Goal: Task Accomplishment & Management: Manage account settings

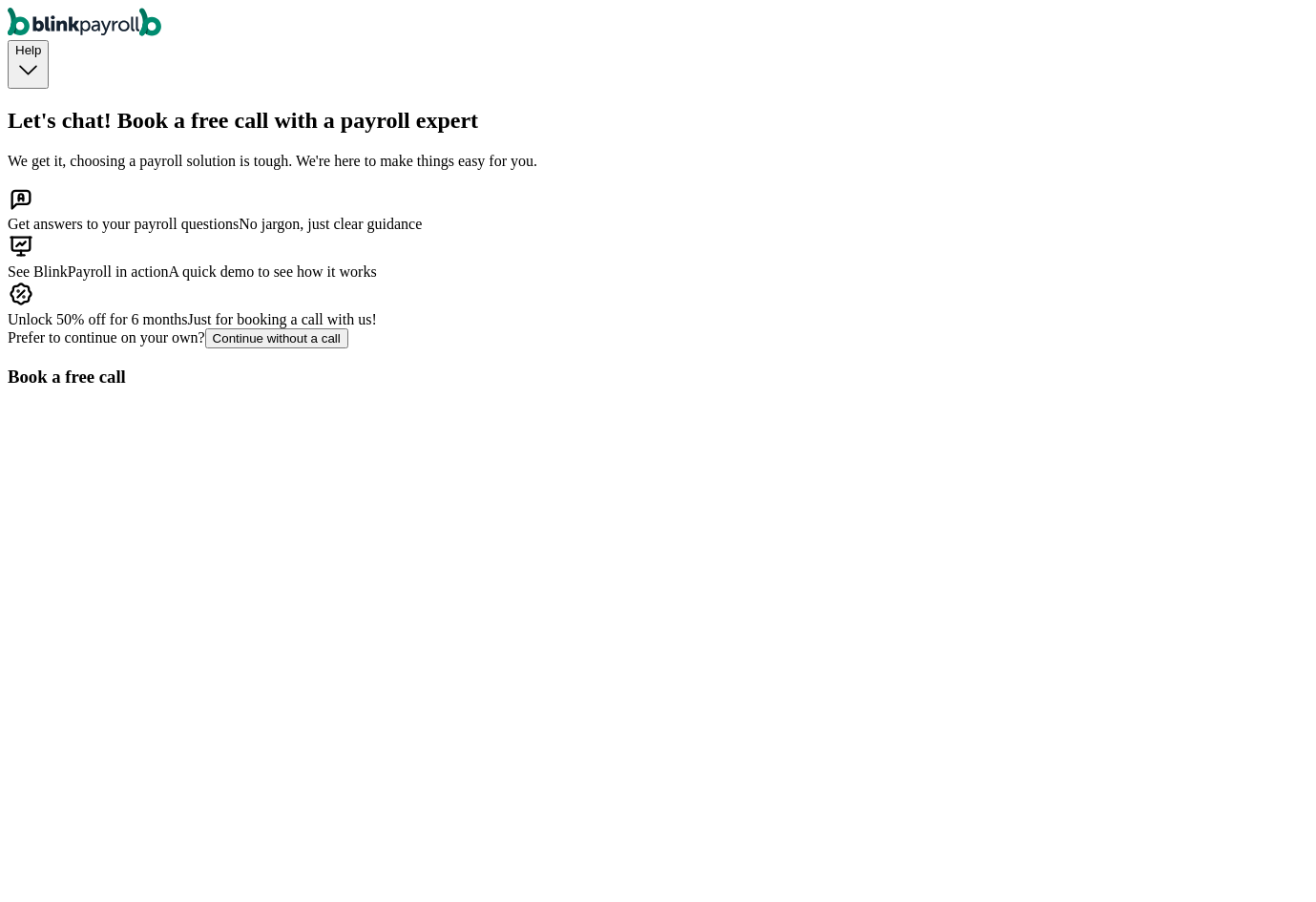
click at [41, 43] on span "Help" at bounding box center [28, 50] width 26 height 14
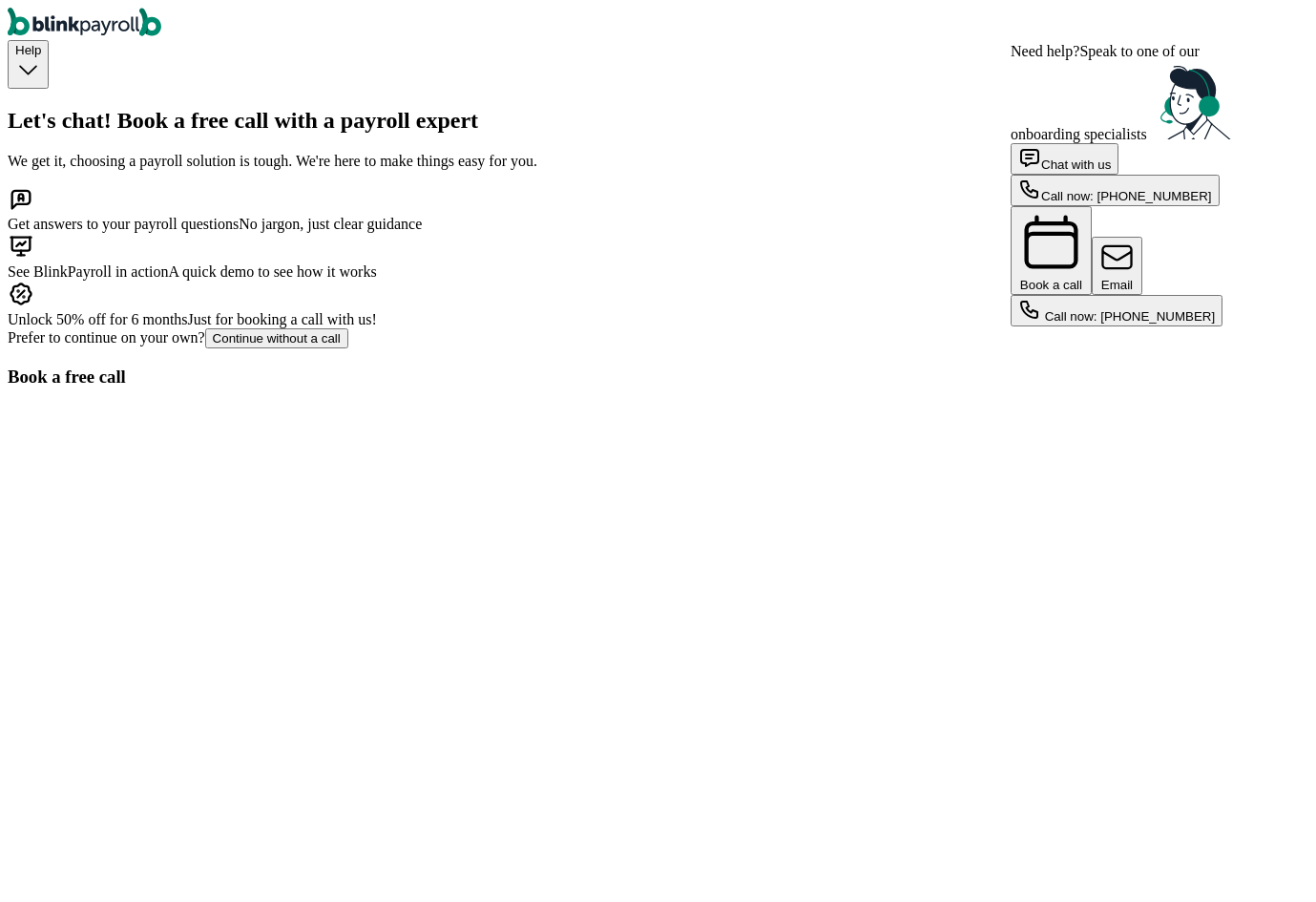
click at [49, 40] on button "Help" at bounding box center [28, 65] width 41 height 49
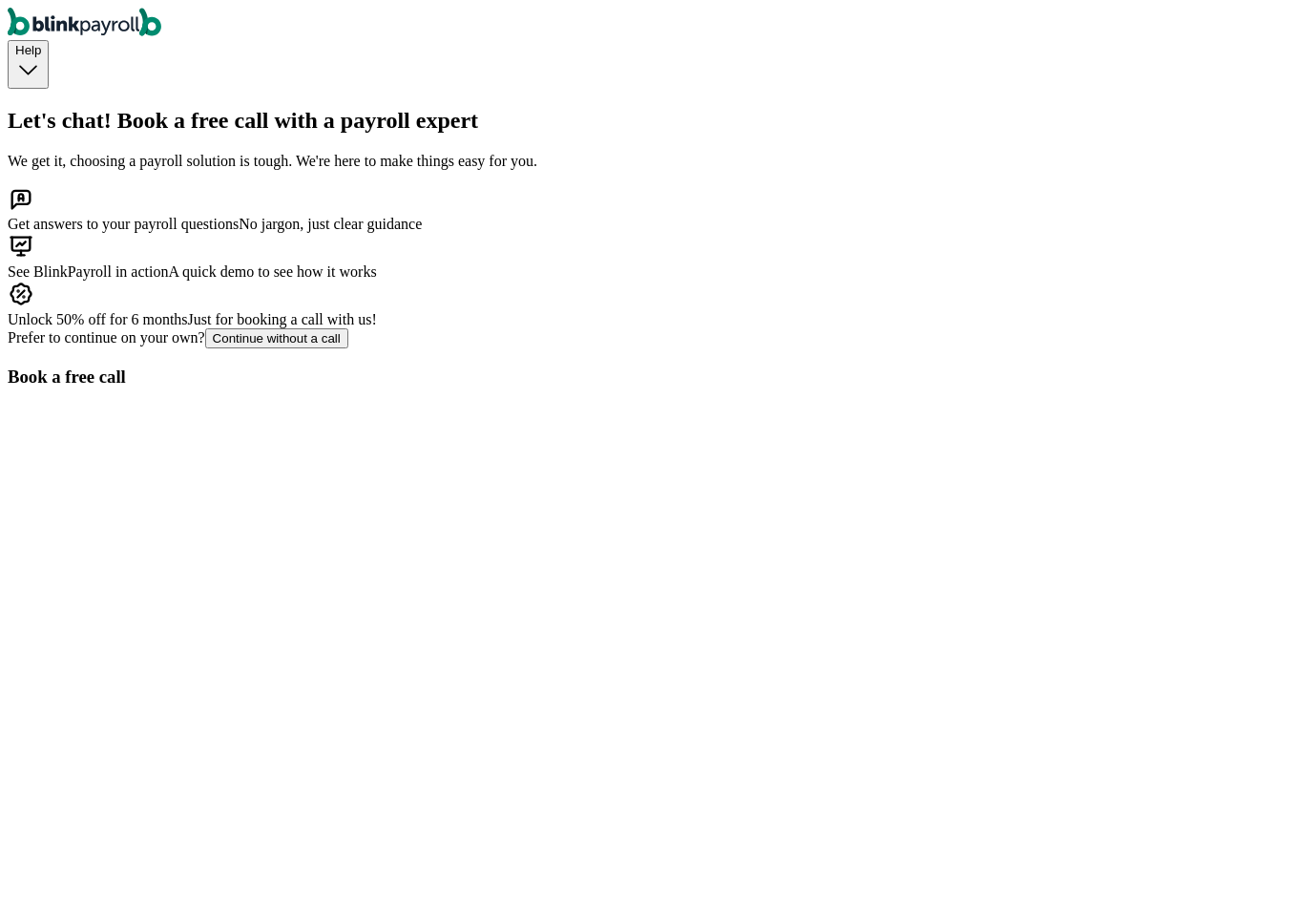
click at [329, 346] on div "Continue without a call" at bounding box center [276, 338] width 128 height 14
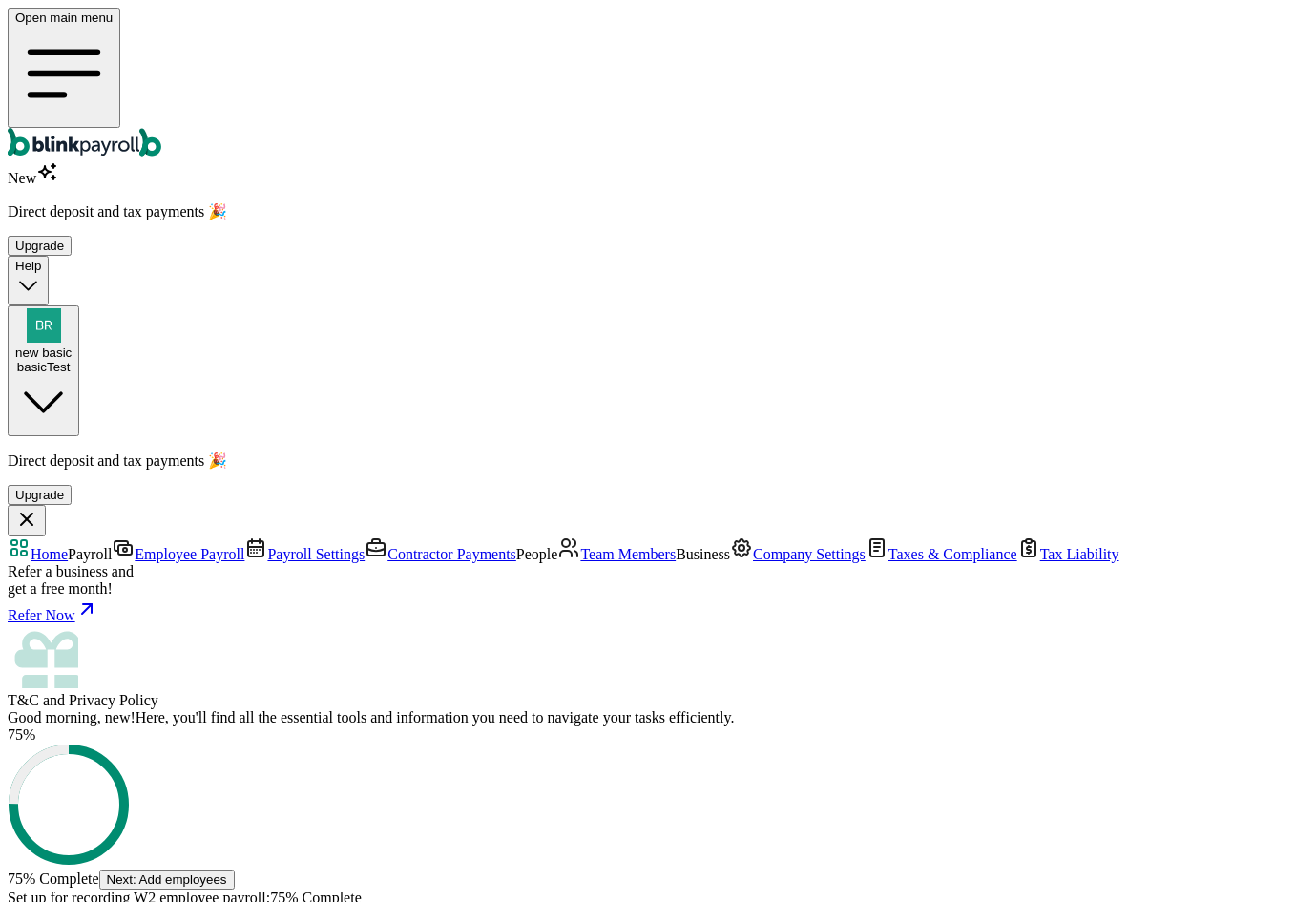
click at [580, 545] on span "Team Members" at bounding box center [627, 553] width 95 height 16
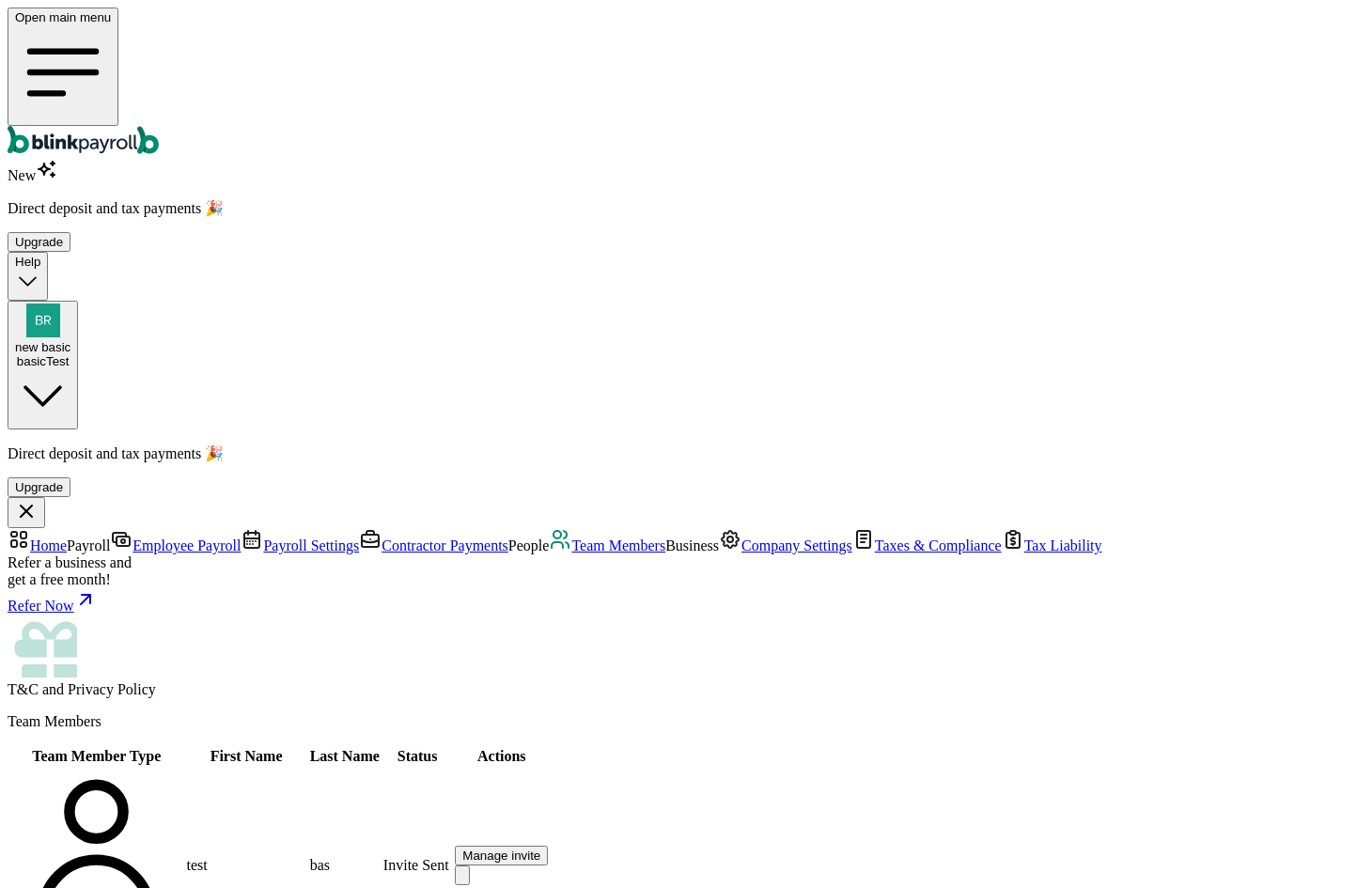
click at [547, 845] on button "Manage invite" at bounding box center [501, 855] width 93 height 20
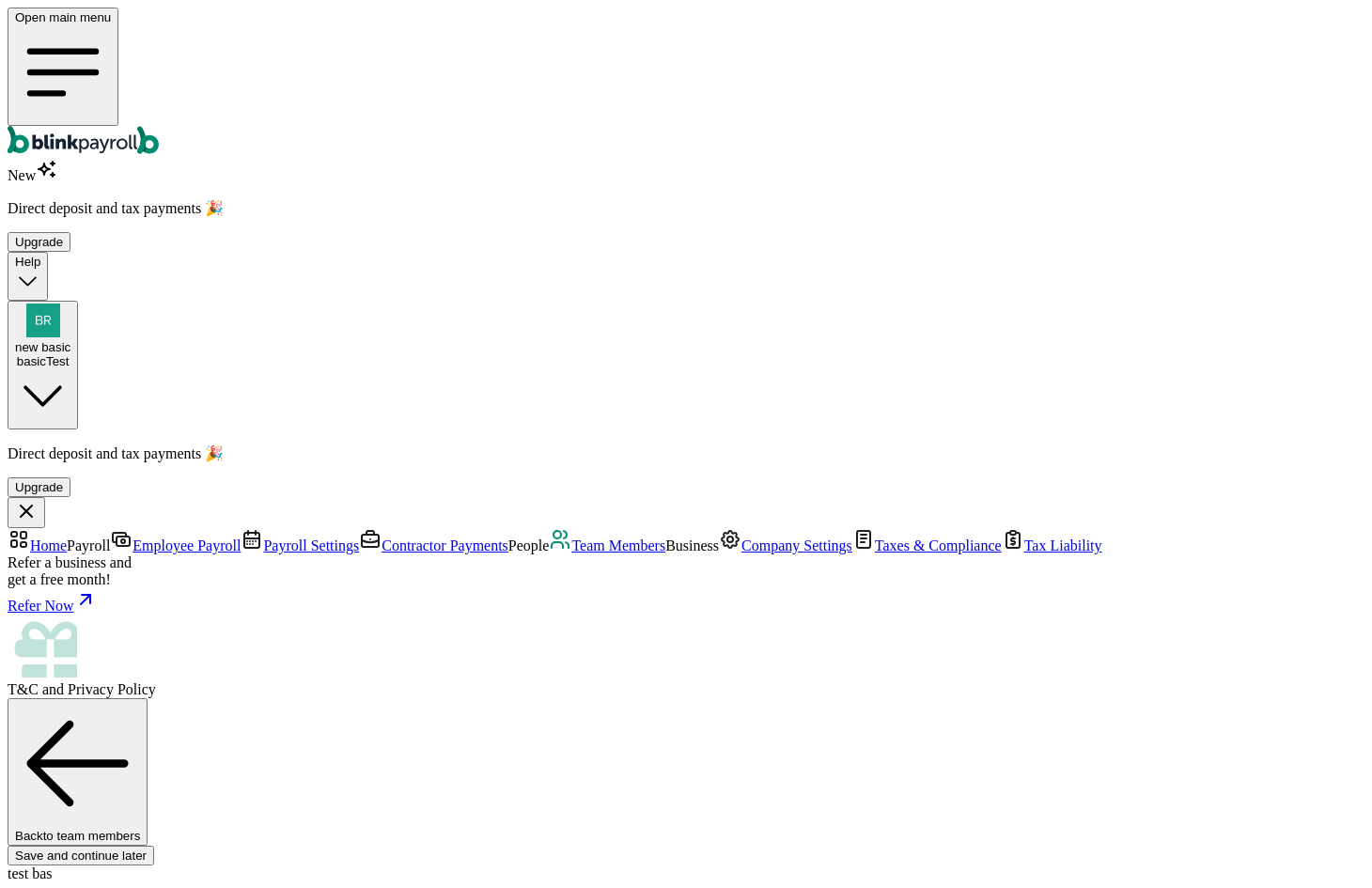
click at [571, 537] on span "Team Members" at bounding box center [618, 545] width 94 height 16
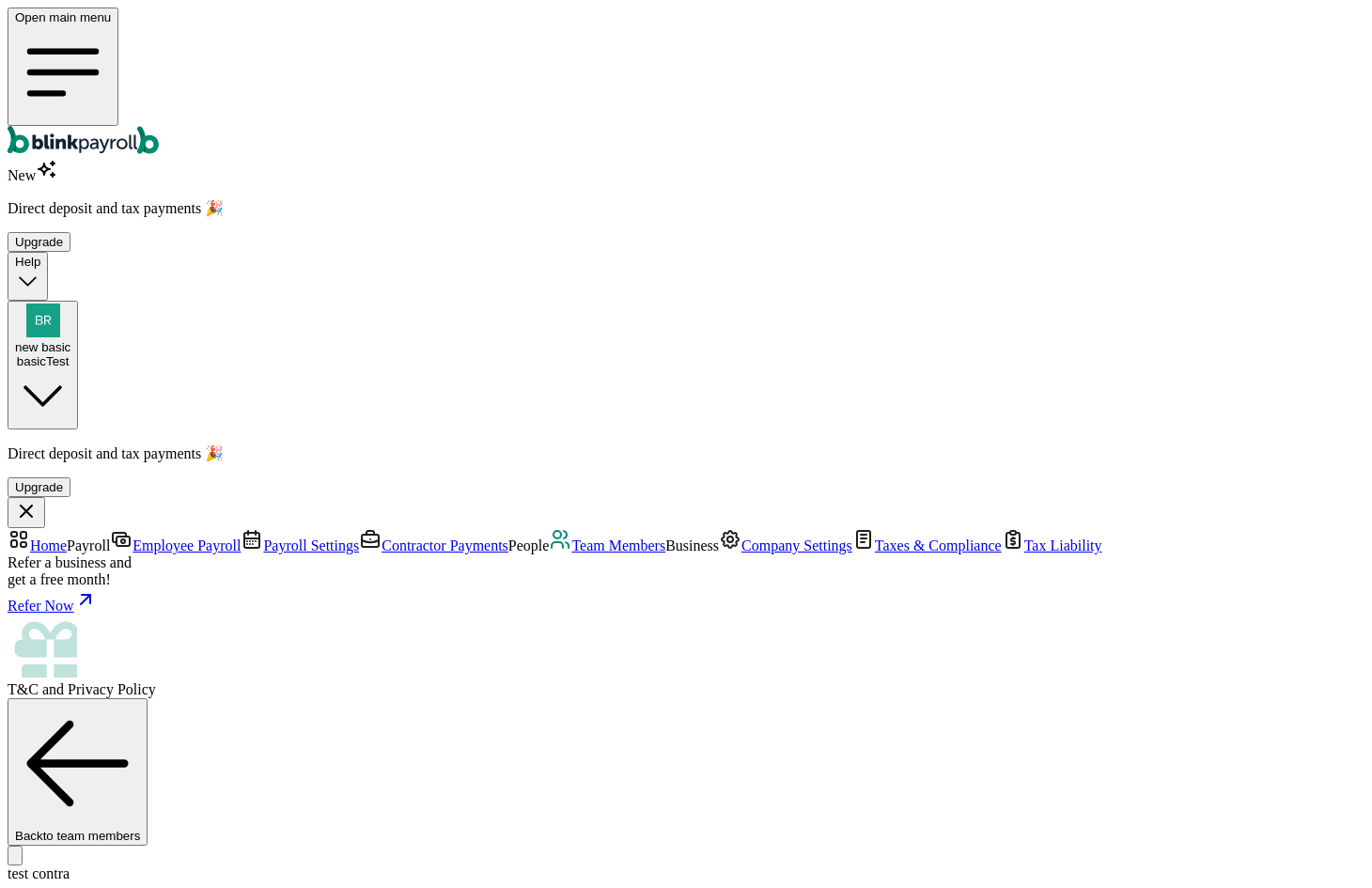
click at [571, 537] on span "Team Members" at bounding box center [618, 545] width 94 height 16
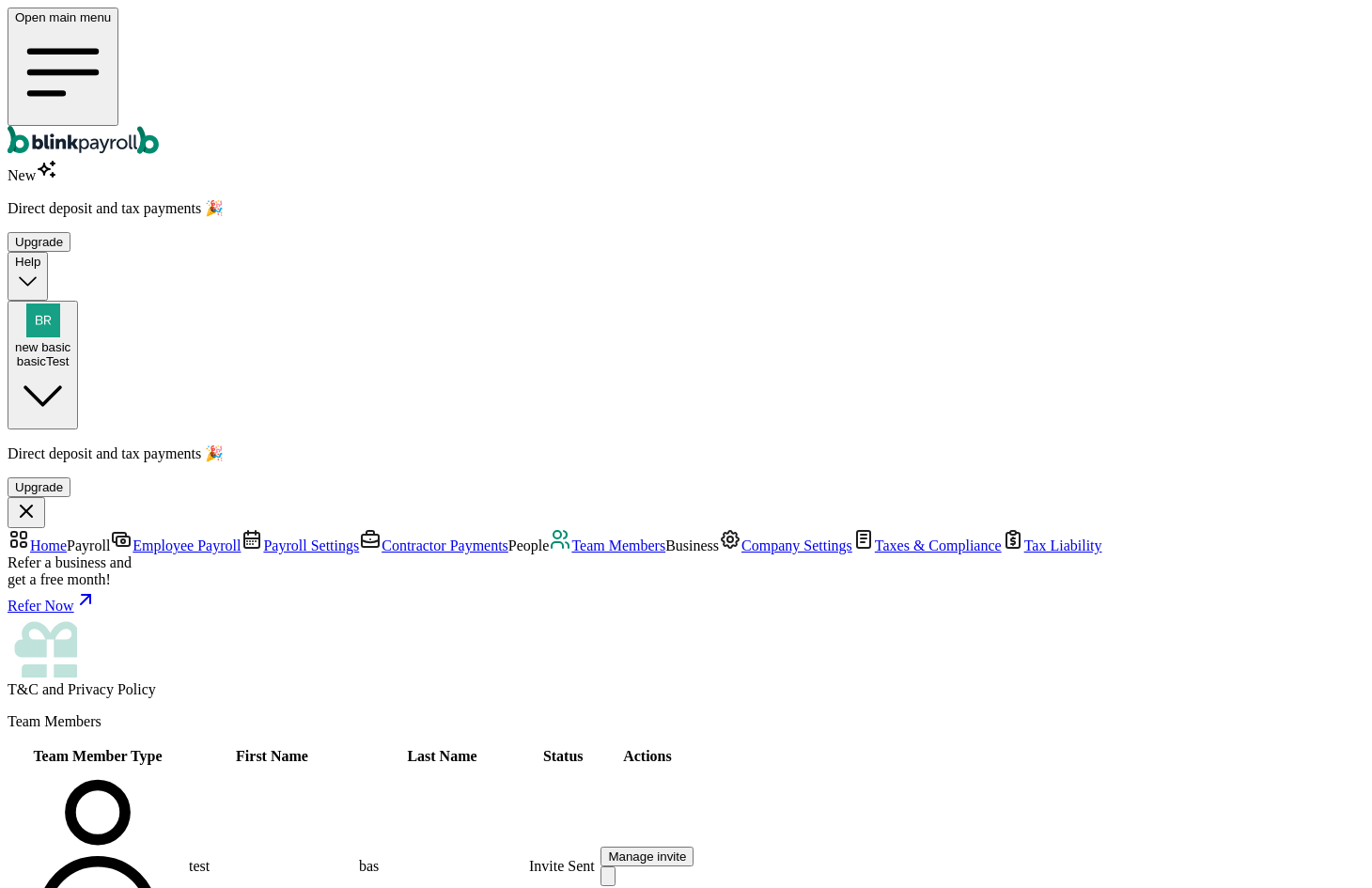
select select "employee"
type input "zzz"
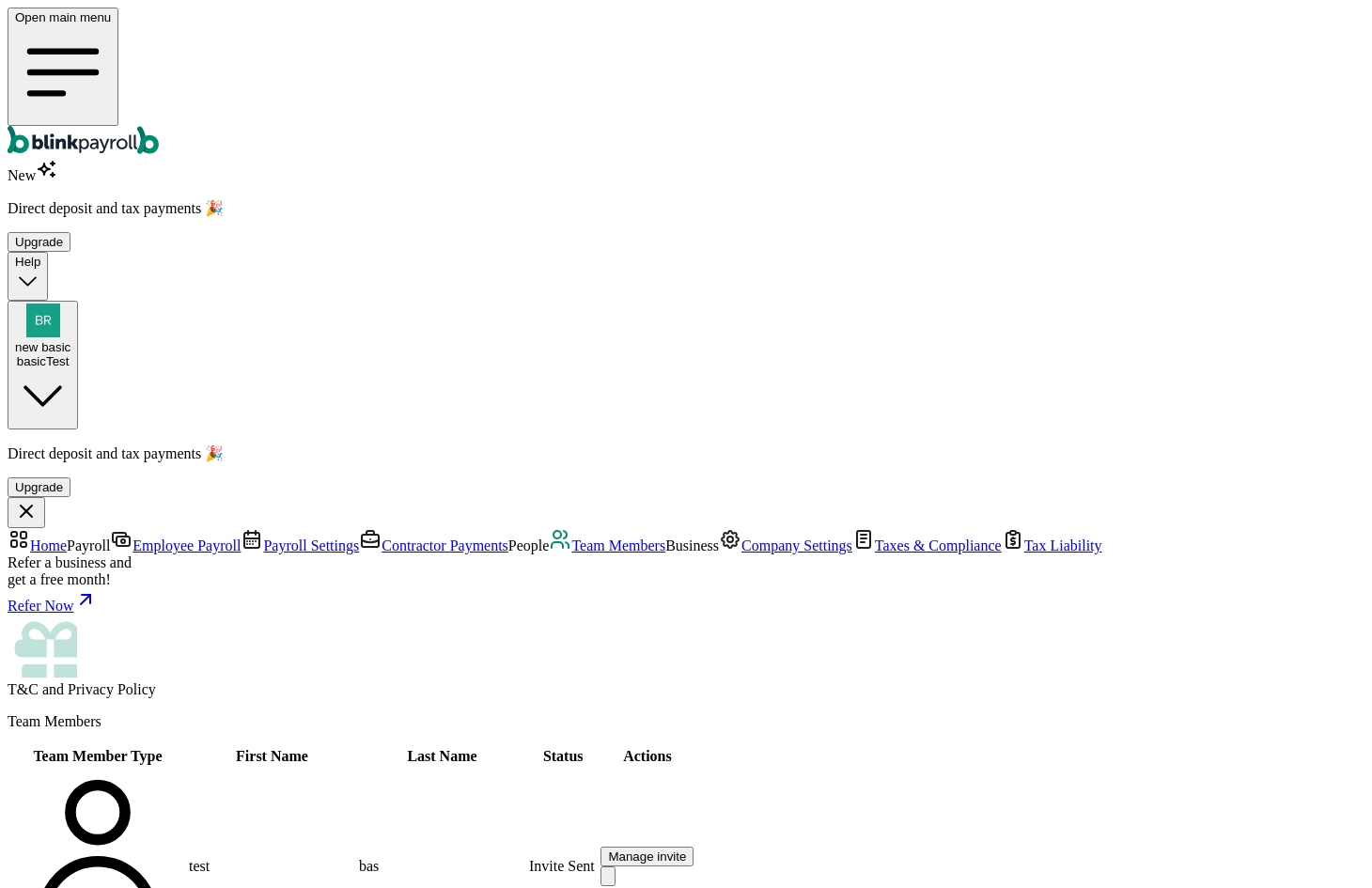
type input "cccc"
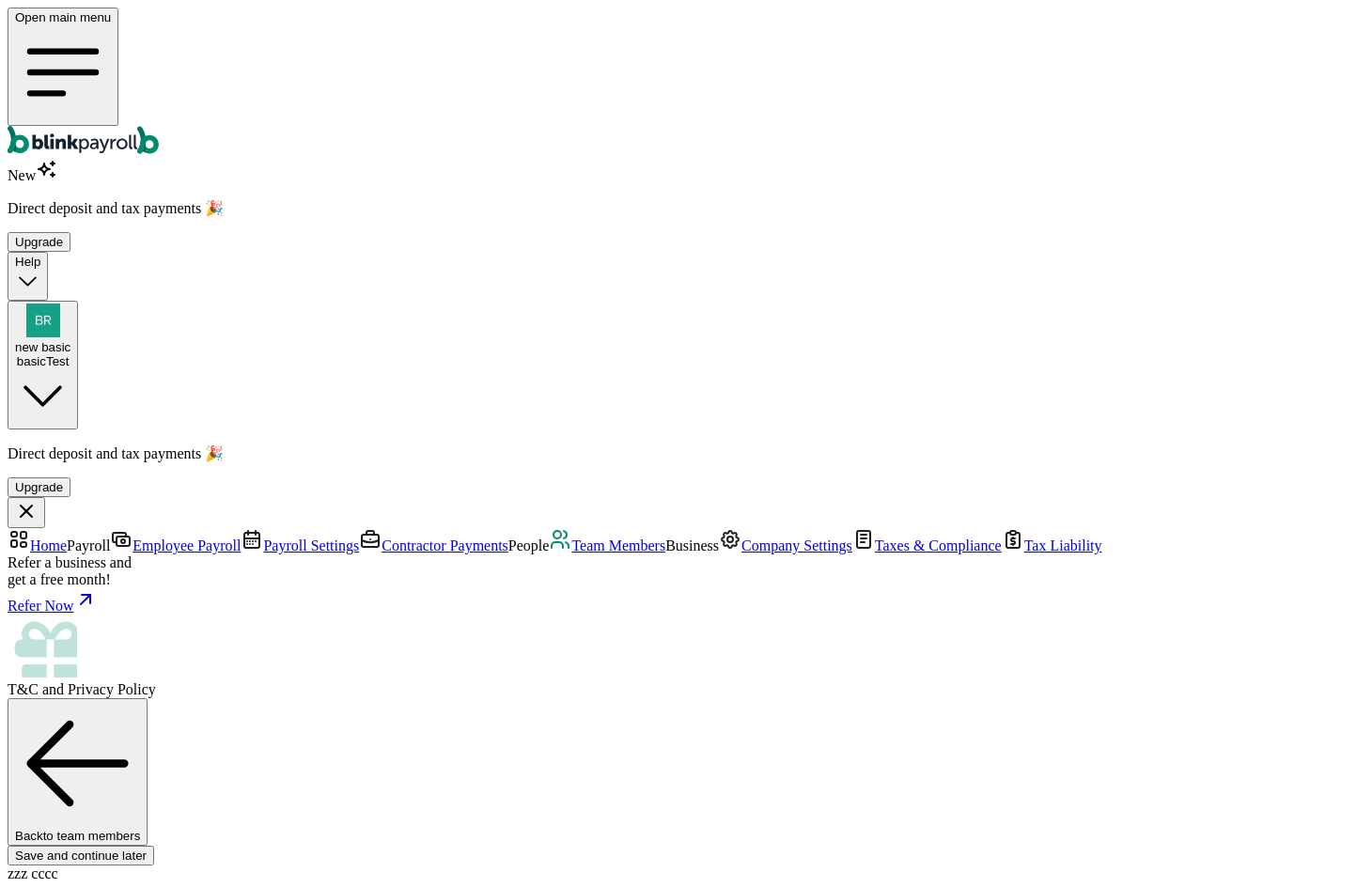
click at [1272, 60] on div "Open main menu New Direct deposit and tax payments 🎉 Upgrade Help new basic bas…" at bounding box center [686, 218] width 1357 height 422
click at [78, 301] on button "new basic basicTest" at bounding box center [43, 365] width 70 height 129
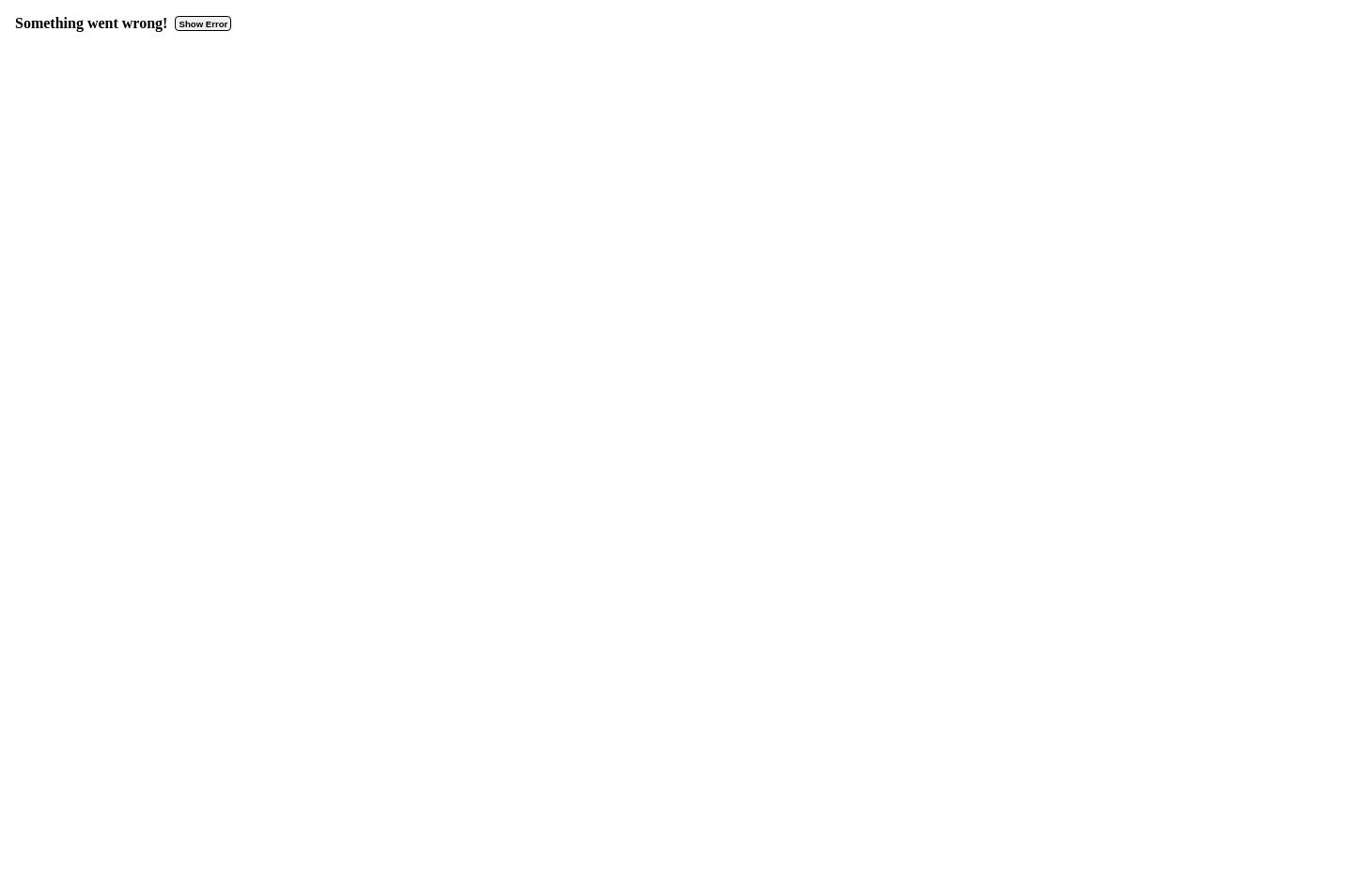
click at [194, 18] on button "Show Error" at bounding box center [202, 24] width 56 height 15
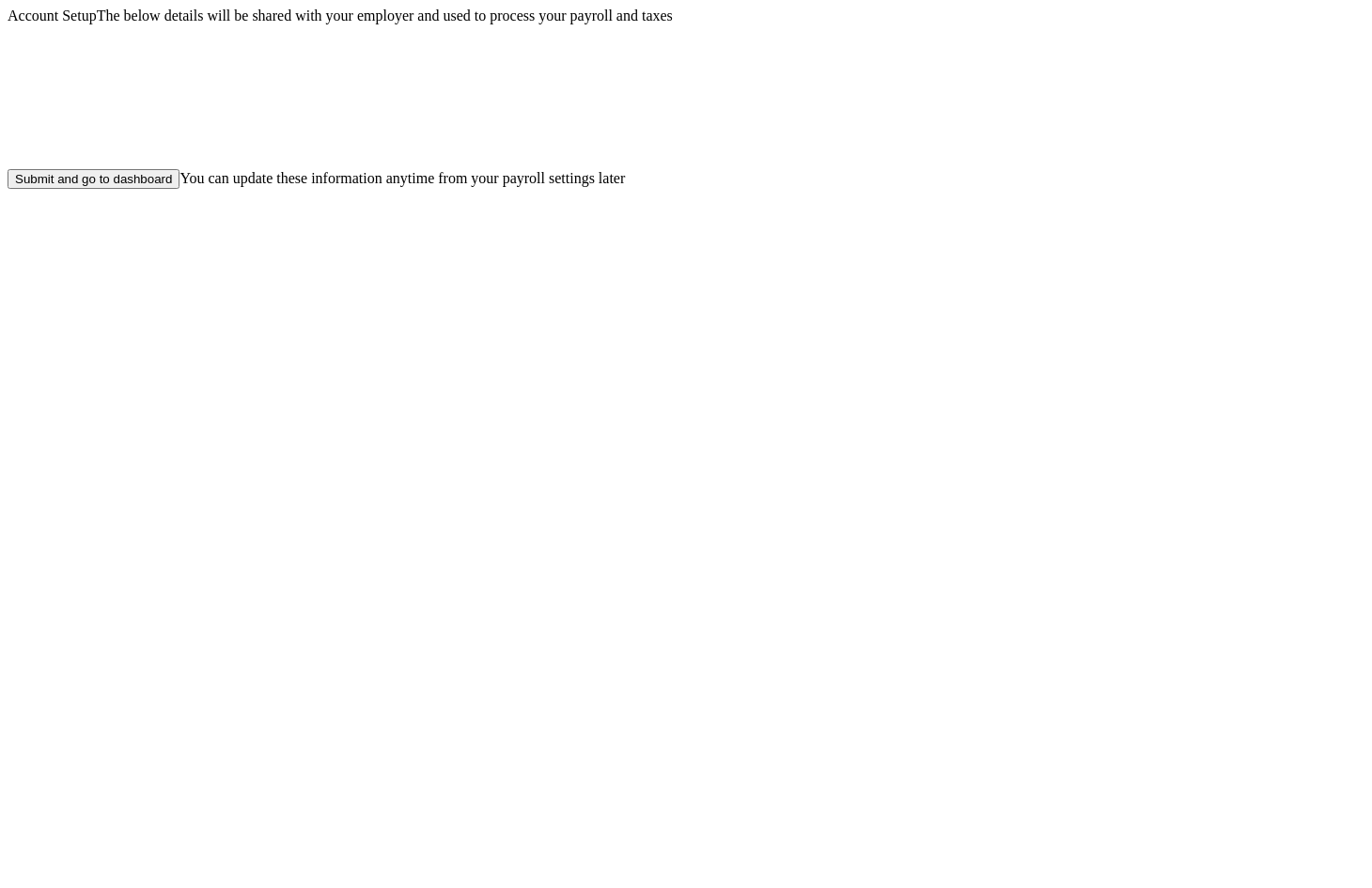
click at [172, 186] on div "Submit and go to dashboard" at bounding box center [93, 178] width 157 height 14
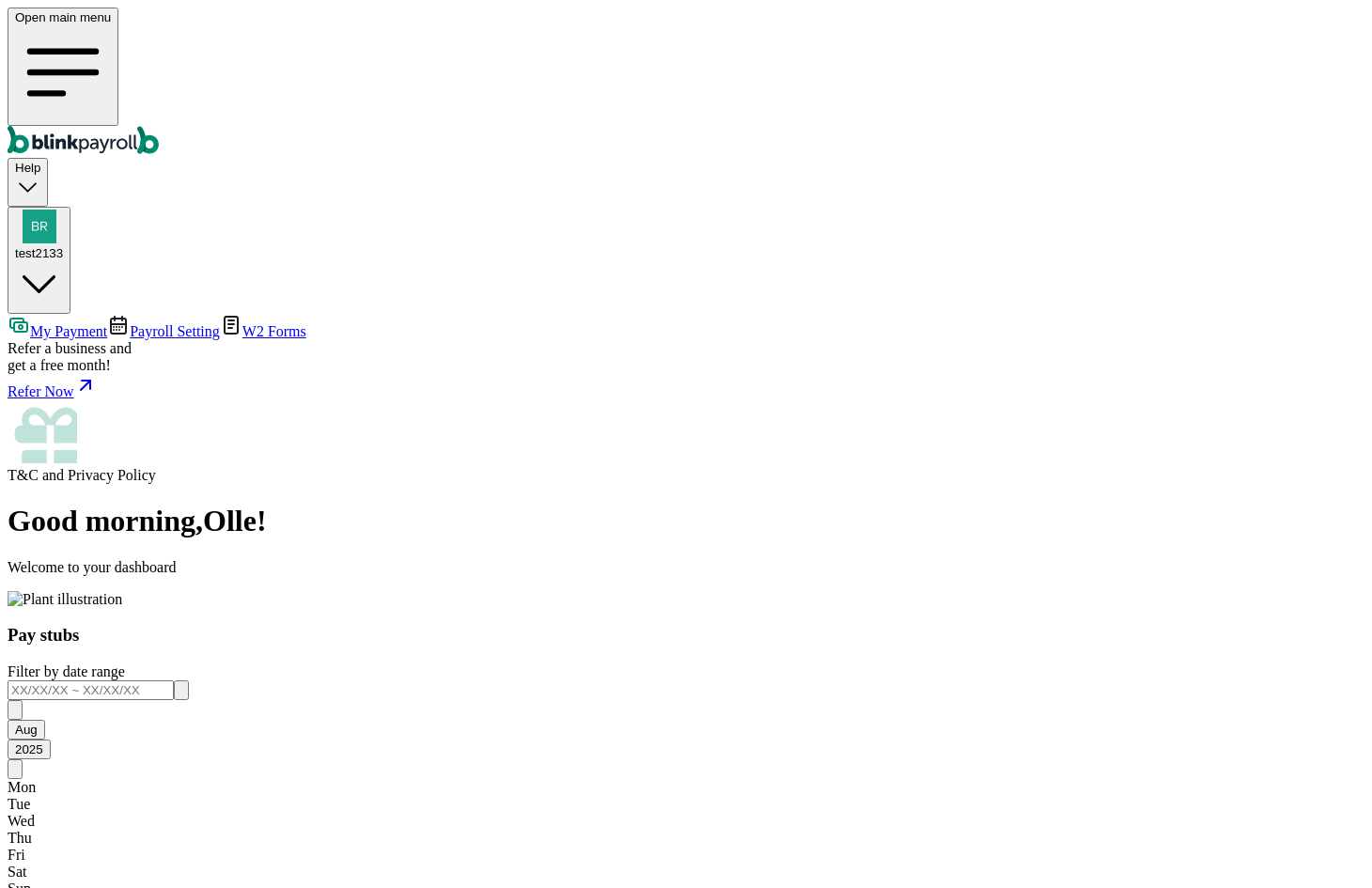
click at [130, 324] on span "Payroll Setting" at bounding box center [175, 331] width 90 height 16
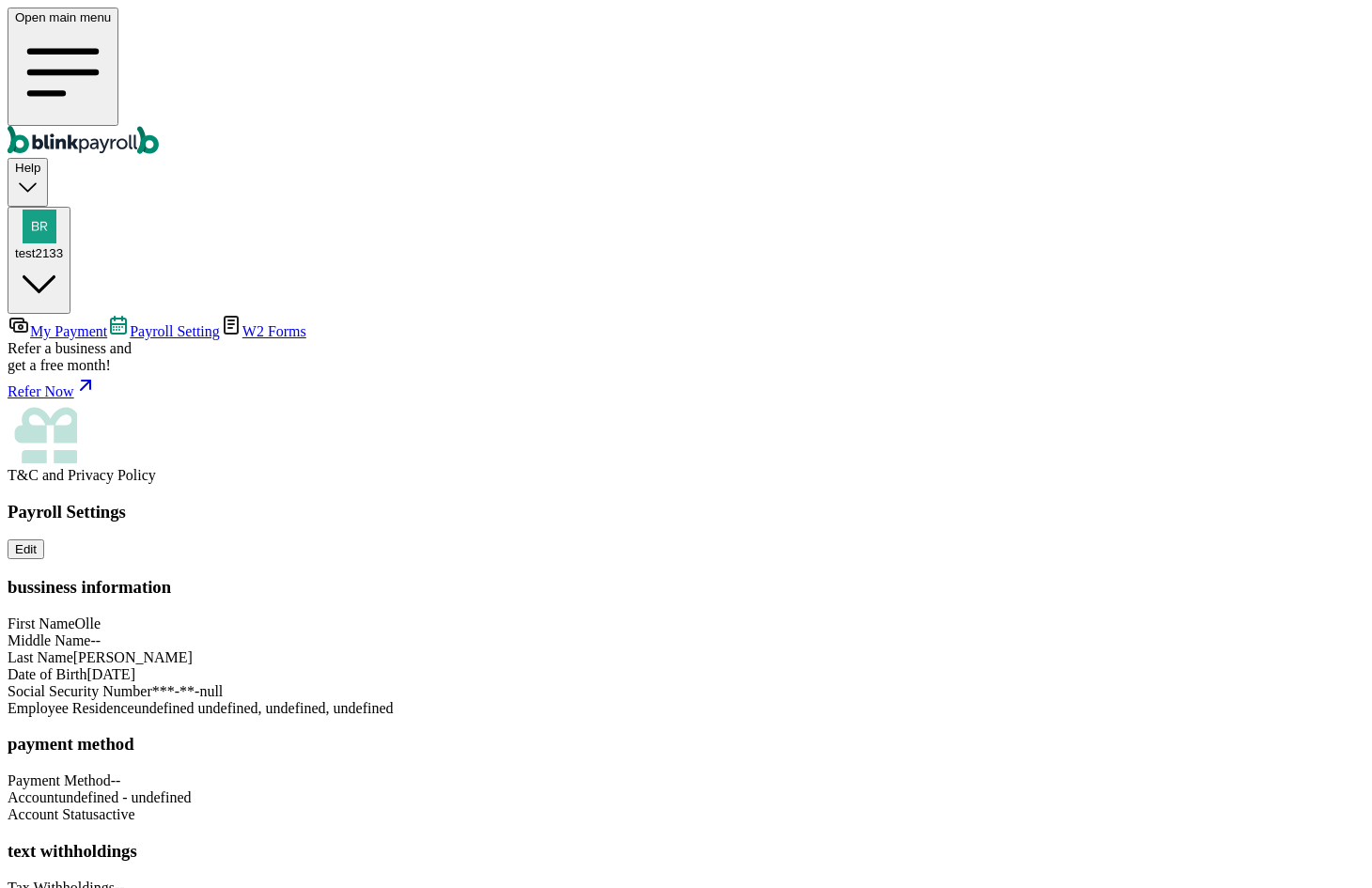
click at [63, 246] on div "test2133" at bounding box center [39, 252] width 48 height 14
click at [63, 210] on div "test2133" at bounding box center [39, 234] width 48 height 50
click at [63, 246] on div "test2133" at bounding box center [39, 252] width 48 height 14
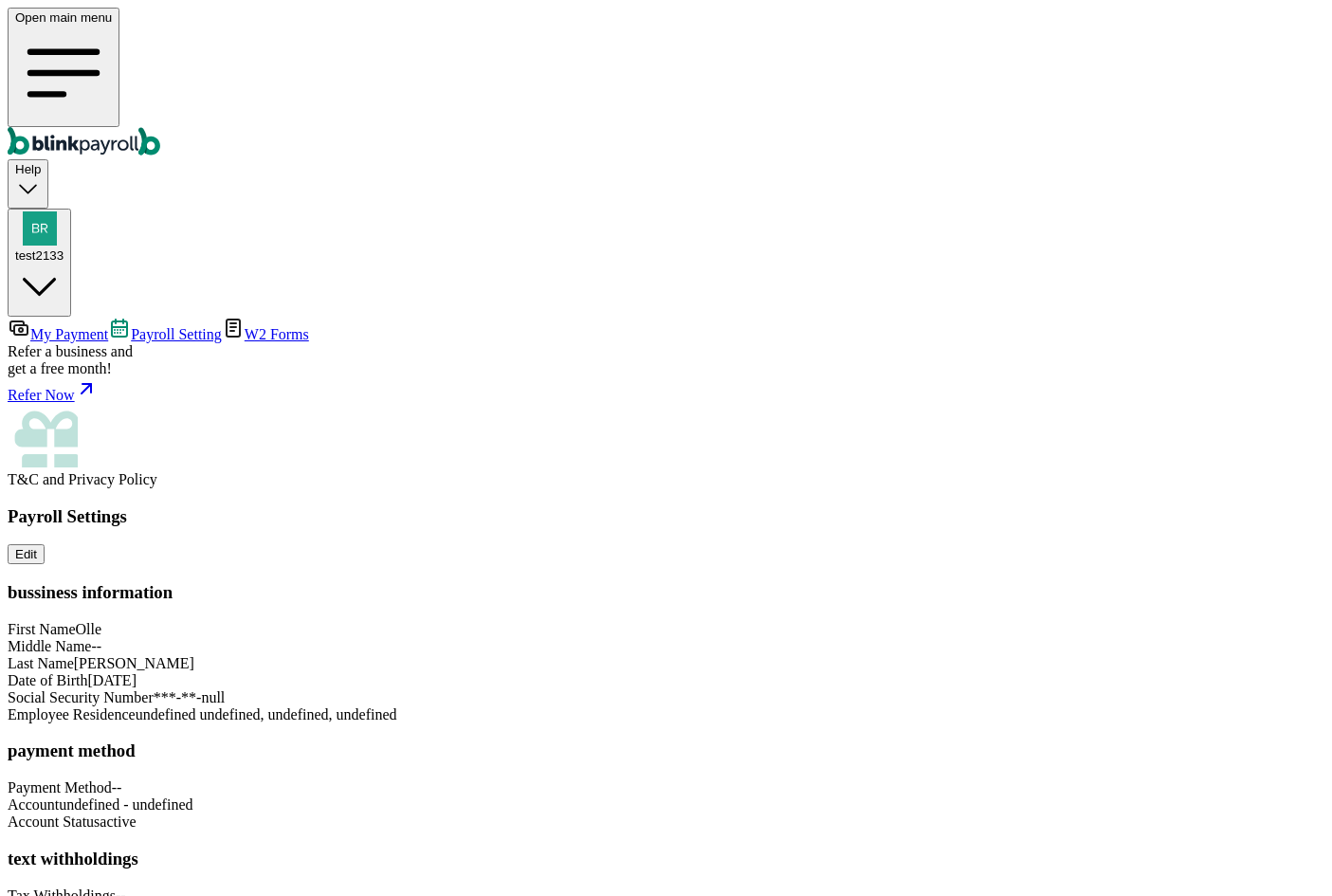
click at [397, 706] on span "undefined undefined, undefined, undefined" at bounding box center [266, 714] width 261 height 16
click at [1135, 506] on div "Payroll Settings Edit bussiness information First Name Olle Middle Name -- Last…" at bounding box center [666, 714] width 1318 height 415
drag, startPoint x: 896, startPoint y: 450, endPoint x: 952, endPoint y: 451, distance: 56.0
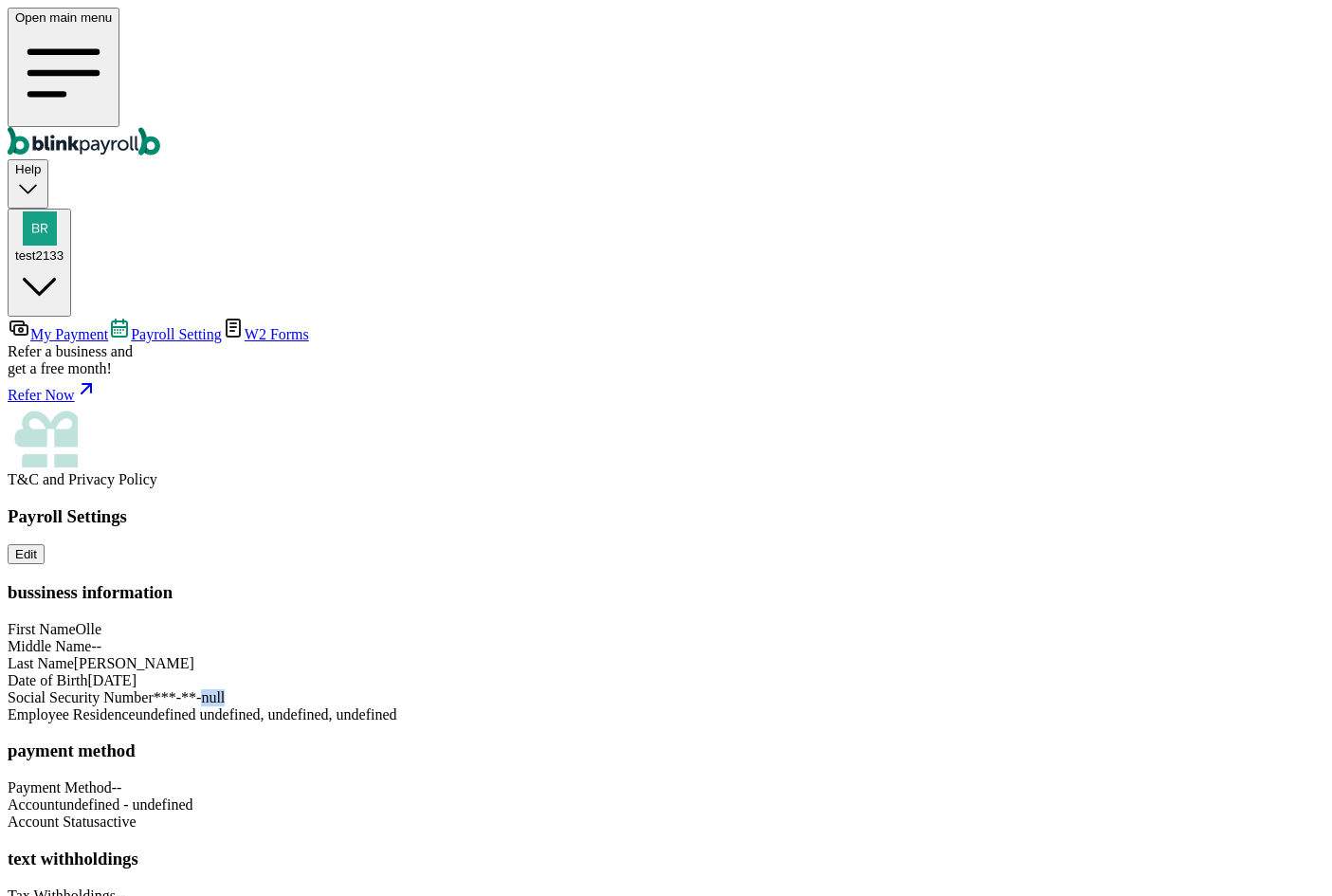
click at [952, 506] on div "Payroll Settings Edit bussiness information First Name Olle Middle Name -- Last…" at bounding box center [666, 714] width 1318 height 415
click at [1021, 506] on div "Payroll Settings Edit bussiness information First Name Olle Middle Name -- Last…" at bounding box center [666, 714] width 1318 height 415
drag, startPoint x: 771, startPoint y: 599, endPoint x: 954, endPoint y: 606, distance: 183.1
click at [954, 606] on div "Payroll Settings Edit bussiness information First Name Olle Middle Name -- Last…" at bounding box center [666, 714] width 1318 height 415
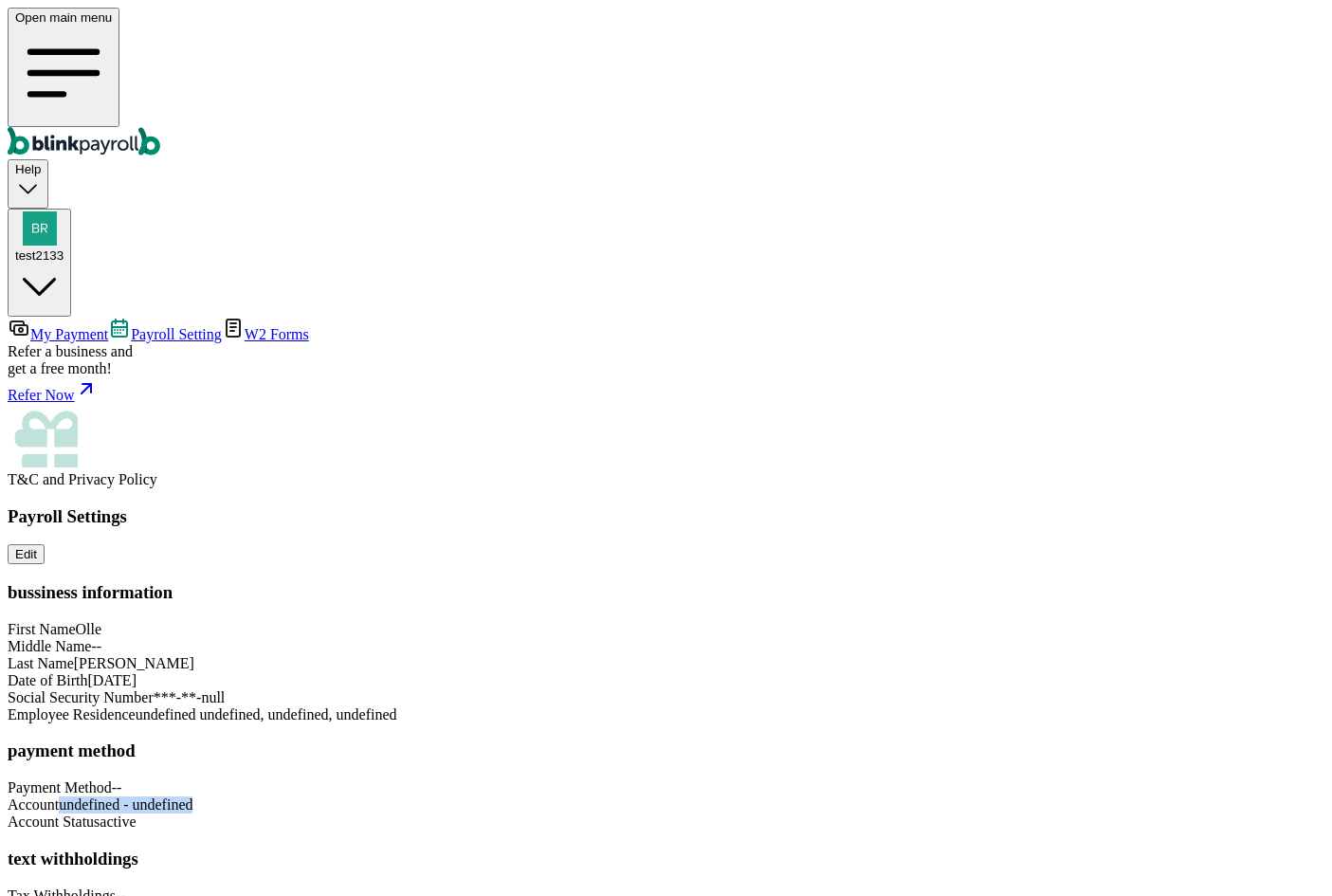
click at [969, 589] on div "Payroll Settings Edit bussiness information First Name Olle Middle Name -- Last…" at bounding box center [666, 714] width 1318 height 415
drag, startPoint x: 909, startPoint y: 150, endPoint x: 997, endPoint y: 152, distance: 88.0
click at [996, 506] on div "Payroll Settings Edit bussiness information First Name Olle Middle Name -- Last…" at bounding box center [666, 714] width 1318 height 415
click at [1008, 506] on div "Payroll Settings Edit bussiness information First Name Olle Middle Name -- Last…" at bounding box center [666, 714] width 1318 height 415
click at [108, 326] on span "My Payment" at bounding box center [69, 334] width 78 height 16
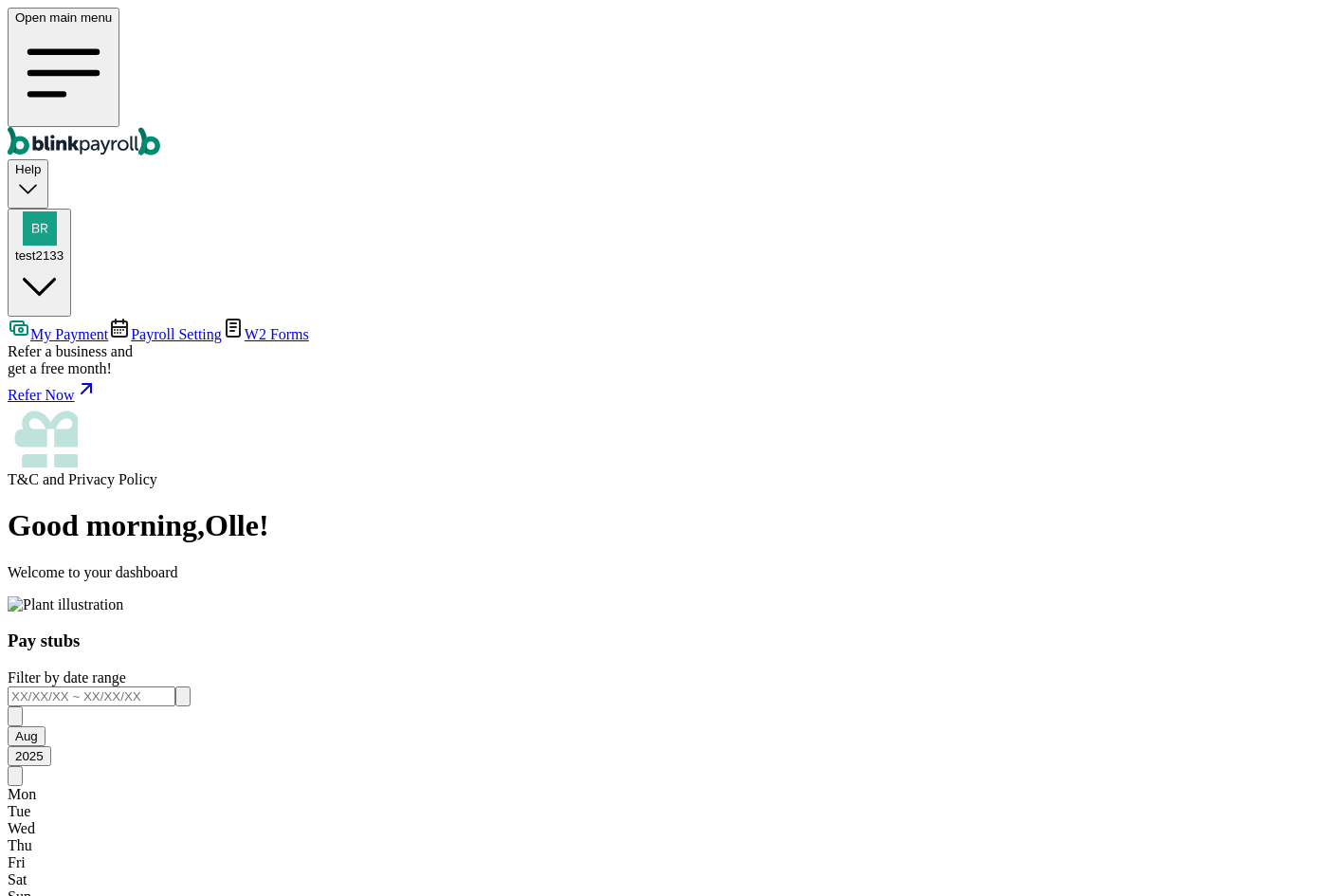
click at [156, 326] on span "Payroll Setting" at bounding box center [176, 334] width 91 height 16
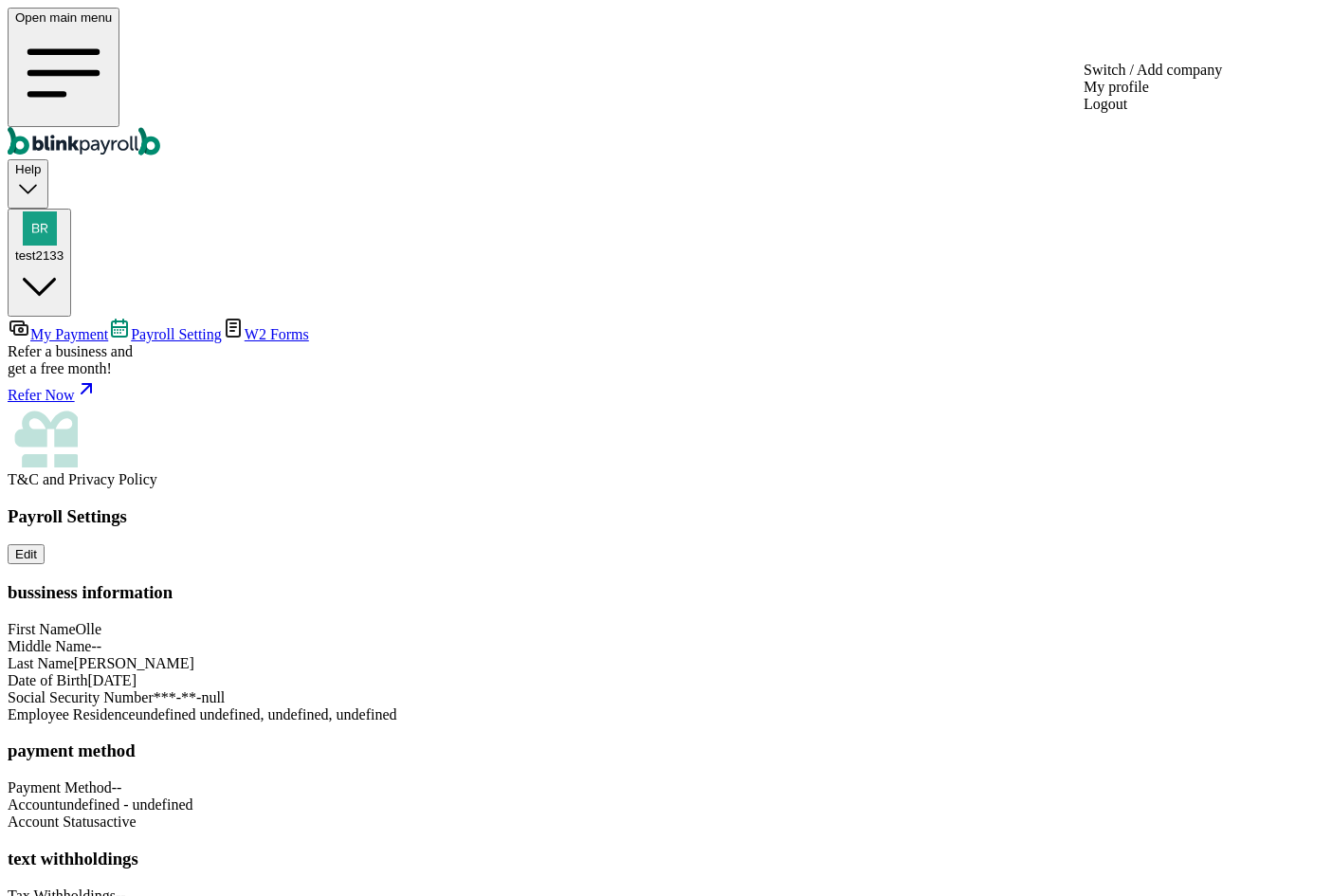
click at [63, 248] on div "test2133" at bounding box center [39, 255] width 49 height 14
click at [980, 506] on div "Payroll Settings Edit bussiness information First Name Olle Middle Name -- Last…" at bounding box center [666, 714] width 1318 height 415
drag, startPoint x: 906, startPoint y: 661, endPoint x: 1016, endPoint y: 656, distance: 110.1
click at [1005, 655] on div "Payroll Settings Edit bussiness information First Name Olle Middle Name -- Last…" at bounding box center [666, 714] width 1318 height 415
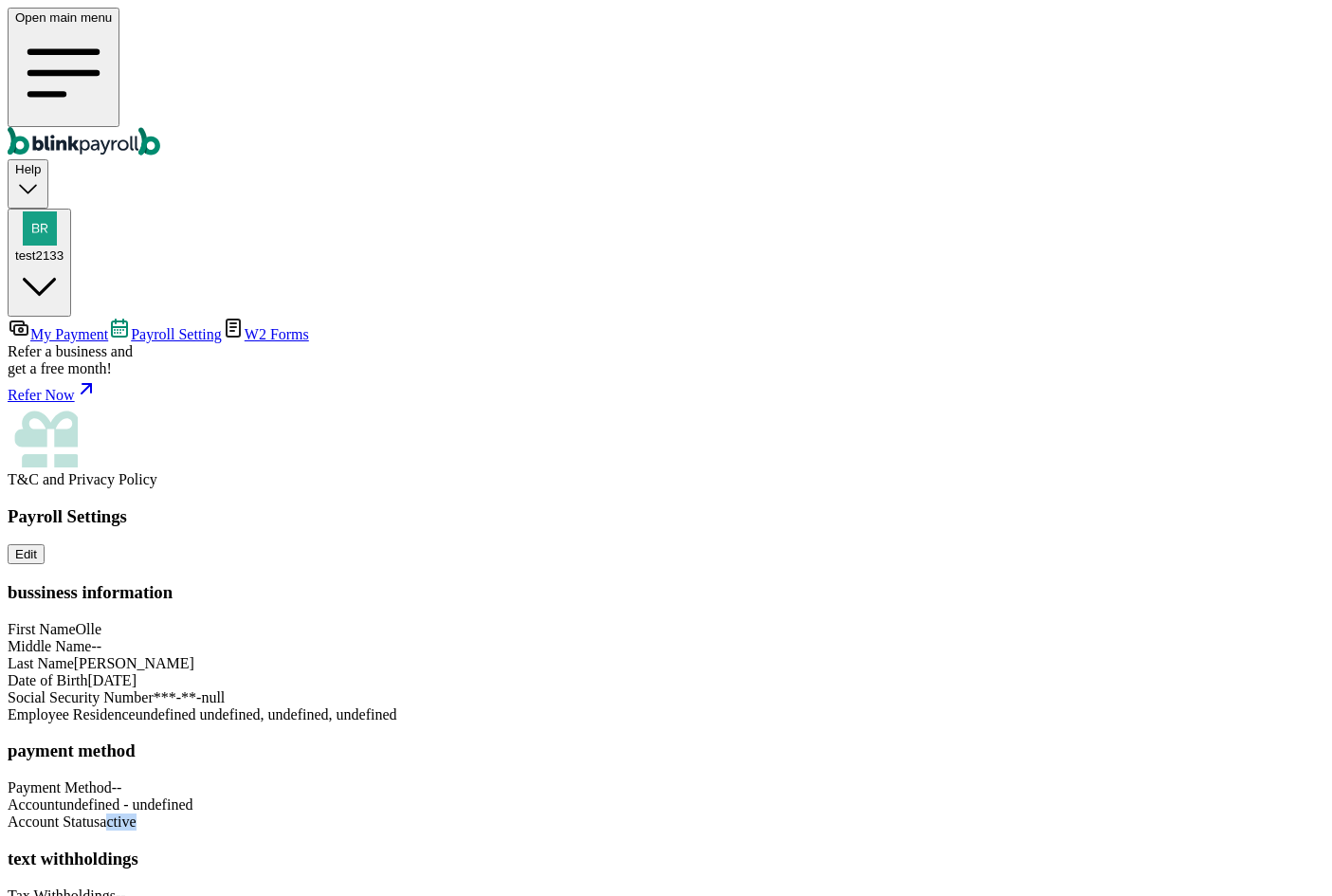
click at [1016, 654] on div "Payroll Settings Edit bussiness information First Name Olle Middle Name -- Last…" at bounding box center [666, 714] width 1318 height 415
drag, startPoint x: 934, startPoint y: 550, endPoint x: 957, endPoint y: 561, distance: 25.5
click at [955, 551] on div "Payroll Settings Edit bussiness information First Name Olle Middle Name -- Last…" at bounding box center [666, 714] width 1318 height 415
drag, startPoint x: 974, startPoint y: 609, endPoint x: 924, endPoint y: 625, distance: 52.5
click at [974, 610] on div "Payroll Settings Edit bussiness information First Name Olle Middle Name -- Last…" at bounding box center [666, 714] width 1318 height 415
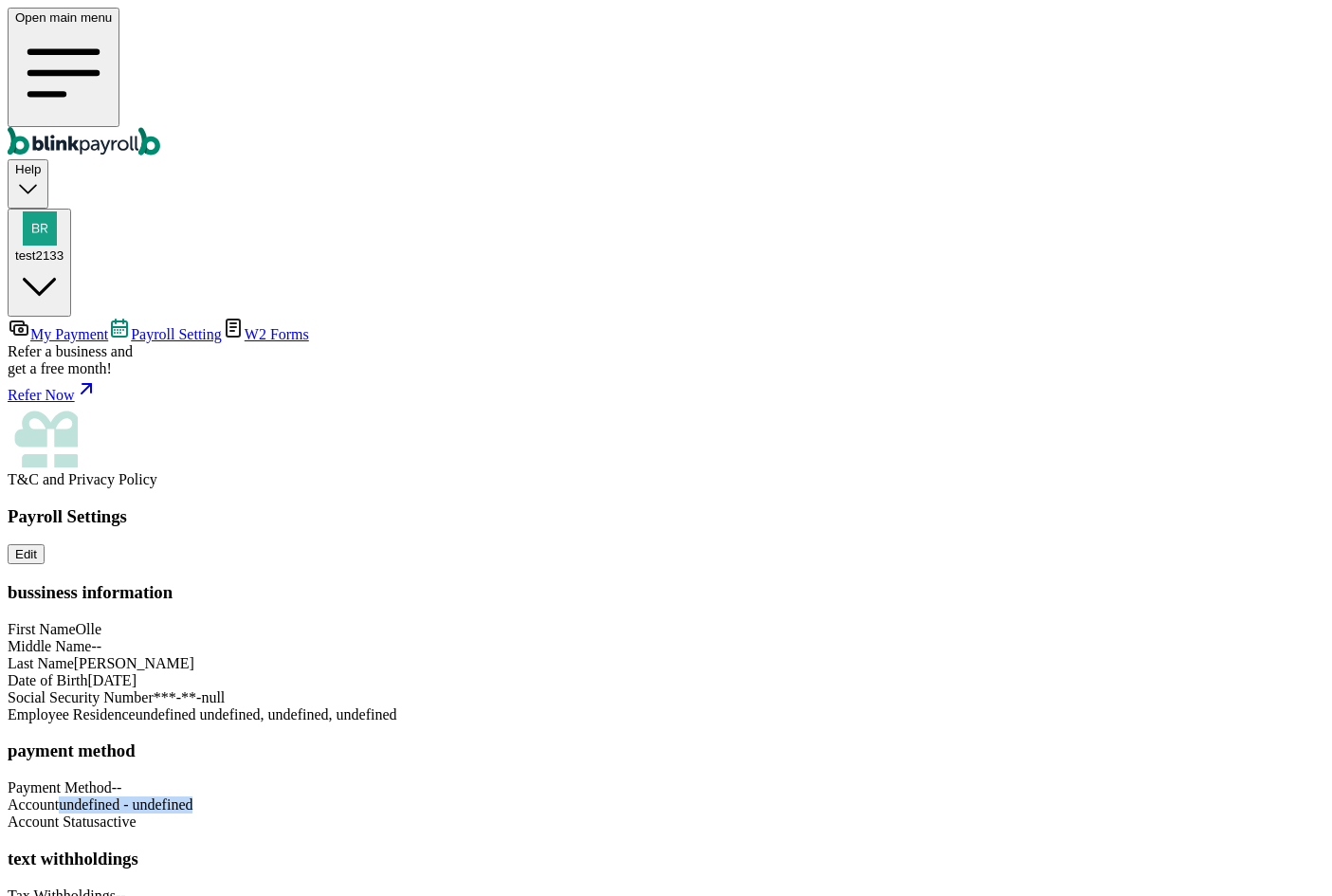
drag, startPoint x: 764, startPoint y: 590, endPoint x: 1064, endPoint y: 596, distance: 300.1
click at [1063, 596] on div "Payroll Settings Edit bussiness information First Name Olle Middle Name -- Last…" at bounding box center [666, 714] width 1318 height 415
click at [950, 724] on div "Payroll Settings Edit bussiness information First Name Olle Middle Name -- Last…" at bounding box center [666, 714] width 1318 height 415
drag, startPoint x: 910, startPoint y: 778, endPoint x: 966, endPoint y: 778, distance: 56.0
click at [966, 778] on div "Payroll Settings Edit bussiness information First Name Olle Middle Name -- Last…" at bounding box center [666, 714] width 1318 height 415
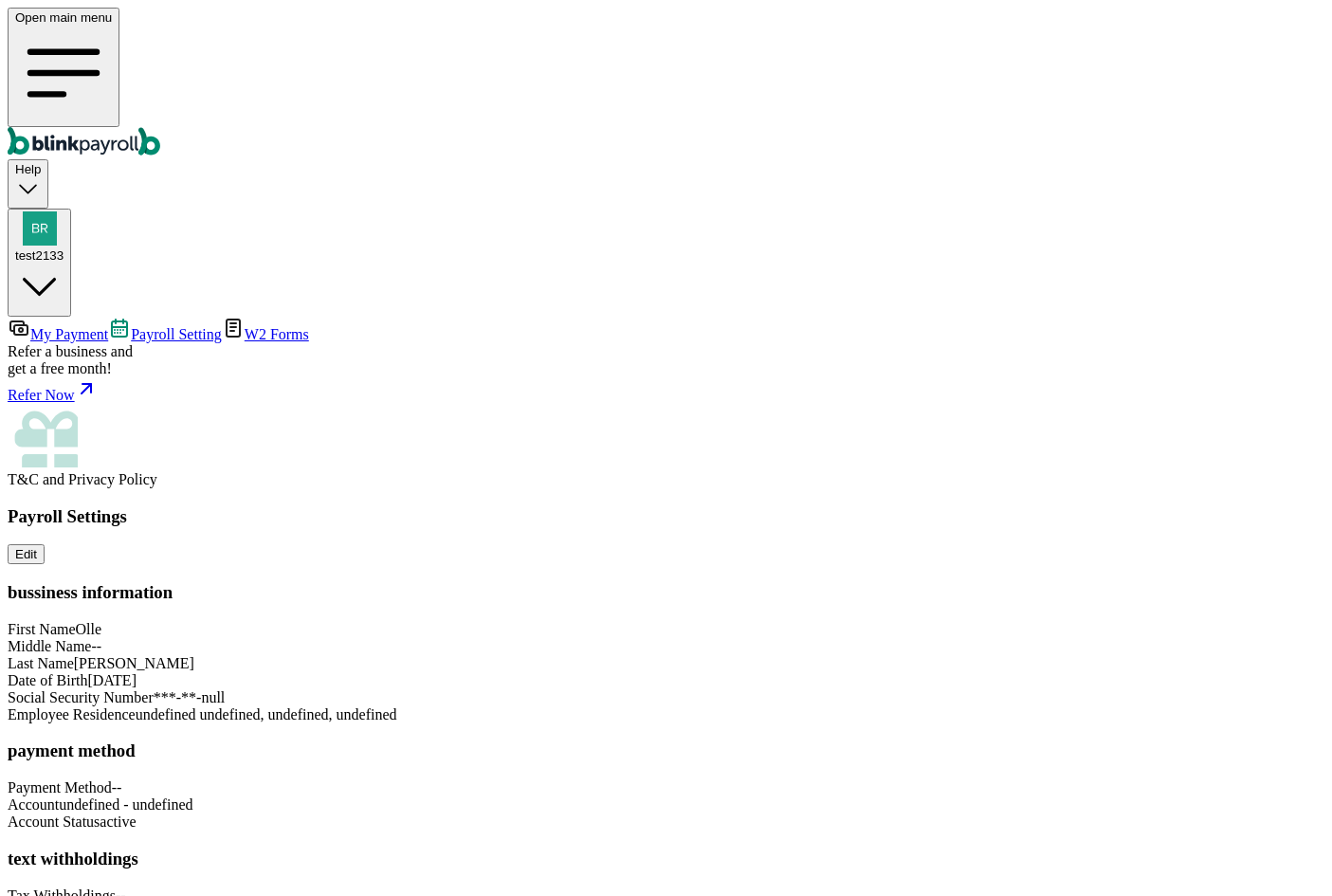
click at [1072, 554] on div "Payroll Settings Edit bussiness information First Name Olle Middle Name -- Last…" at bounding box center [666, 714] width 1318 height 415
click at [108, 326] on span "My Payment" at bounding box center [69, 334] width 78 height 16
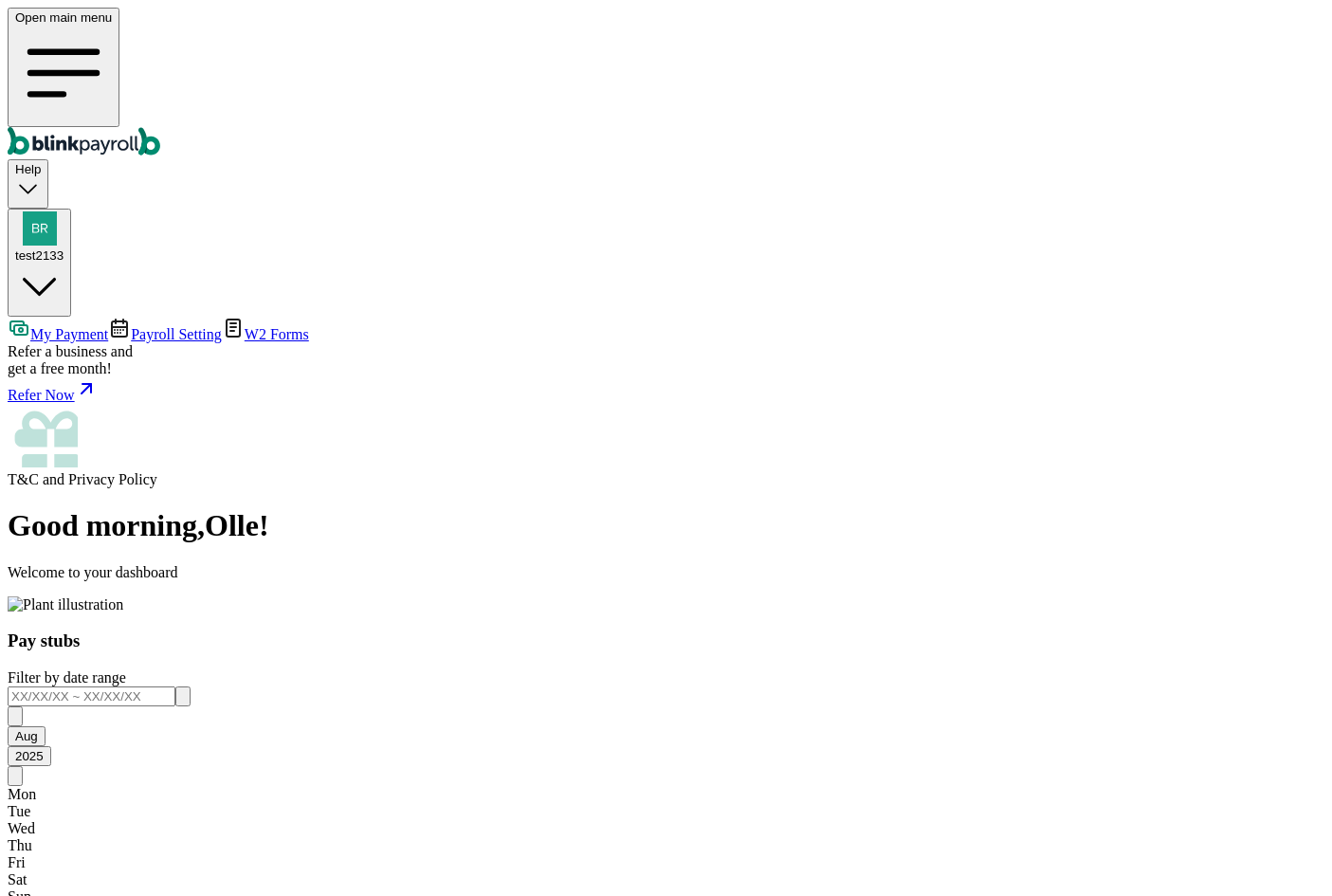
click at [131, 326] on span "Payroll Setting" at bounding box center [176, 334] width 91 height 16
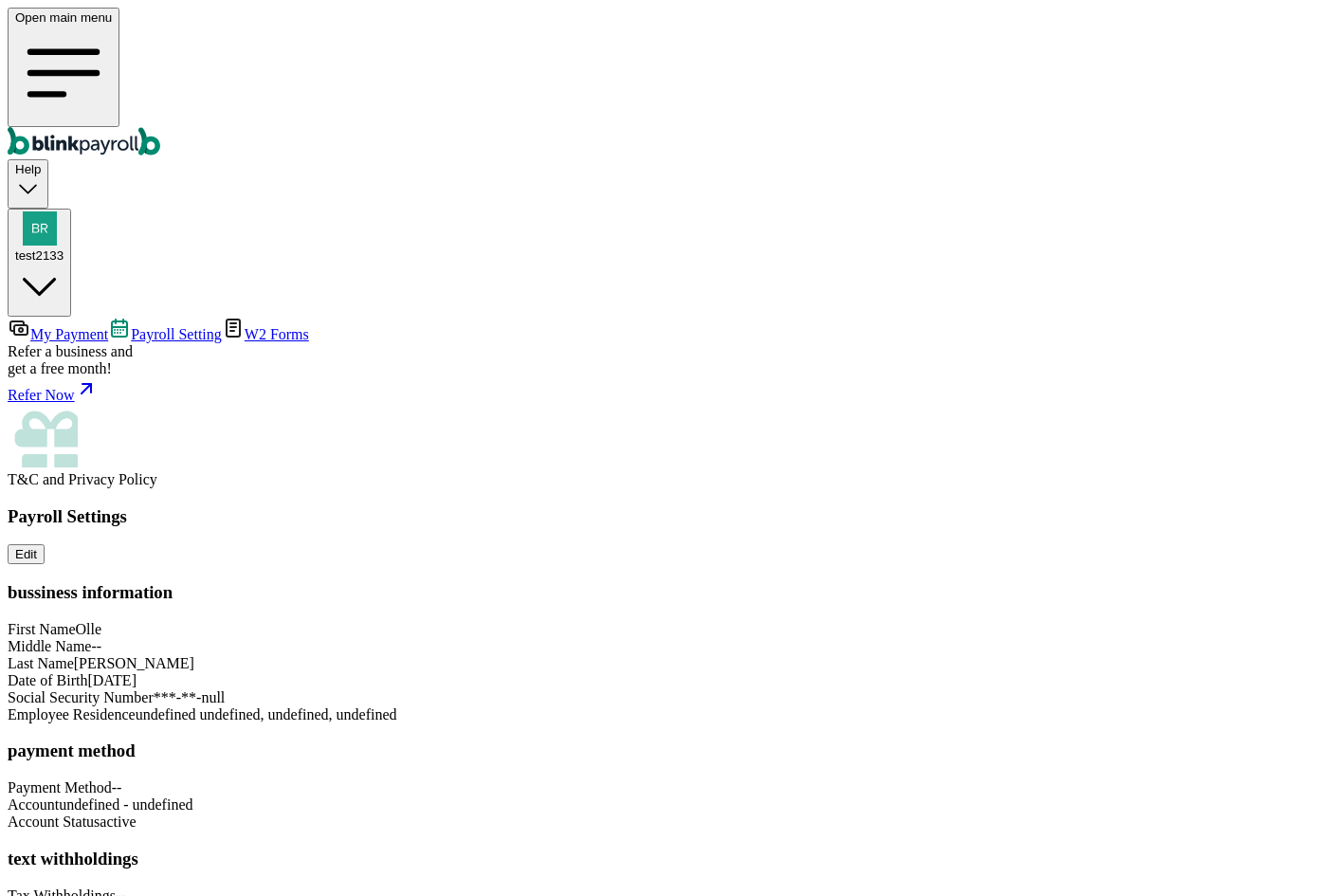
click at [245, 326] on span "W2 Forms" at bounding box center [277, 334] width 64 height 16
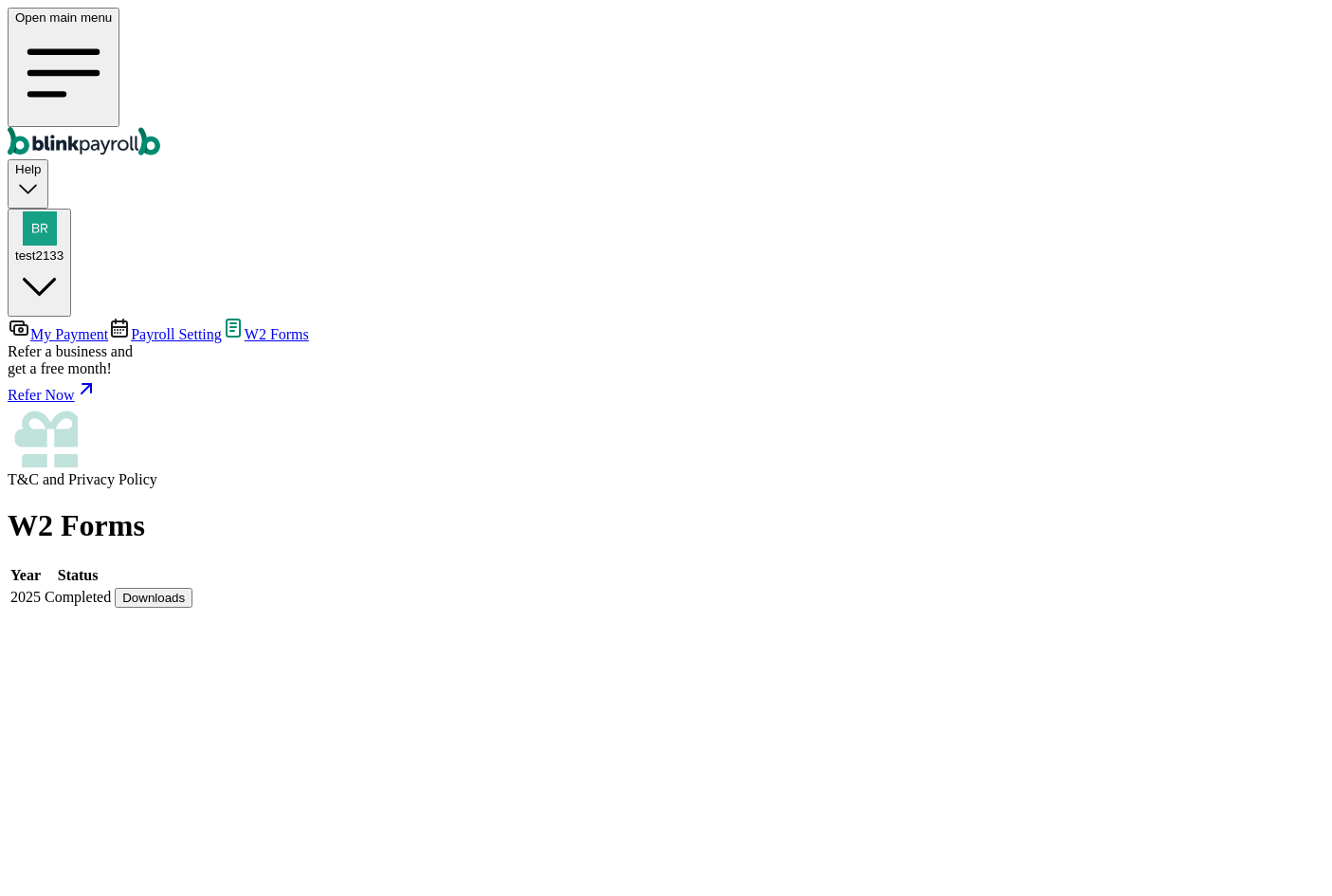
click at [192, 588] on button "Downloads" at bounding box center [153, 597] width 78 height 20
drag, startPoint x: 1125, startPoint y: 448, endPoint x: 1162, endPoint y: 356, distance: 99.2
click at [1124, 508] on main "W2 Forms Year Status 2025 Completed Downloads" at bounding box center [666, 559] width 1318 height 101
click at [192, 588] on button "Downloads" at bounding box center [153, 597] width 78 height 20
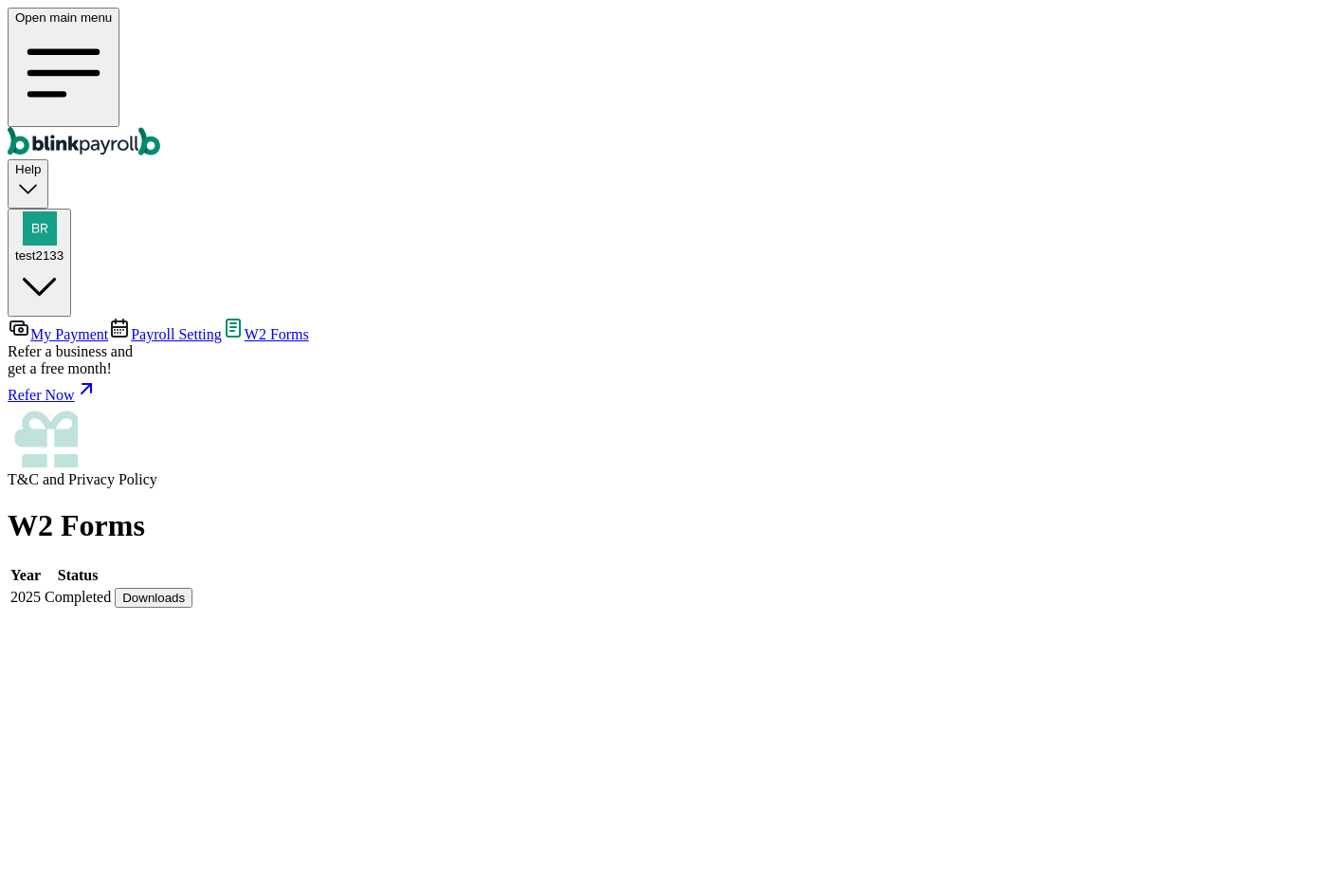
click at [192, 588] on button "Downloads" at bounding box center [153, 597] width 78 height 20
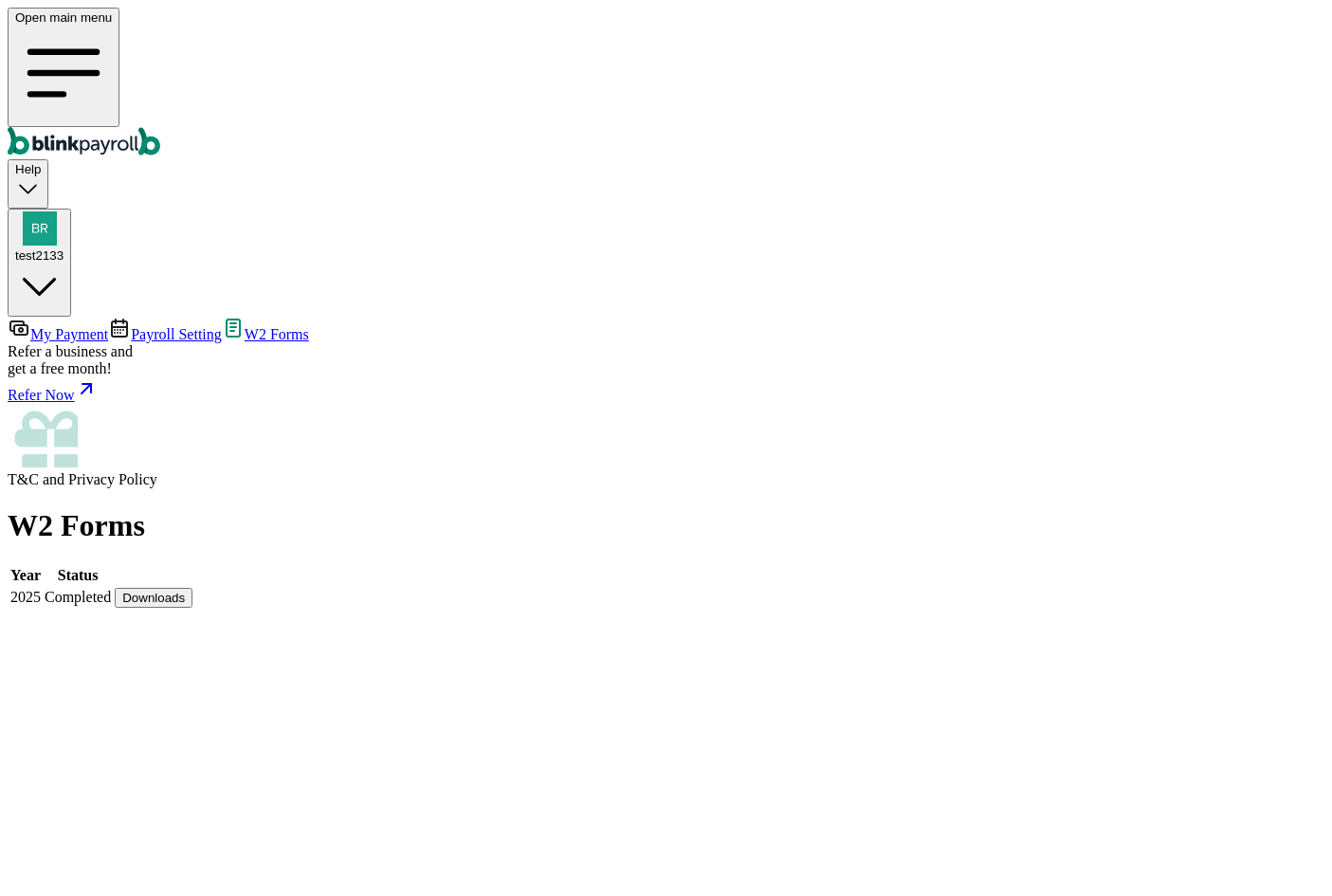
click at [192, 588] on button "Downloads" at bounding box center [153, 597] width 78 height 20
click at [131, 326] on span "Payroll Setting" at bounding box center [176, 334] width 91 height 16
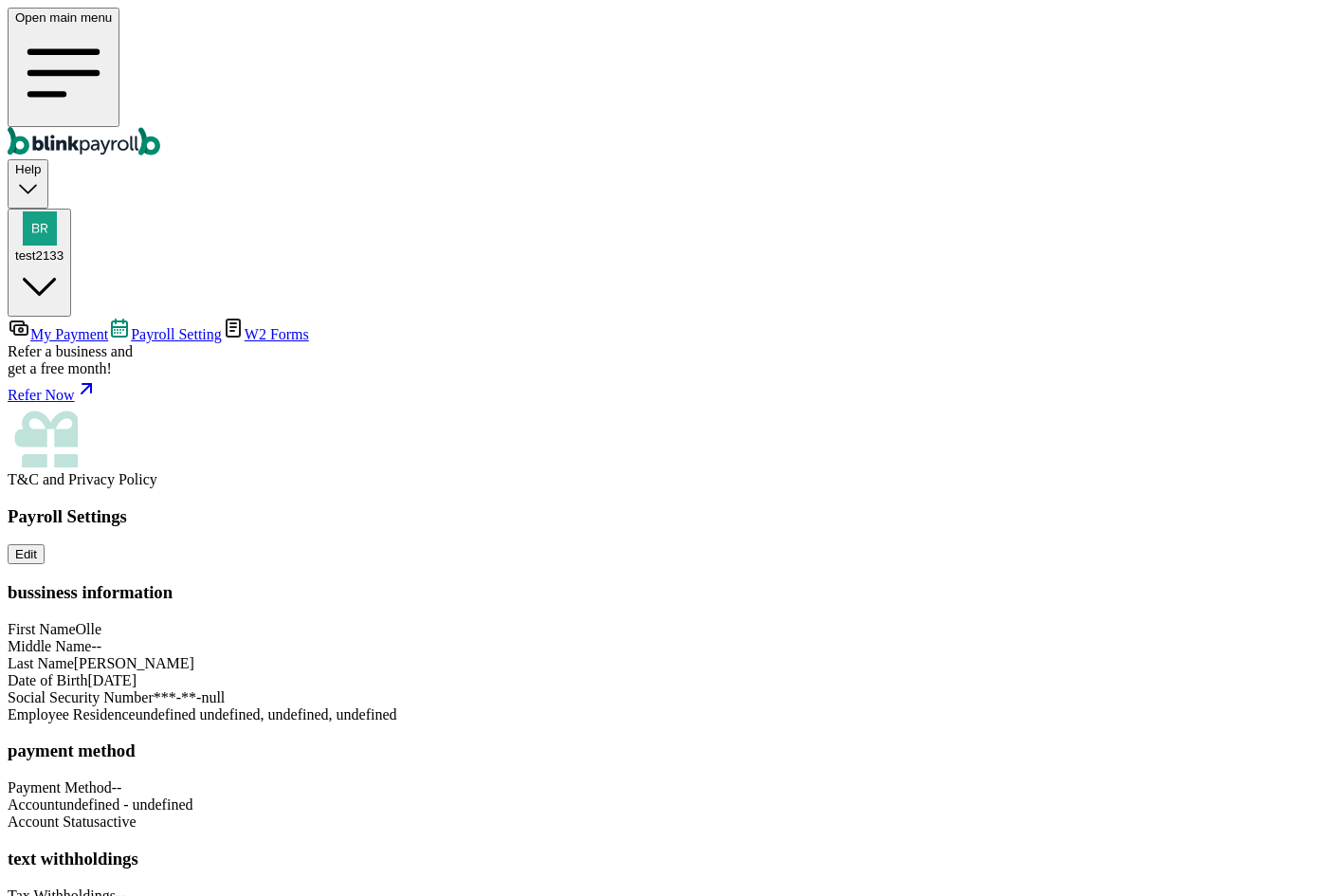
click at [245, 326] on span "W2 Forms" at bounding box center [277, 334] width 64 height 16
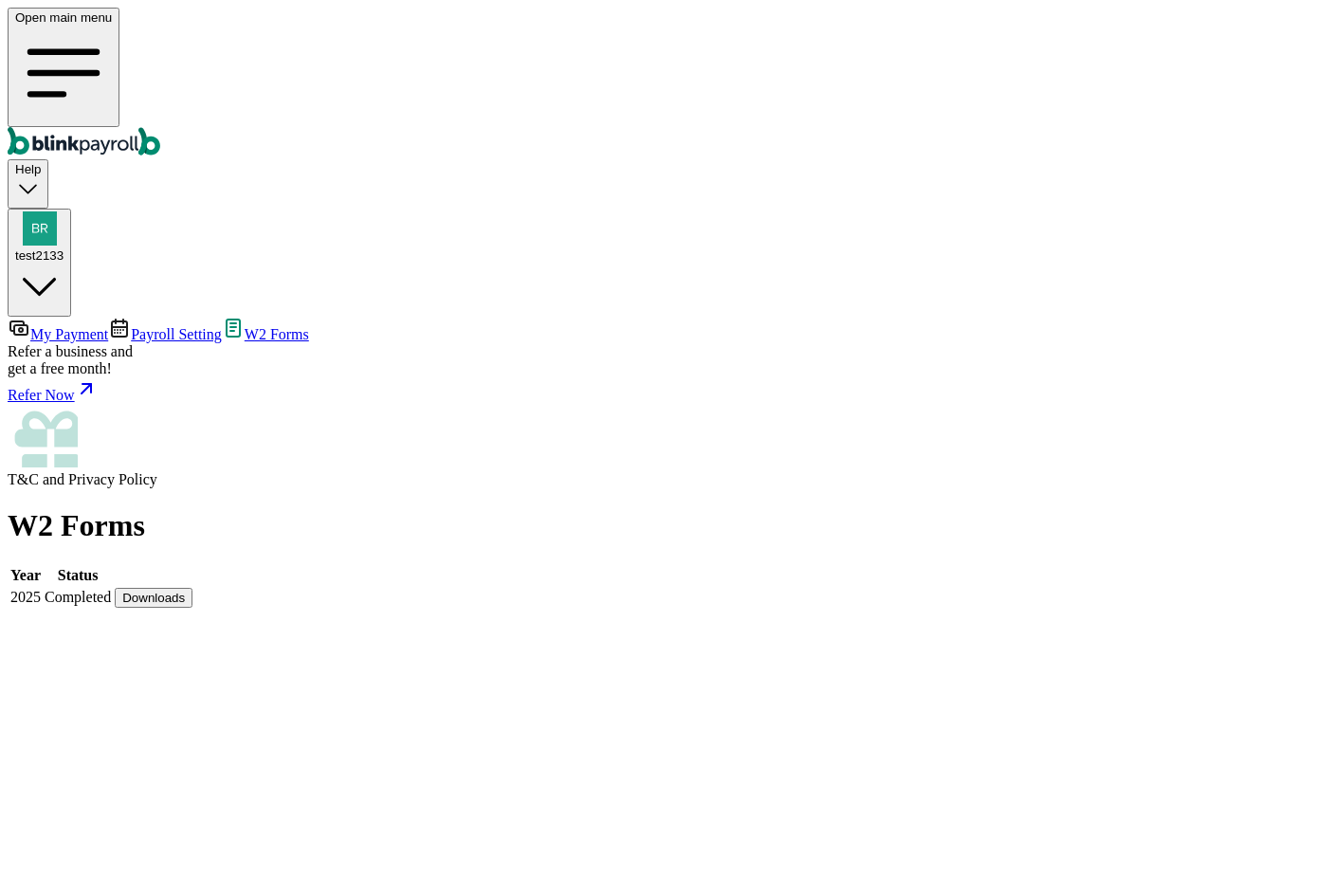
click at [192, 588] on button "Downloads" at bounding box center [153, 597] width 78 height 20
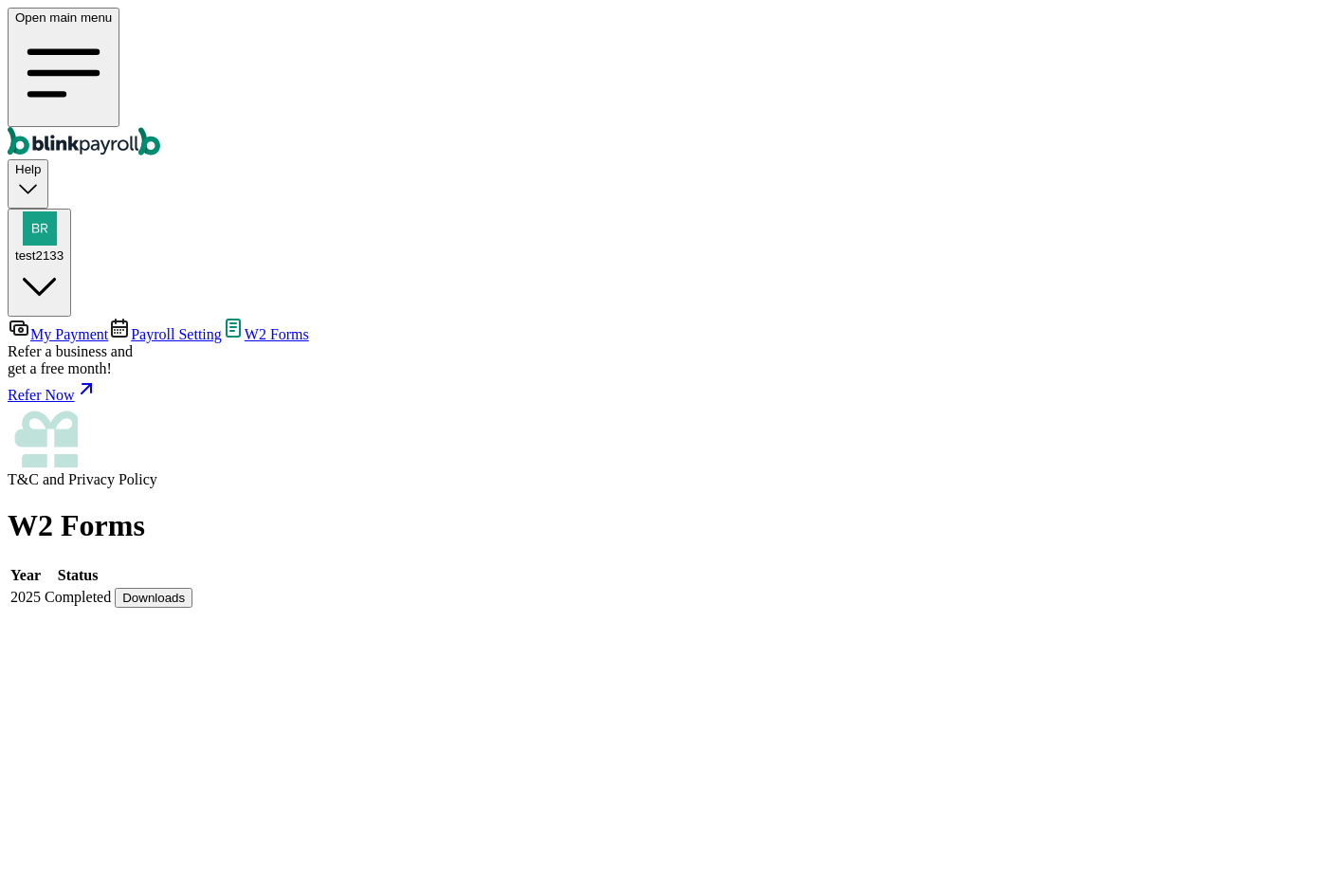
click at [192, 588] on button "Downloads" at bounding box center [153, 597] width 78 height 20
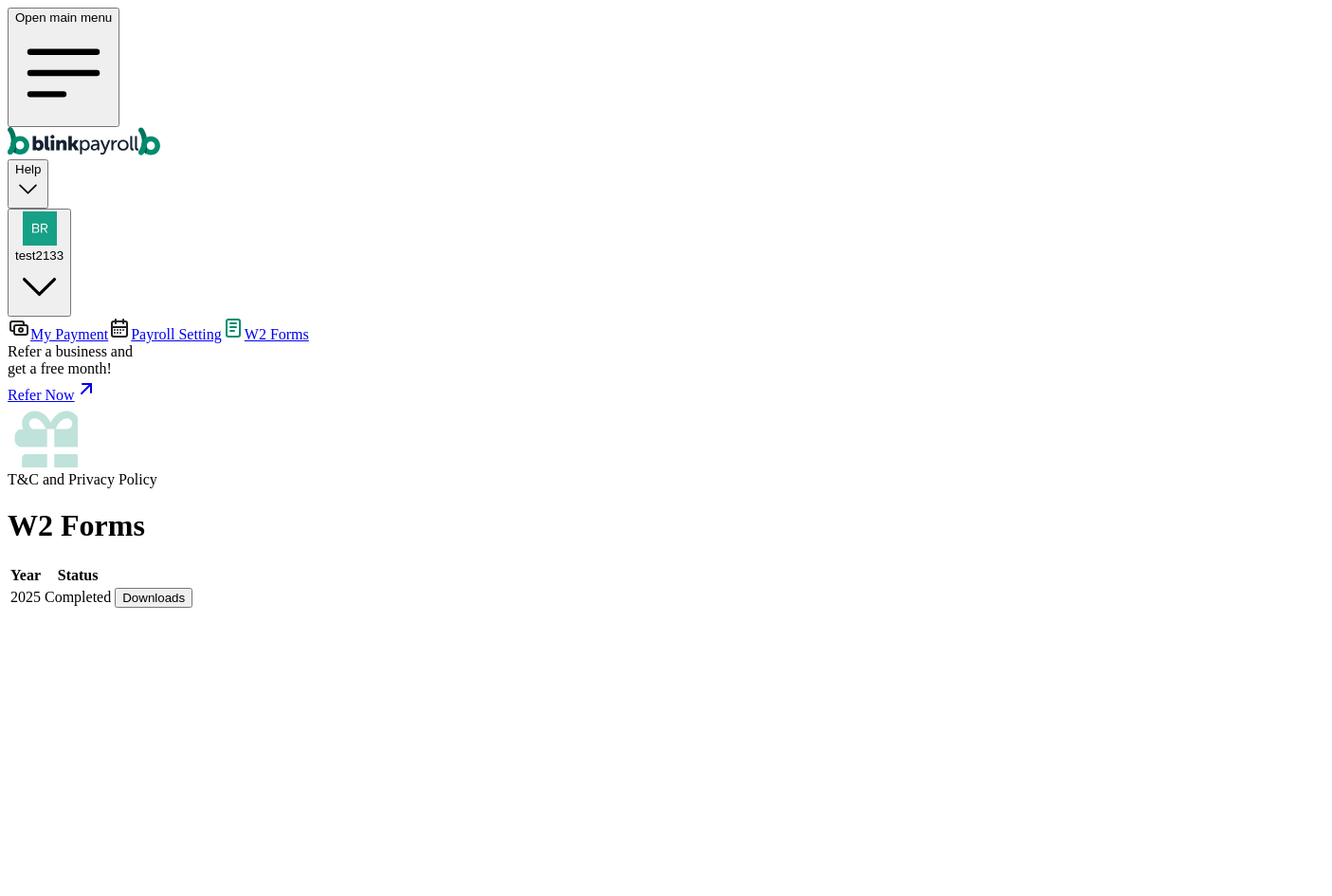
click at [592, 508] on div "W2 Forms Year Status 2025 Completed Downloads" at bounding box center [666, 559] width 1318 height 101
click at [39, 487] on span "T&C" at bounding box center [23, 479] width 32 height 16
click at [151, 487] on span "Privacy Policy" at bounding box center [112, 479] width 89 height 16
click at [58, 404] on div "Refer Now" at bounding box center [666, 391] width 1318 height 27
click at [131, 326] on span "Payroll Setting" at bounding box center [176, 334] width 91 height 16
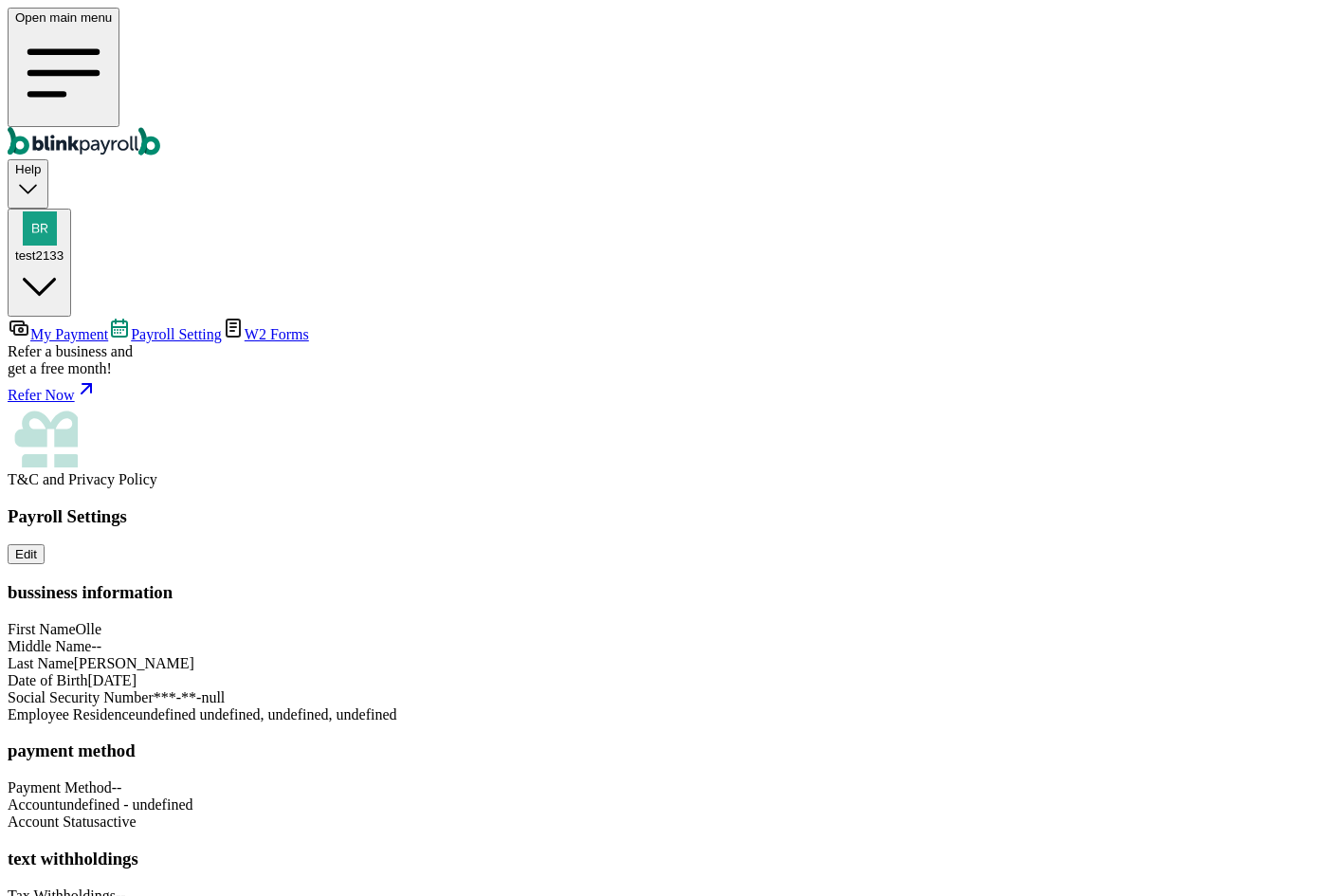
scroll to position [92, 0]
click at [136, 814] on span "active" at bounding box center [118, 821] width 36 height 16
click at [1000, 636] on div "Payroll Settings Edit bussiness information First Name Olle Middle Name -- Last…" at bounding box center [666, 714] width 1318 height 415
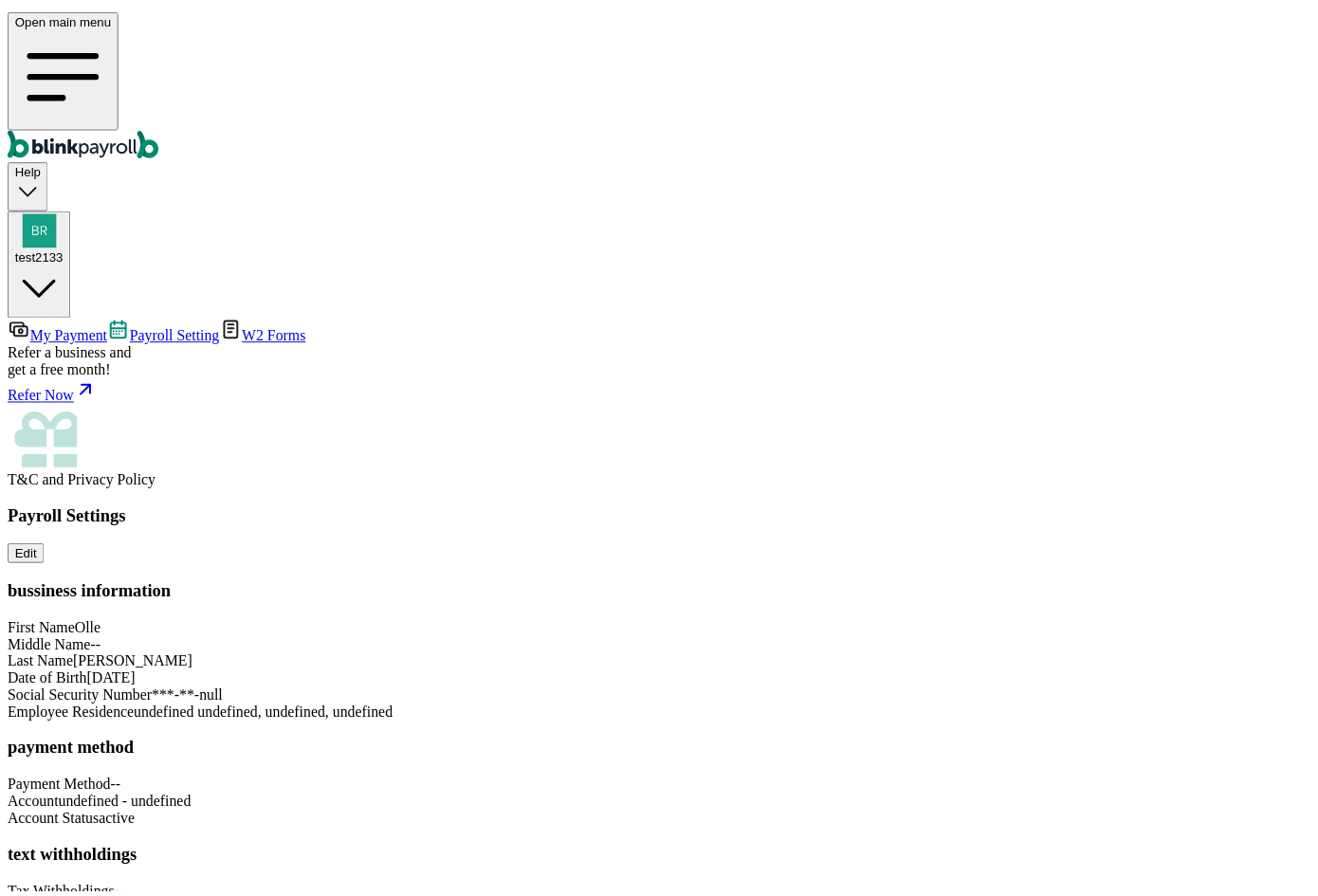
scroll to position [0, 0]
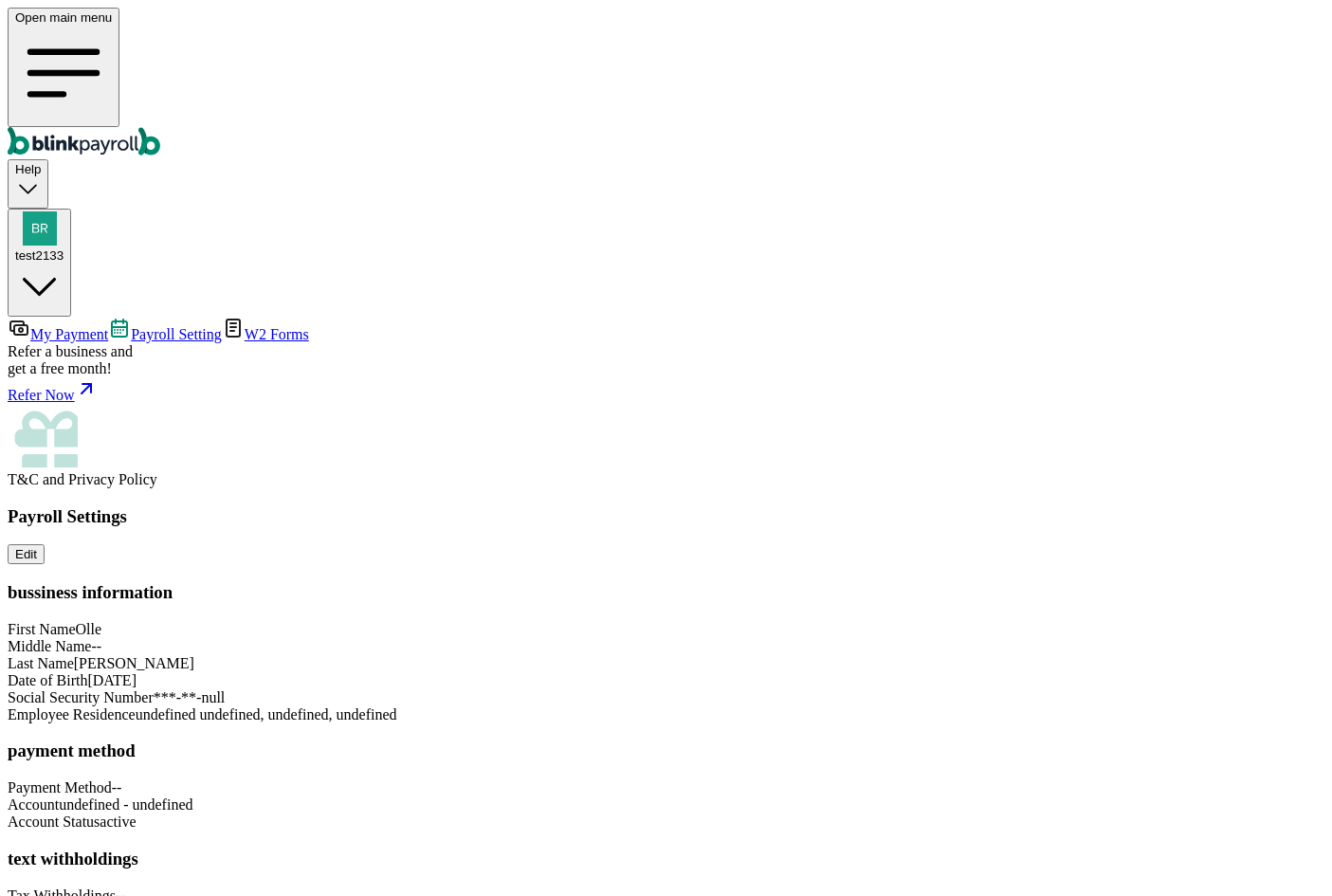
click at [108, 326] on link "My Payment" at bounding box center [57, 334] width 101 height 16
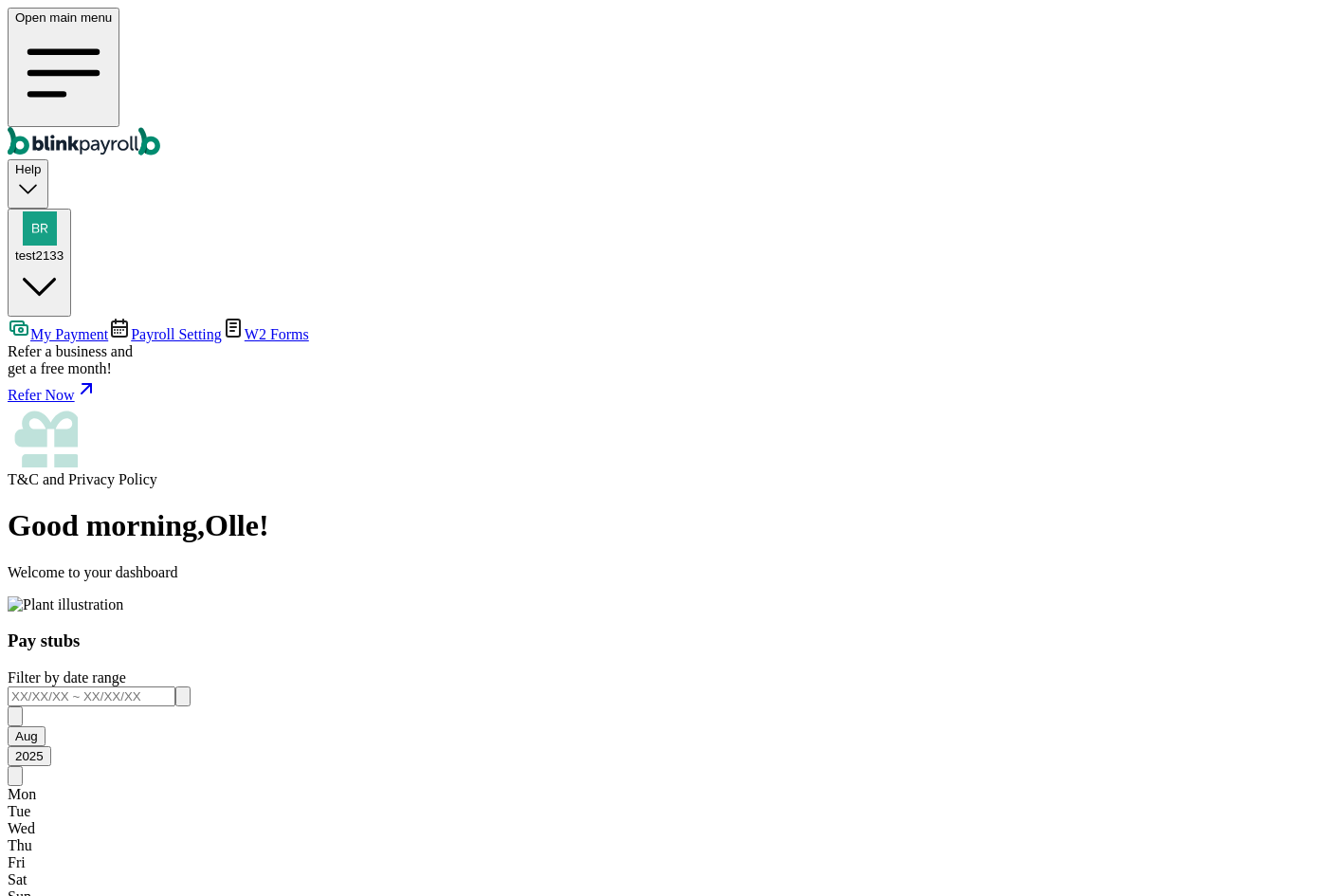
click at [743, 508] on main "Good morning , Olle ! Welcome to your dashboard Pay stubs Filter by date range …" at bounding box center [666, 738] width 1318 height 460
click at [175, 686] on input "text" at bounding box center [91, 696] width 168 height 20
click at [1124, 508] on div "Good morning , Olle ! Welcome to your dashboard Pay stubs Filter by date range …" at bounding box center [666, 738] width 1318 height 460
click at [63, 248] on div "test2133" at bounding box center [39, 255] width 49 height 14
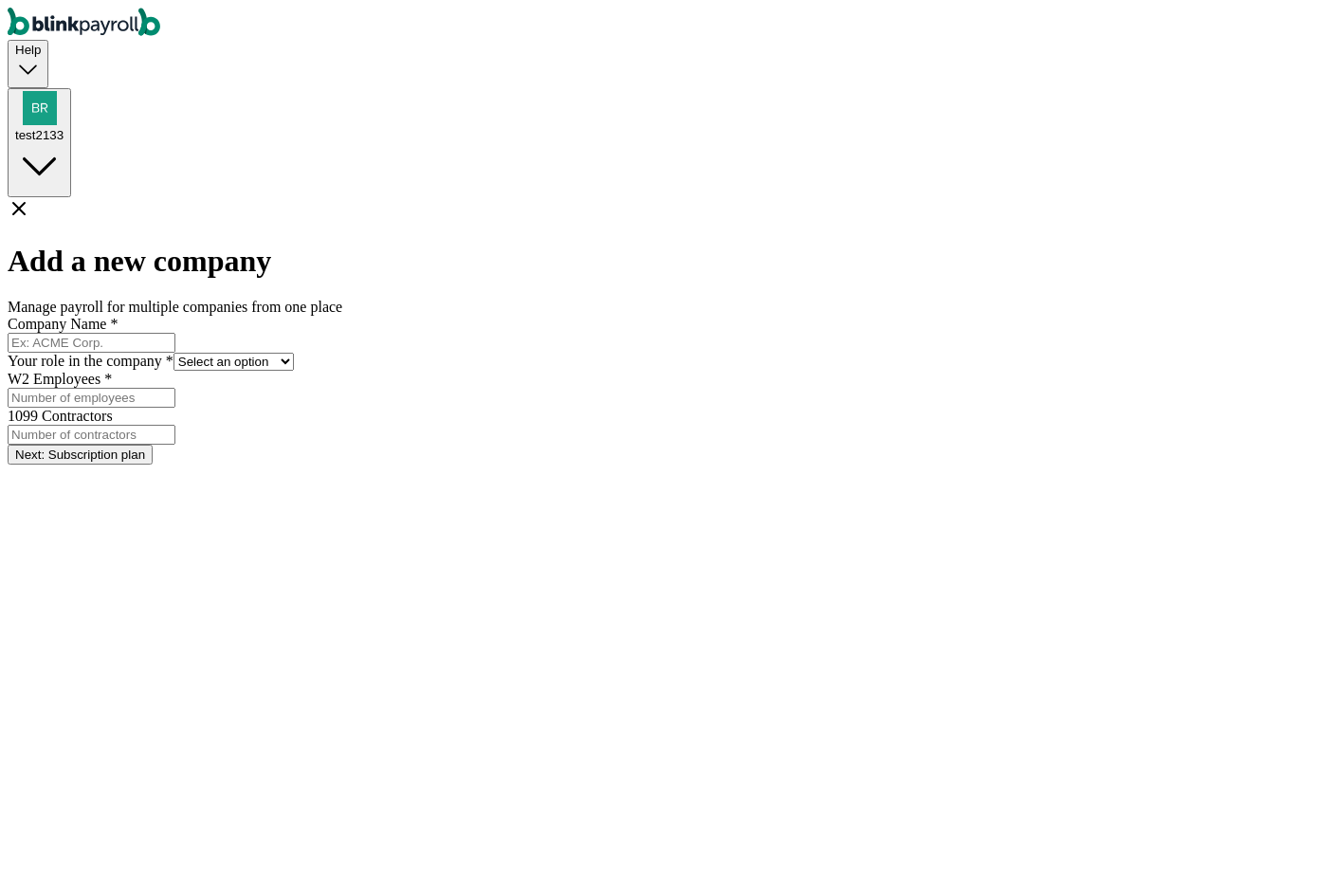
click at [175, 333] on input "Company Name *" at bounding box center [91, 343] width 168 height 20
click at [175, 333] on input "test" at bounding box center [91, 343] width 168 height 20
type input "testcompan1"
click at [294, 352] on select "Select an option Business owner HR CPA / Accountant Other" at bounding box center [234, 361] width 121 height 18
select select "owner"
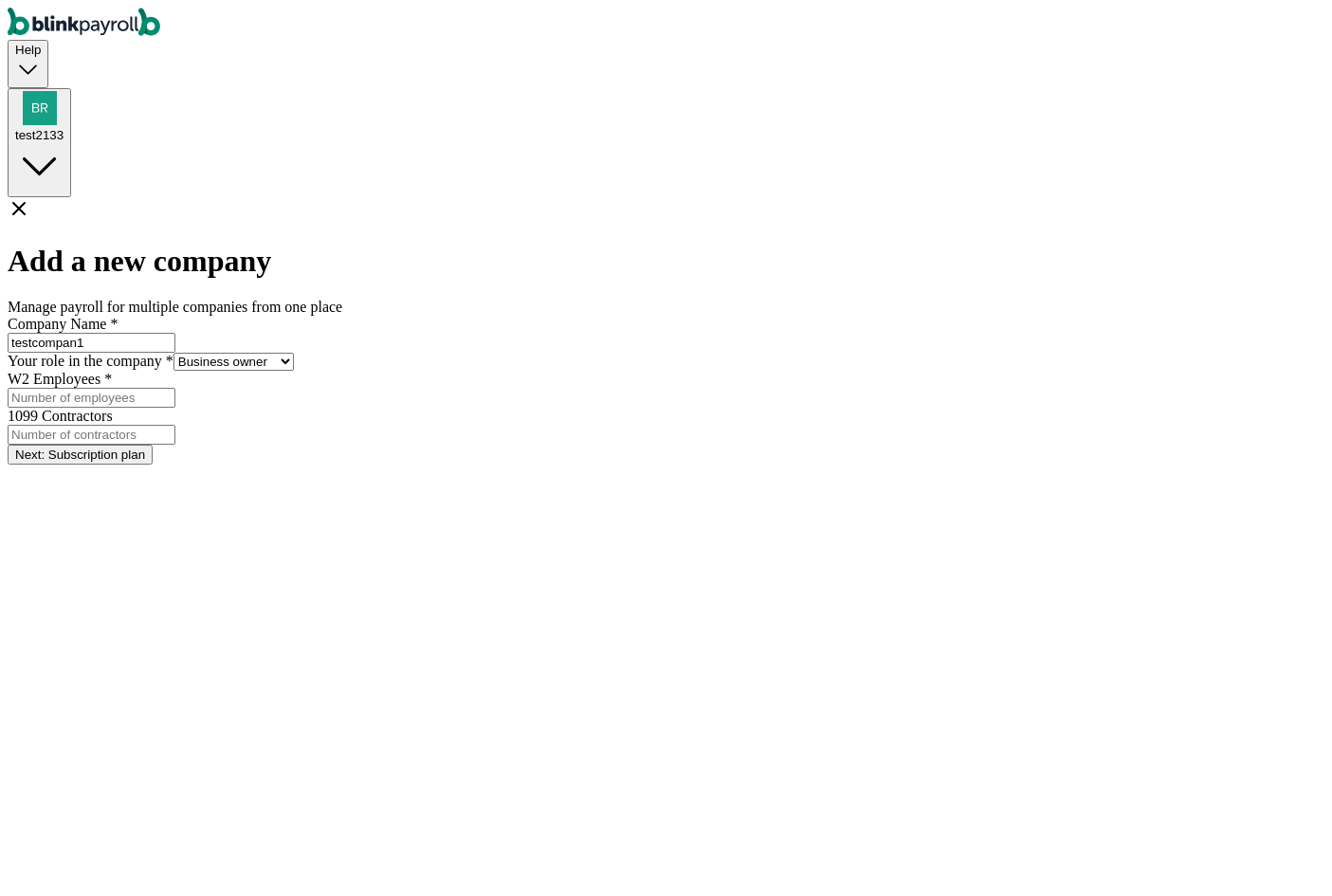
click at [294, 352] on select "Select an option Business owner HR CPA / Accountant Other" at bounding box center [234, 361] width 121 height 18
click at [175, 408] on input "W2 Employees *" at bounding box center [91, 397] width 168 height 20
type input "1"
click at [175, 426] on input "1099 Contractors" at bounding box center [91, 435] width 168 height 20
type input "1"
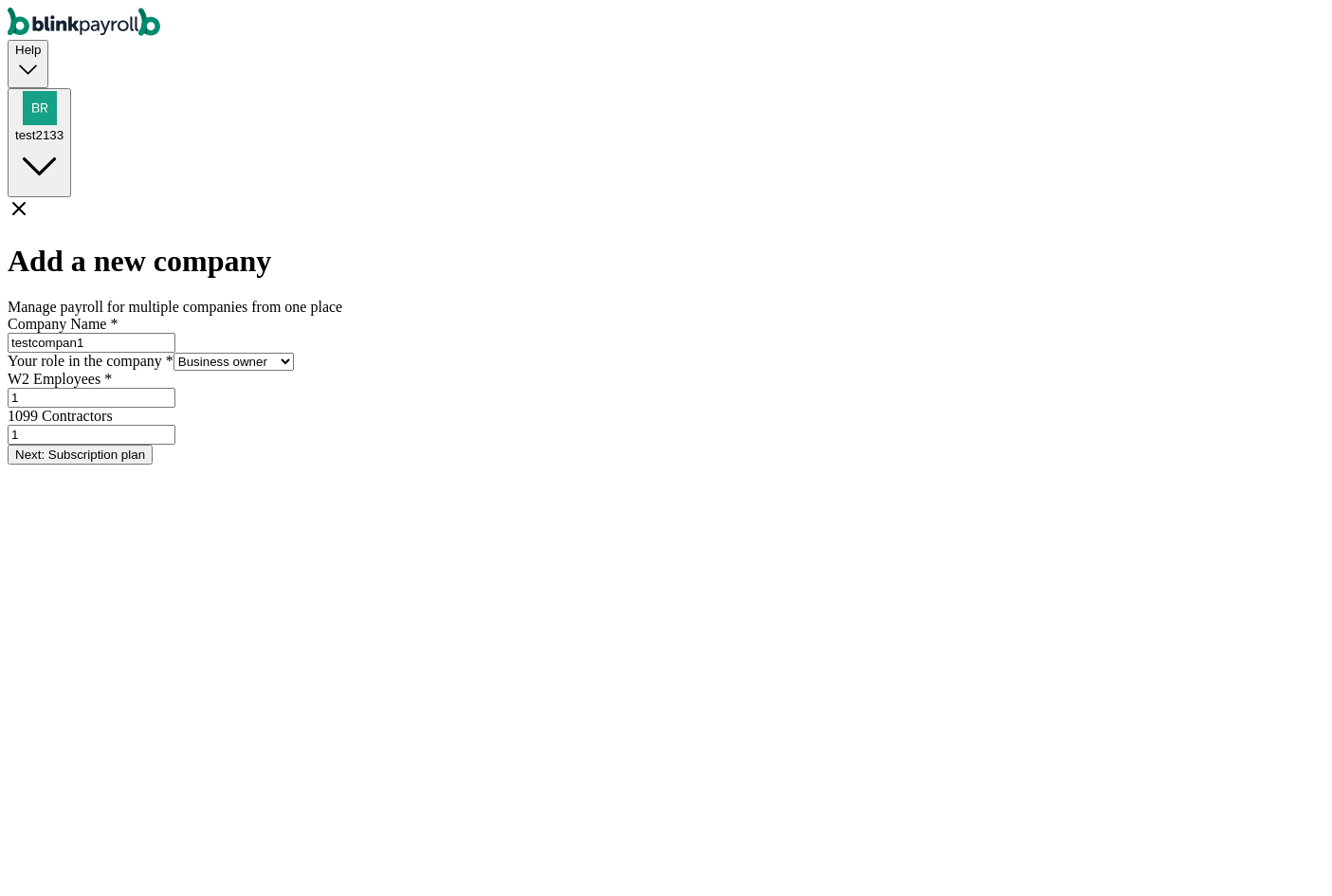
click at [152, 464] on button "Next: Subscription plan" at bounding box center [80, 454] width 146 height 20
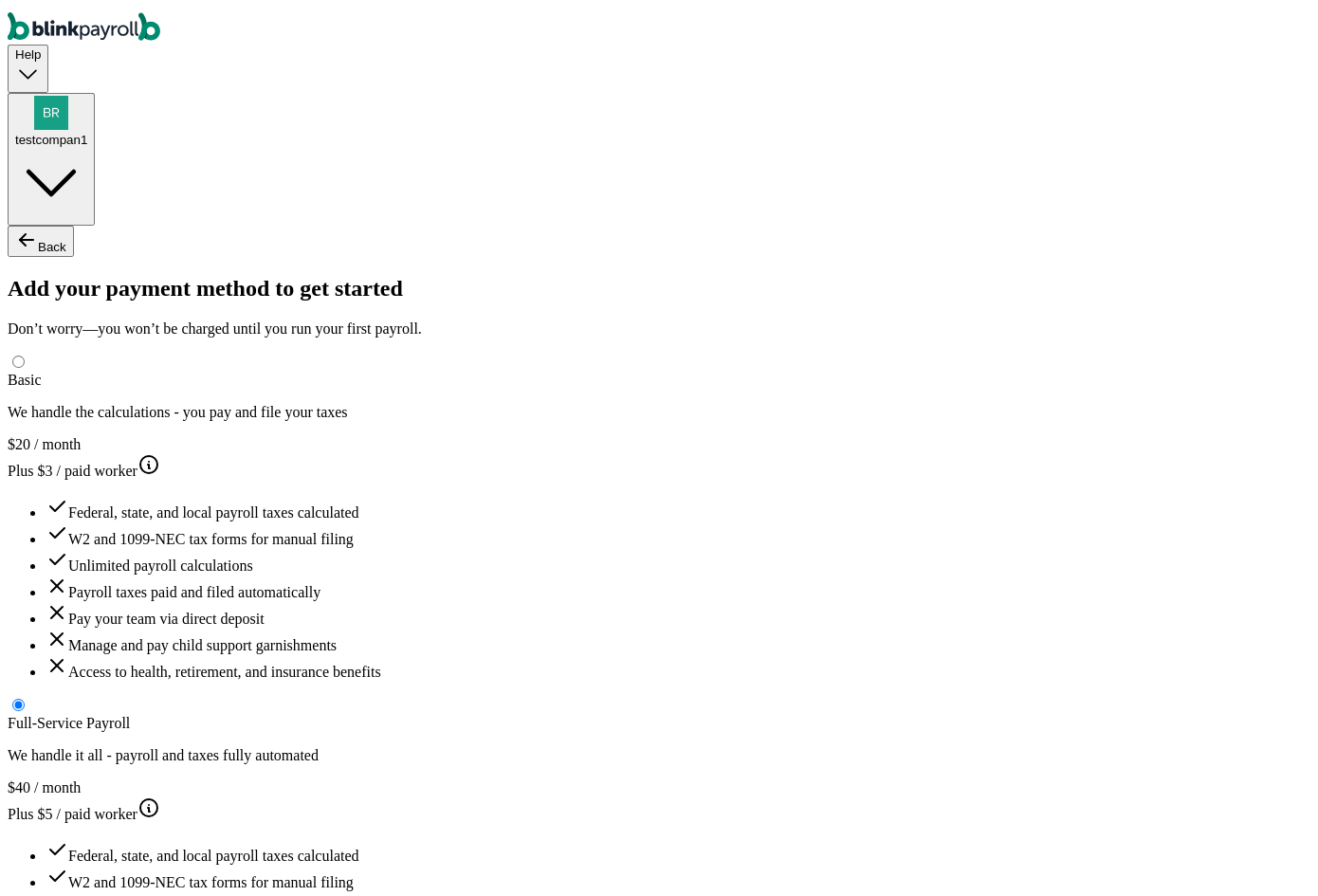
type input "test"
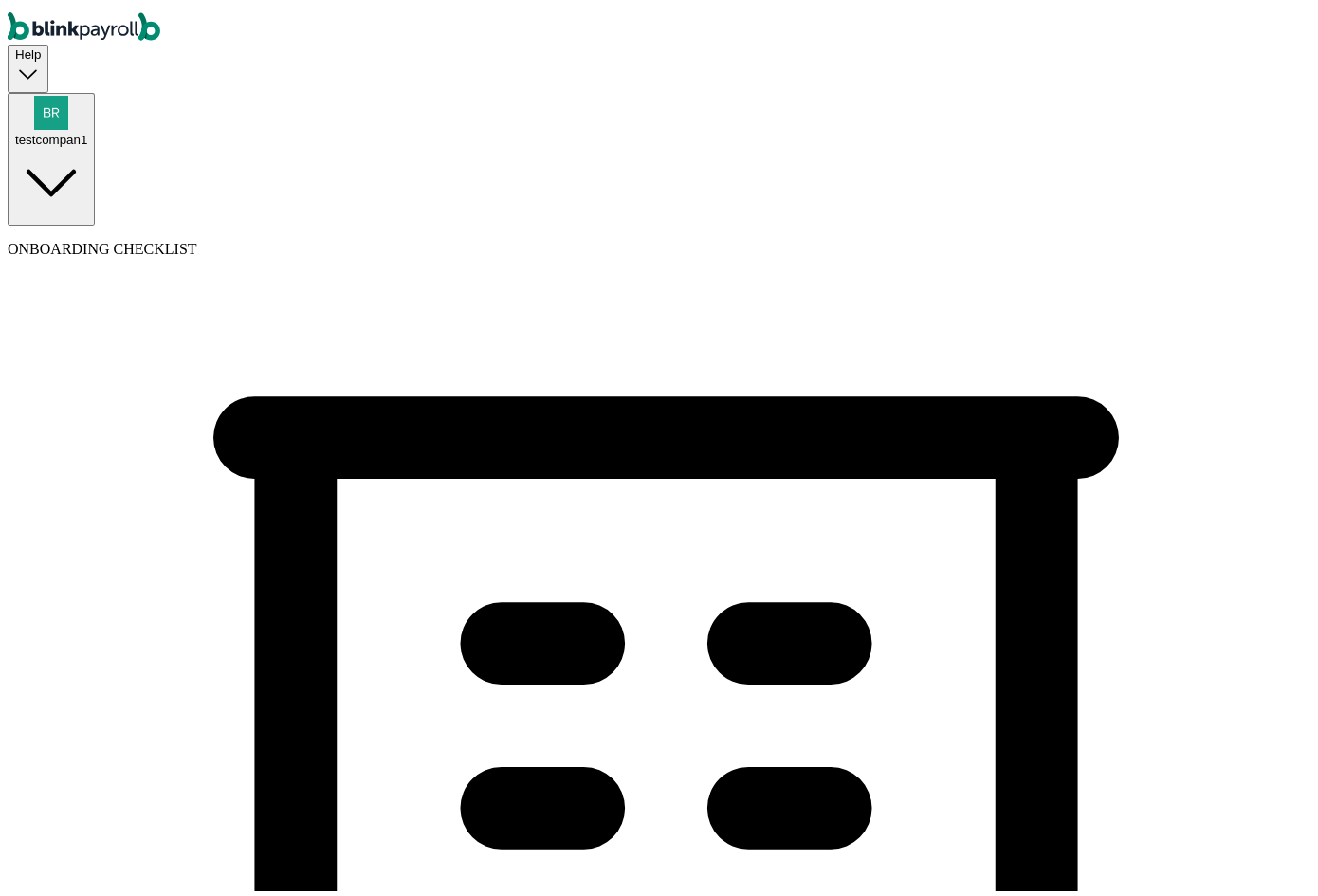
click at [87, 128] on div "testcompan1" at bounding box center [51, 135] width 72 height 14
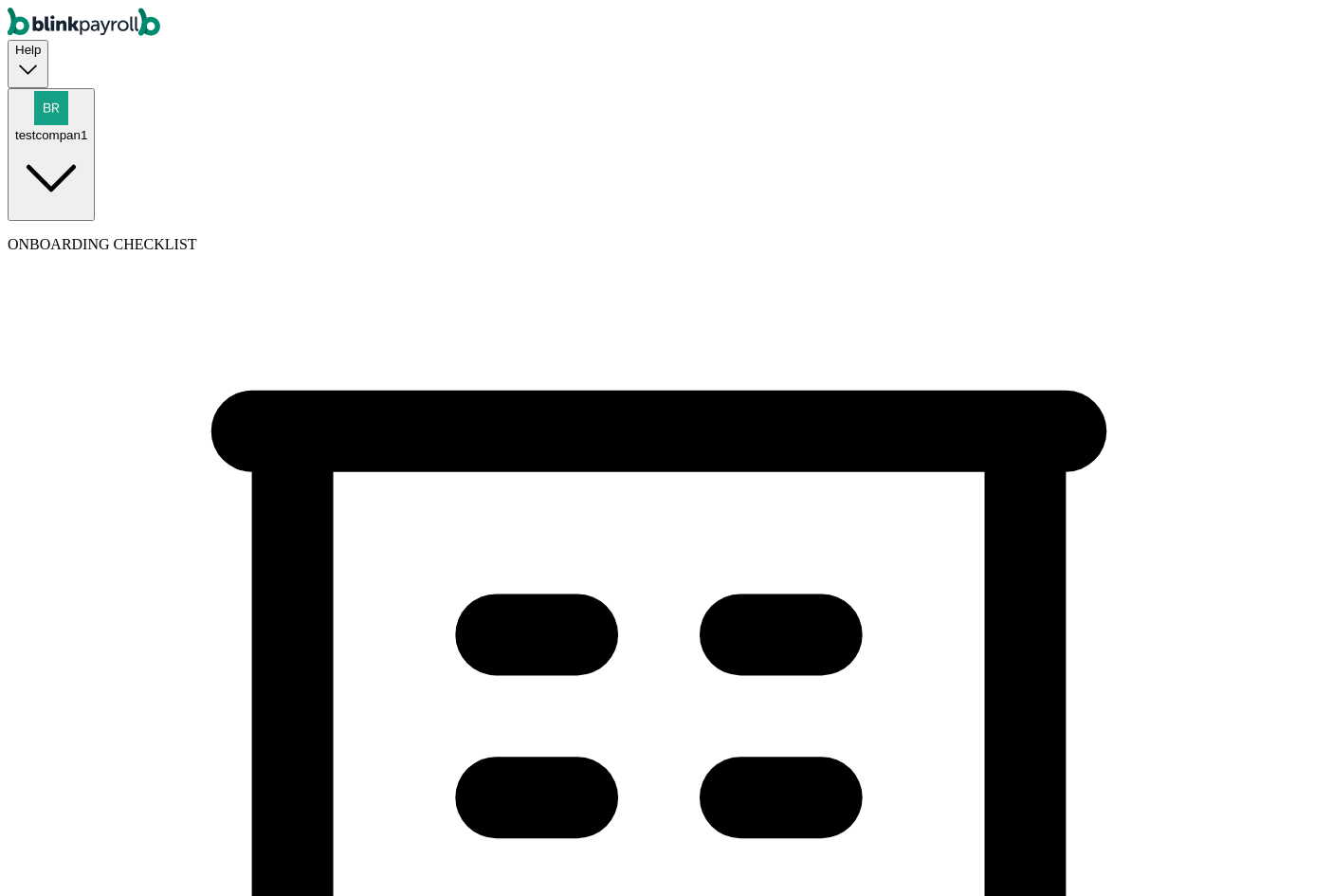
click at [87, 128] on div "testcompan1" at bounding box center [51, 135] width 72 height 14
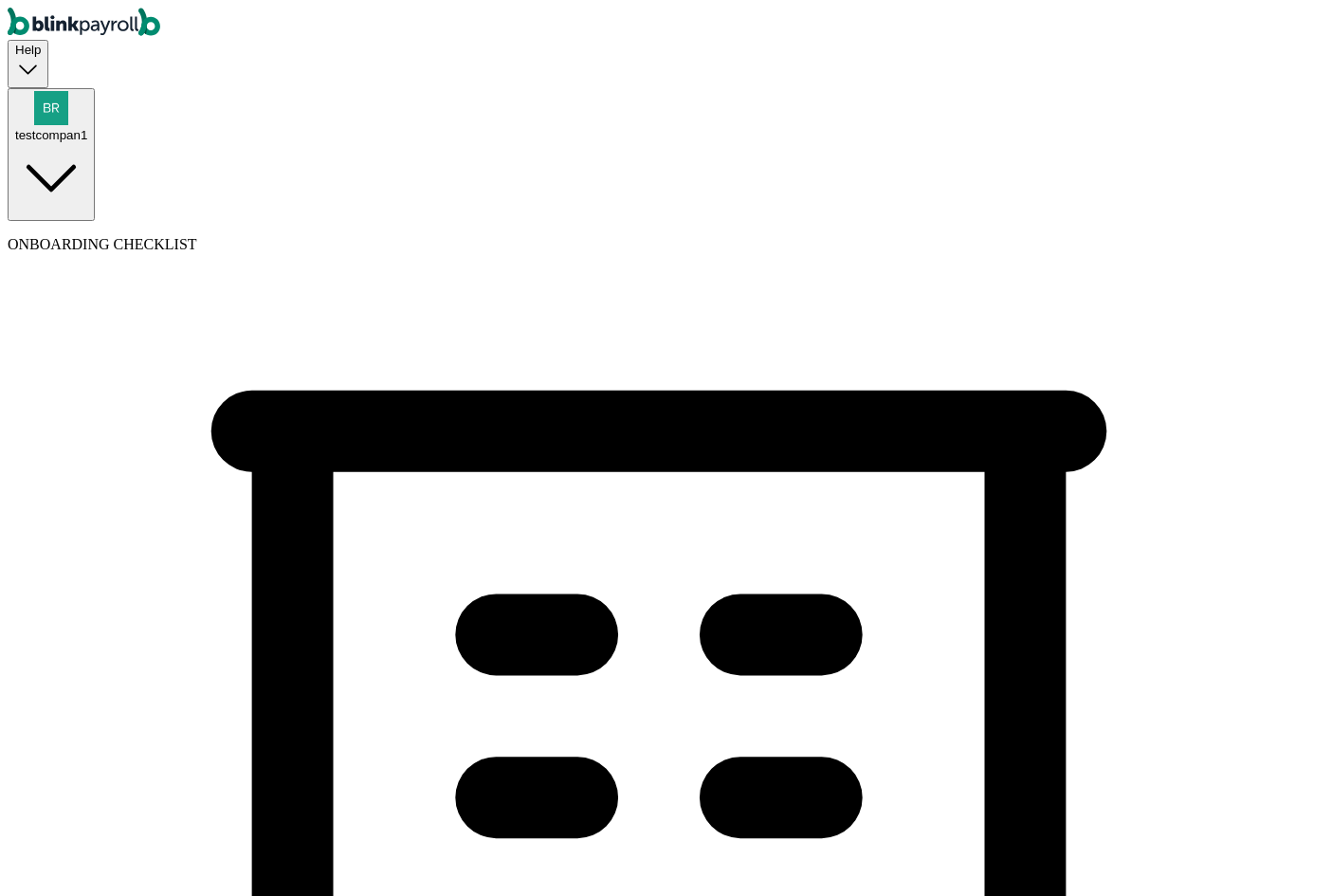
copy span "branko+testotte1@blinkpayroll.com"
click at [87, 128] on div "testcompan1" at bounding box center [51, 135] width 72 height 14
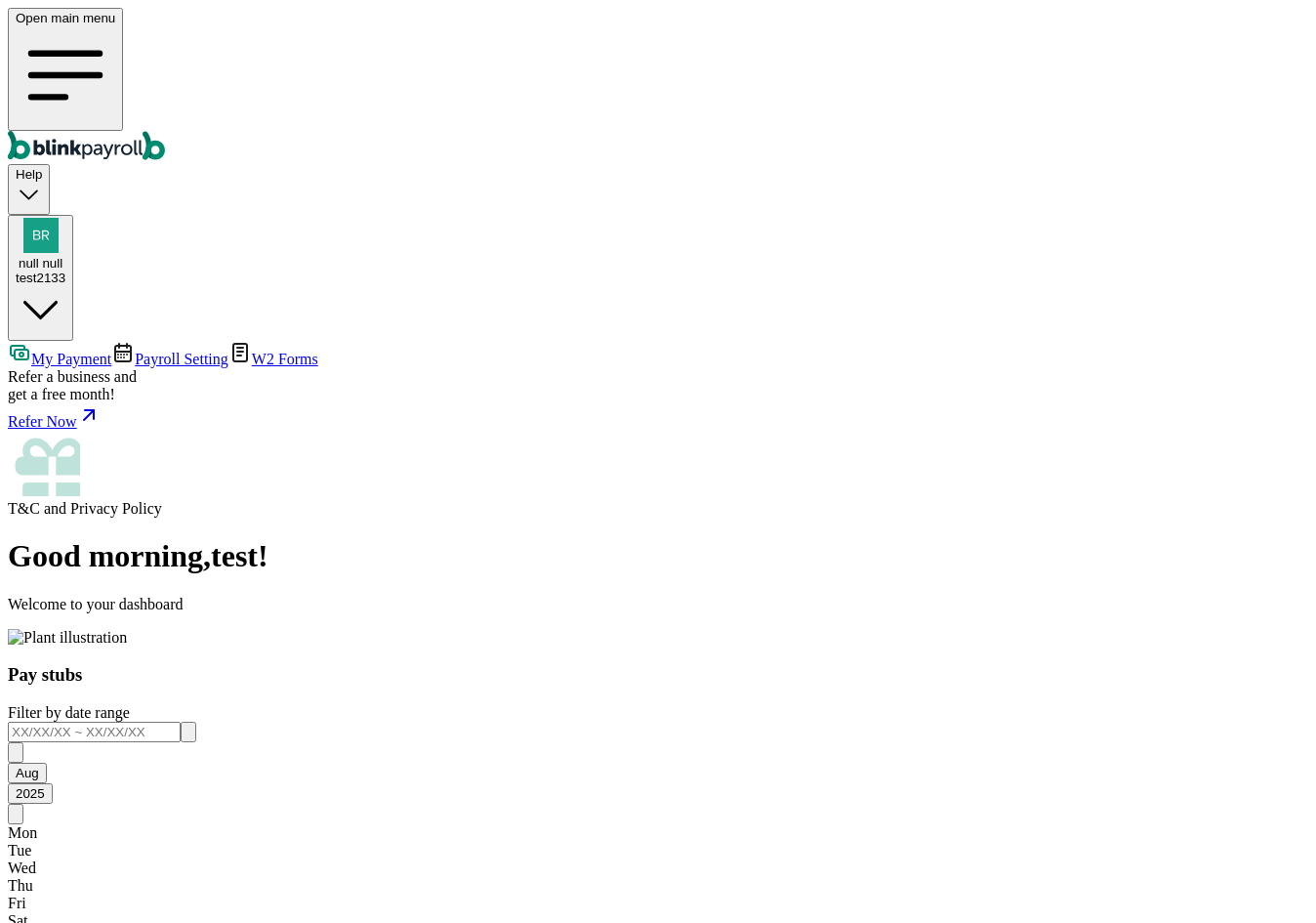
click at [176, 351] on span "Payroll Setting" at bounding box center [181, 359] width 94 height 17
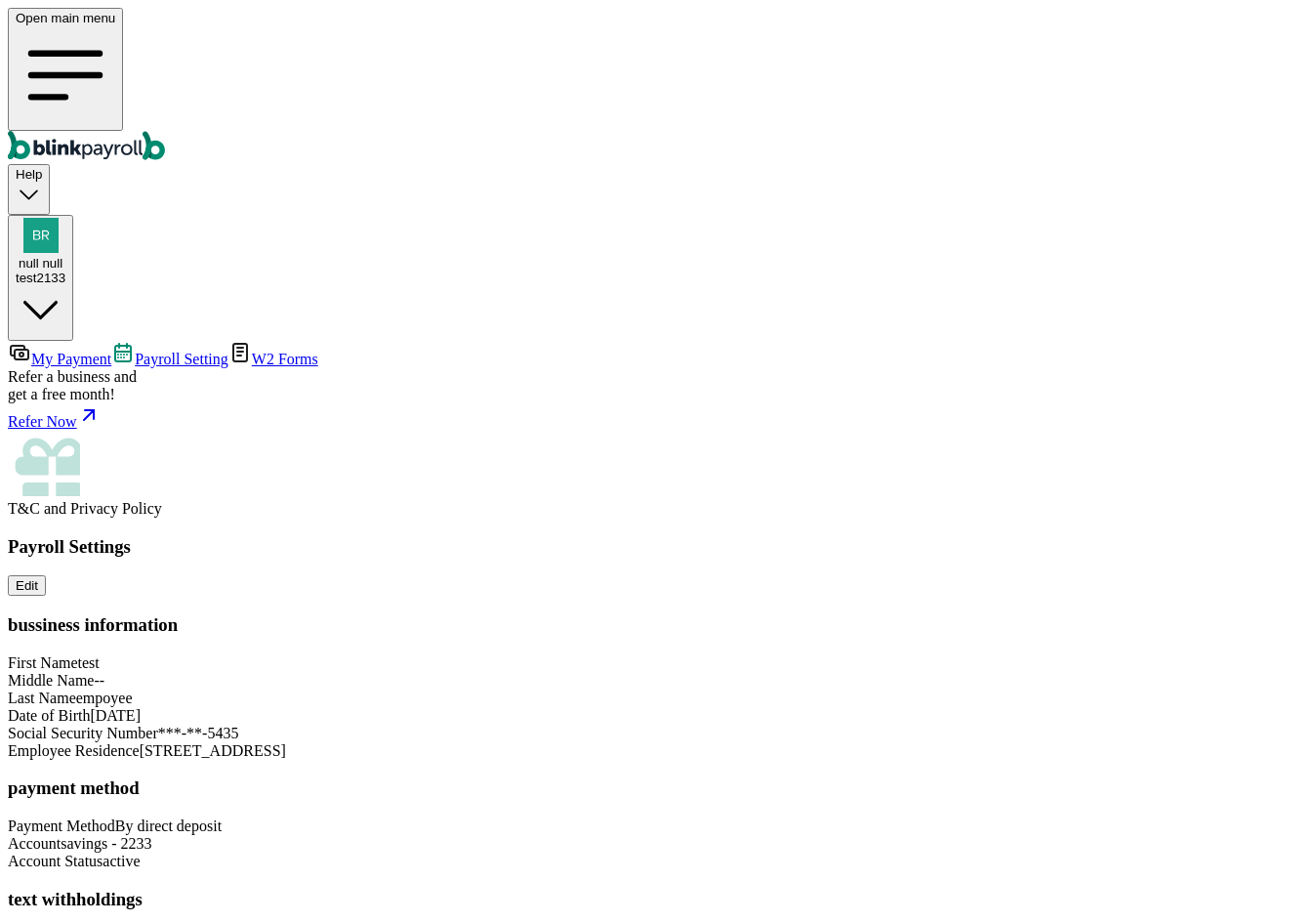
click at [1010, 536] on div "Payroll Settings Edit bussiness information First Name test Middle Name -- Last…" at bounding box center [658, 750] width 1300 height 428
drag, startPoint x: 819, startPoint y: 563, endPoint x: 1007, endPoint y: 576, distance: 188.4
click at [1007, 576] on div "Payroll Settings Edit bussiness information First Name test Middle Name -- Last…" at bounding box center [658, 750] width 1300 height 428
click at [1010, 577] on div "Payroll Settings Edit bussiness information First Name test Middle Name -- Last…" at bounding box center [658, 750] width 1300 height 428
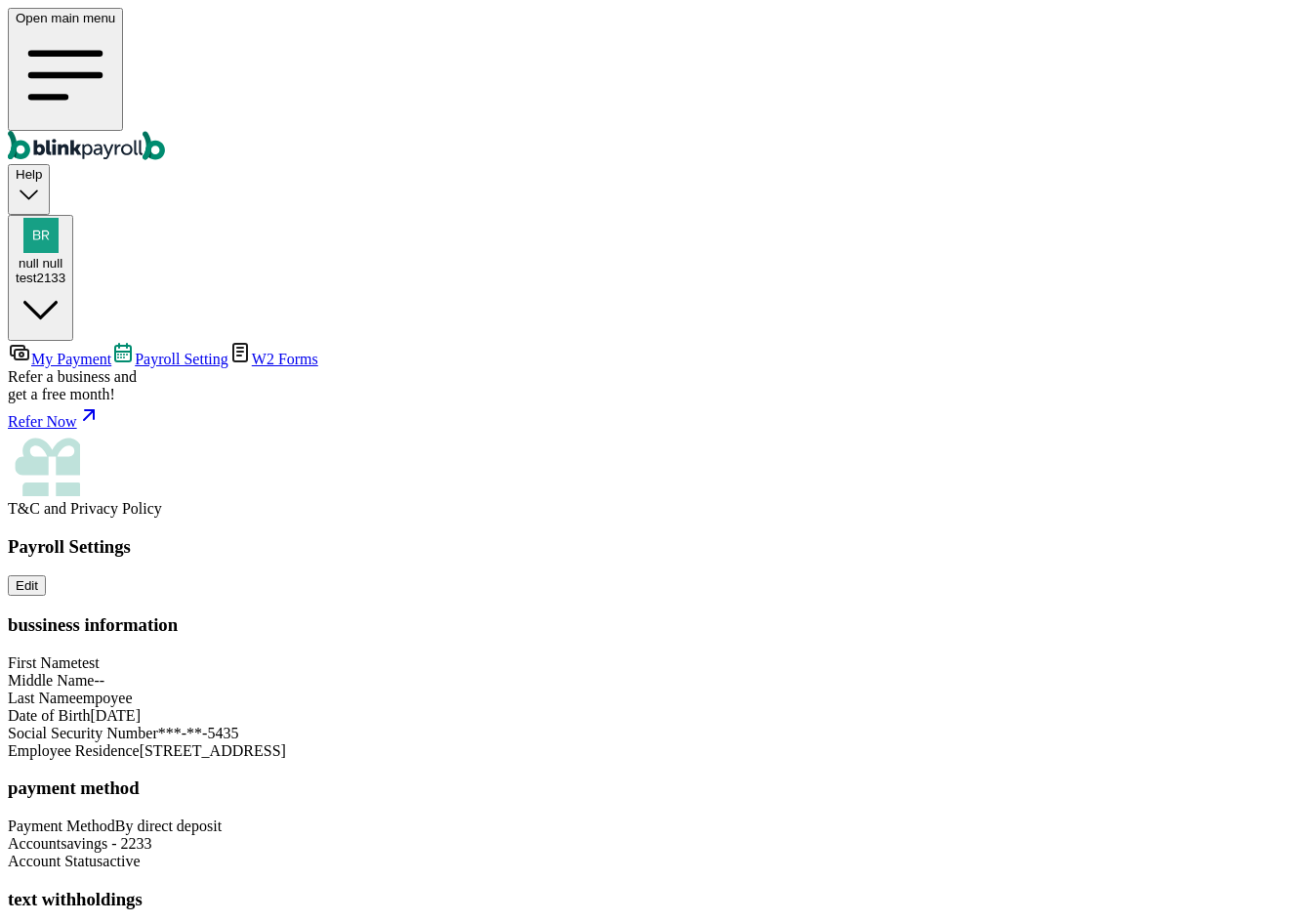
click at [890, 922] on div "Tax Withholdings --" at bounding box center [658, 938] width 1300 height 18
click at [956, 922] on div "Tax Withholdings --" at bounding box center [658, 938] width 1300 height 18
click at [62, 255] on span "null null" at bounding box center [40, 262] width 44 height 15
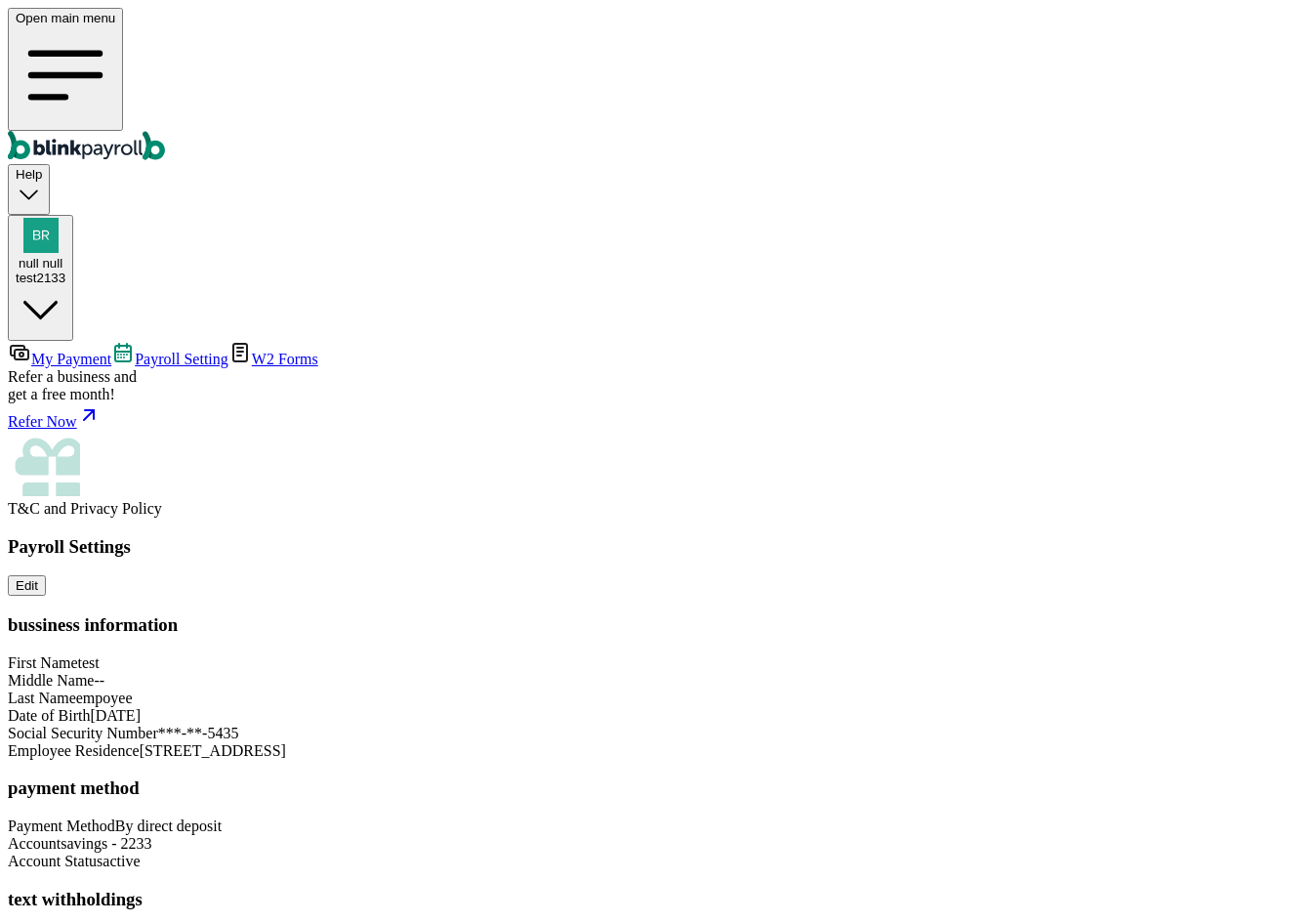
click at [252, 351] on span "W2 Forms" at bounding box center [285, 359] width 66 height 17
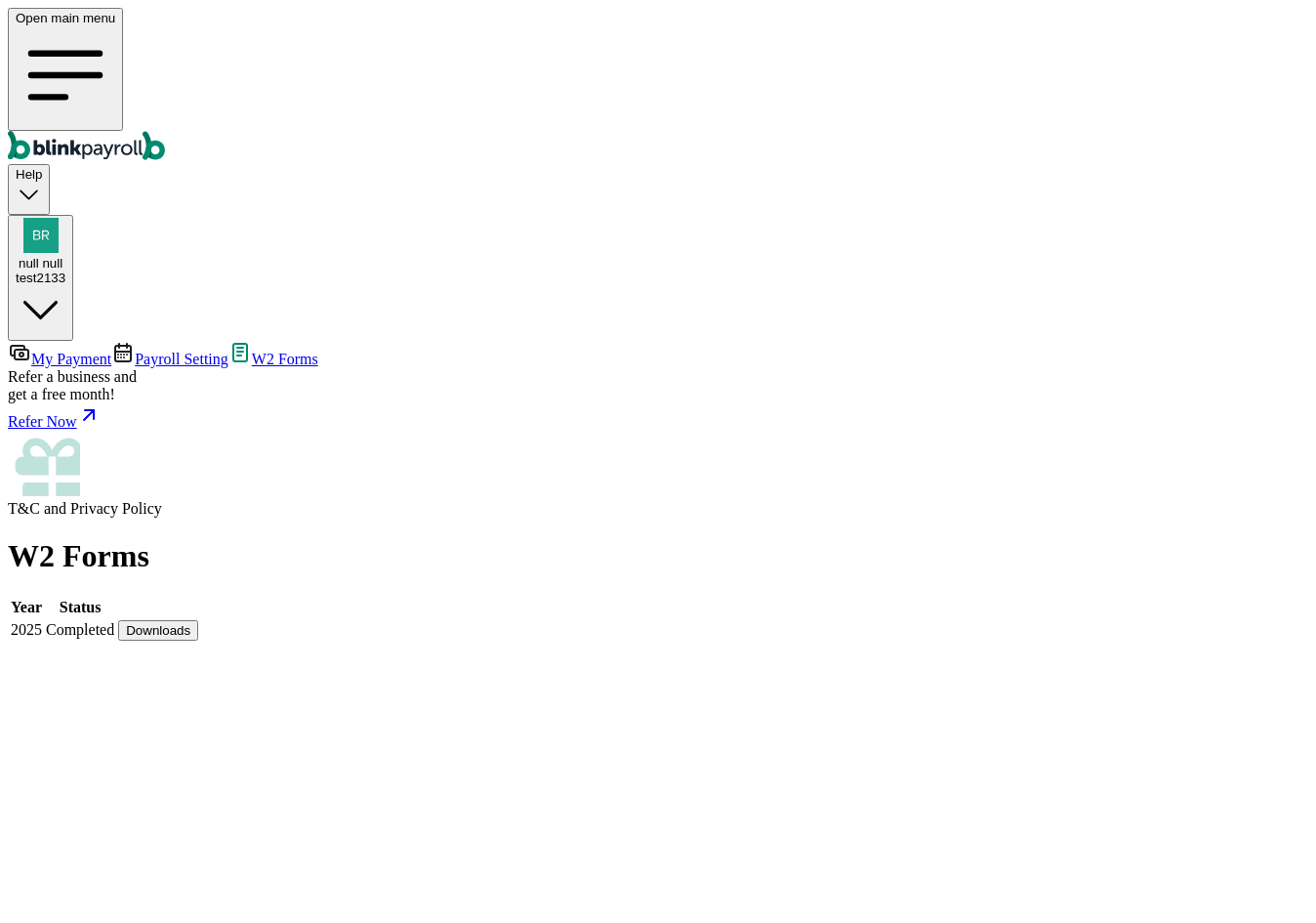
click at [198, 620] on button "Downloads" at bounding box center [158, 630] width 80 height 21
click at [814, 538] on main "W2 Forms Year Status 2025 Completed Downloads" at bounding box center [658, 591] width 1300 height 105
click at [111, 351] on span "My Payment" at bounding box center [71, 359] width 80 height 17
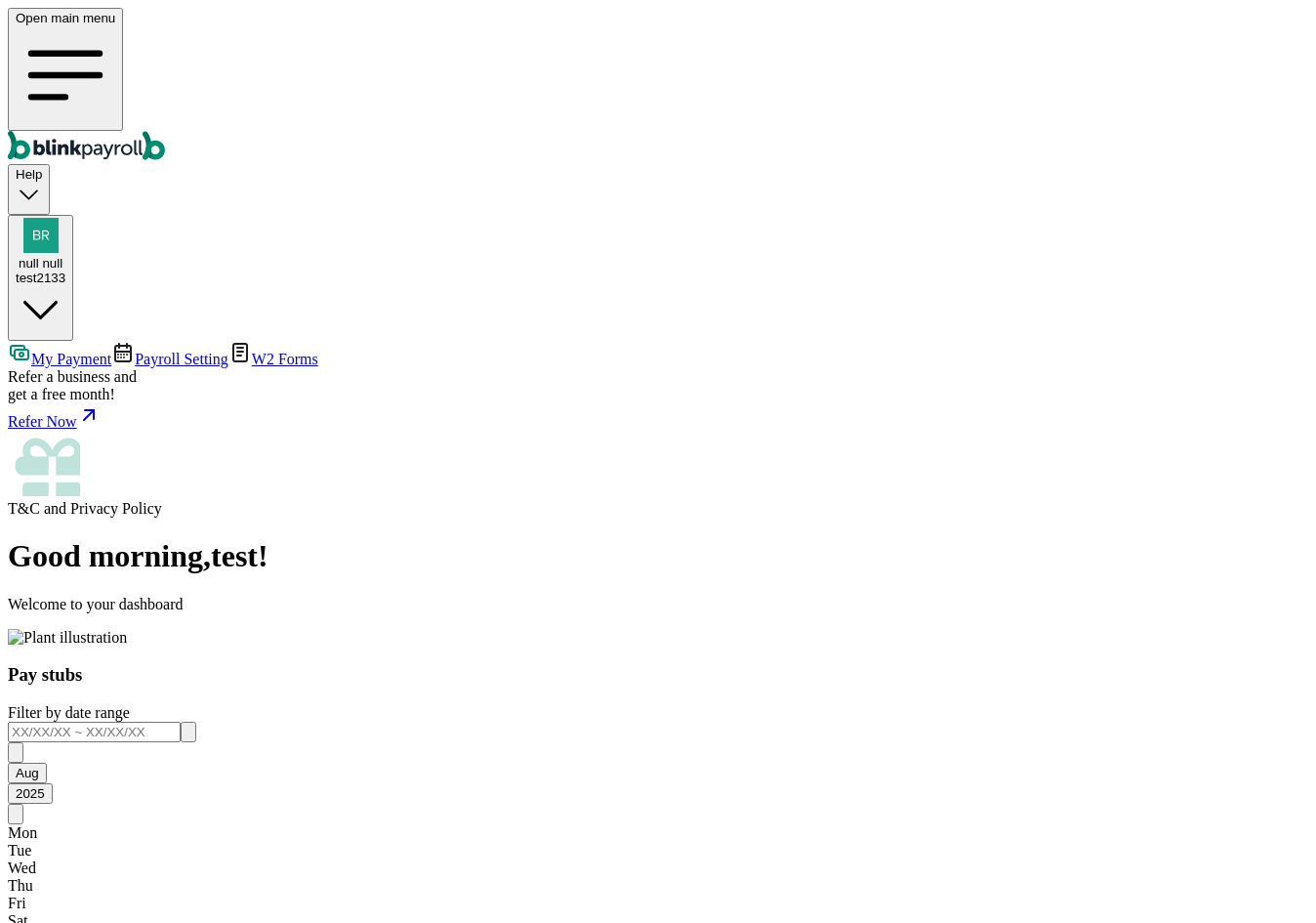
click at [180, 722] on input "text" at bounding box center [94, 732] width 173 height 21
click at [521, 538] on main "Good morning , test ! Welcome to your dashboard Pay stubs Filter by date range …" at bounding box center [658, 775] width 1300 height 474
click at [135, 351] on span "Payroll Setting" at bounding box center [181, 359] width 94 height 17
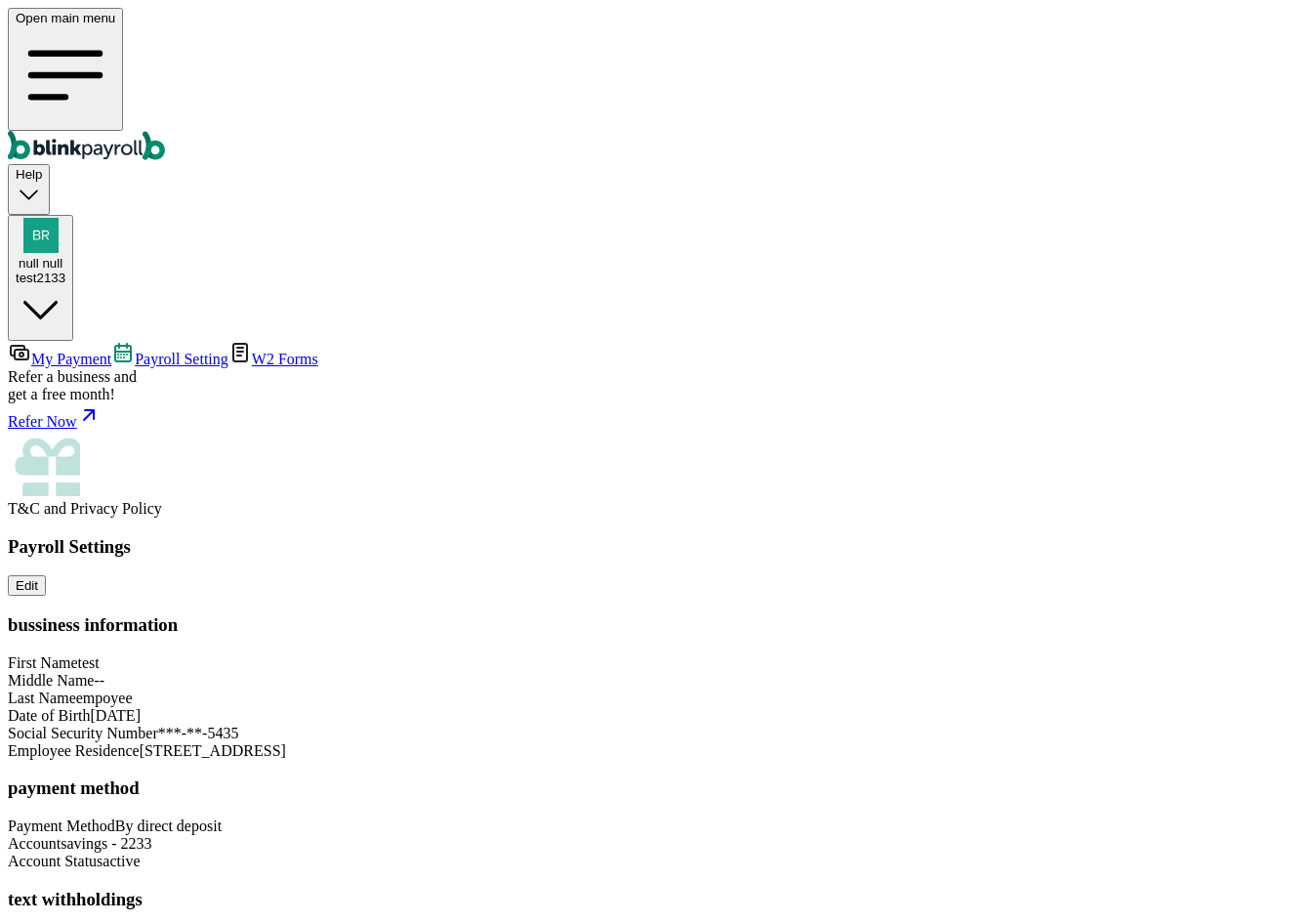
click at [111, 351] on span "My Payment" at bounding box center [71, 359] width 80 height 17
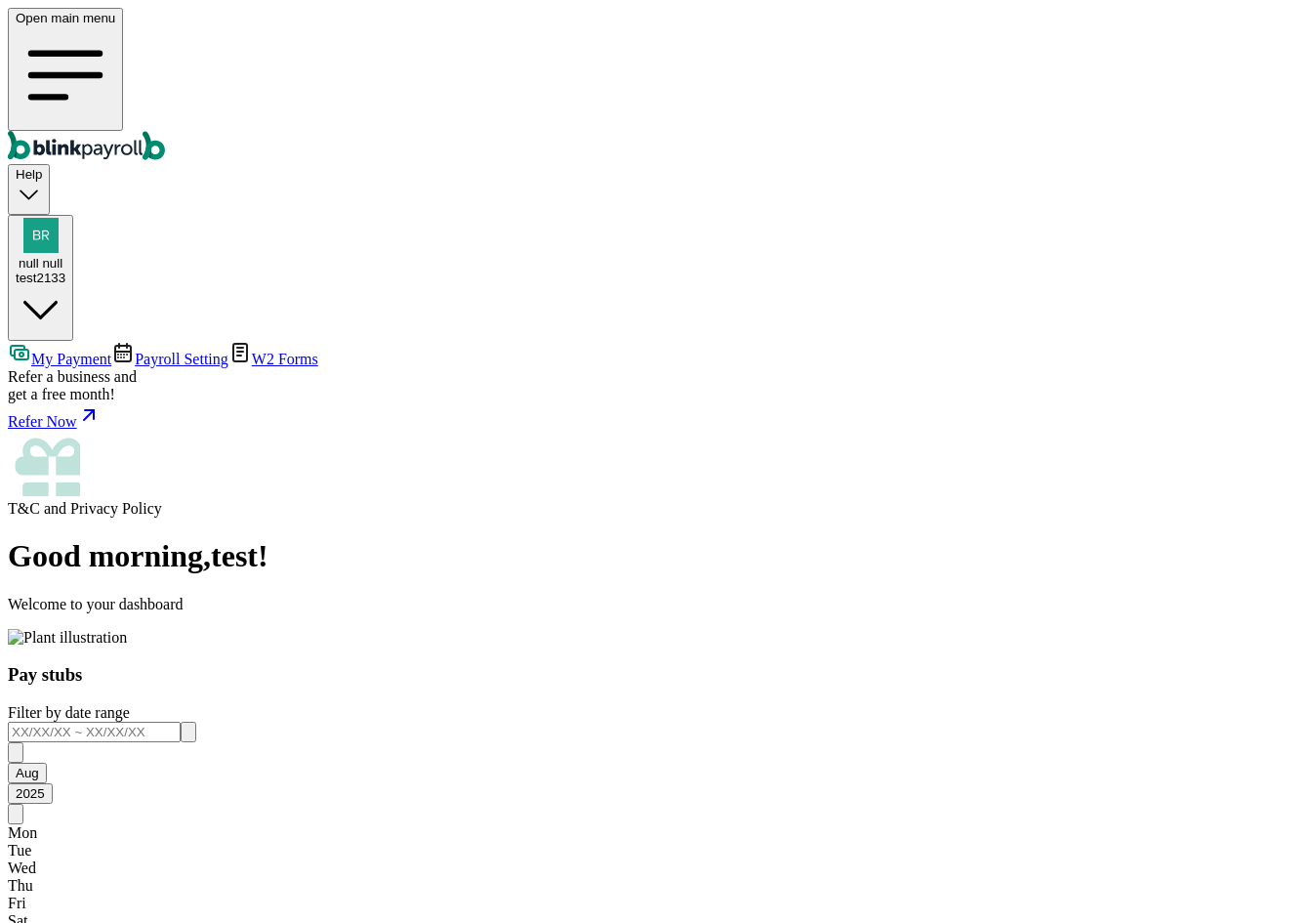
click at [135, 351] on span "Payroll Setting" at bounding box center [181, 359] width 94 height 17
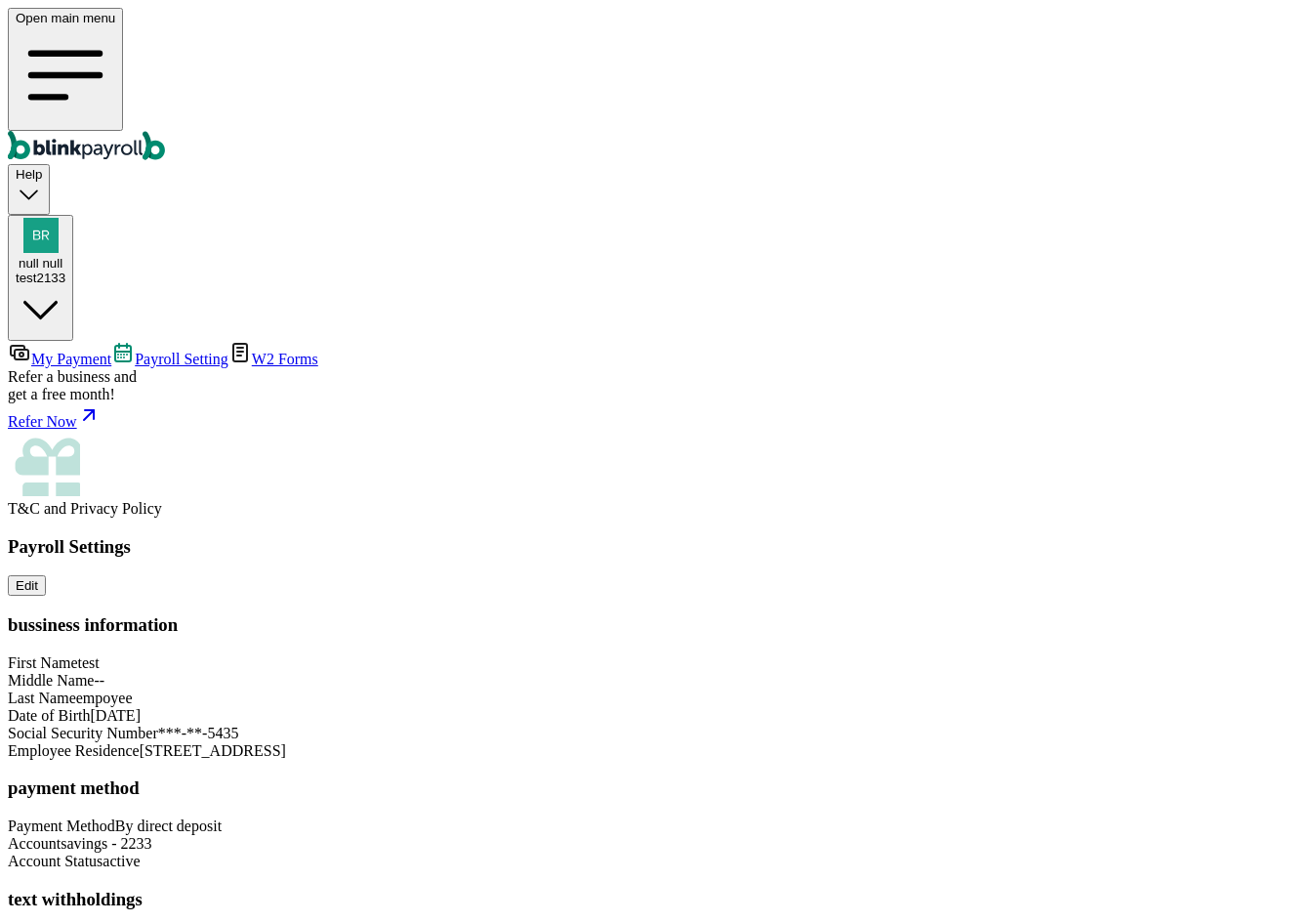
click at [92, 351] on span "My Payment" at bounding box center [71, 359] width 80 height 17
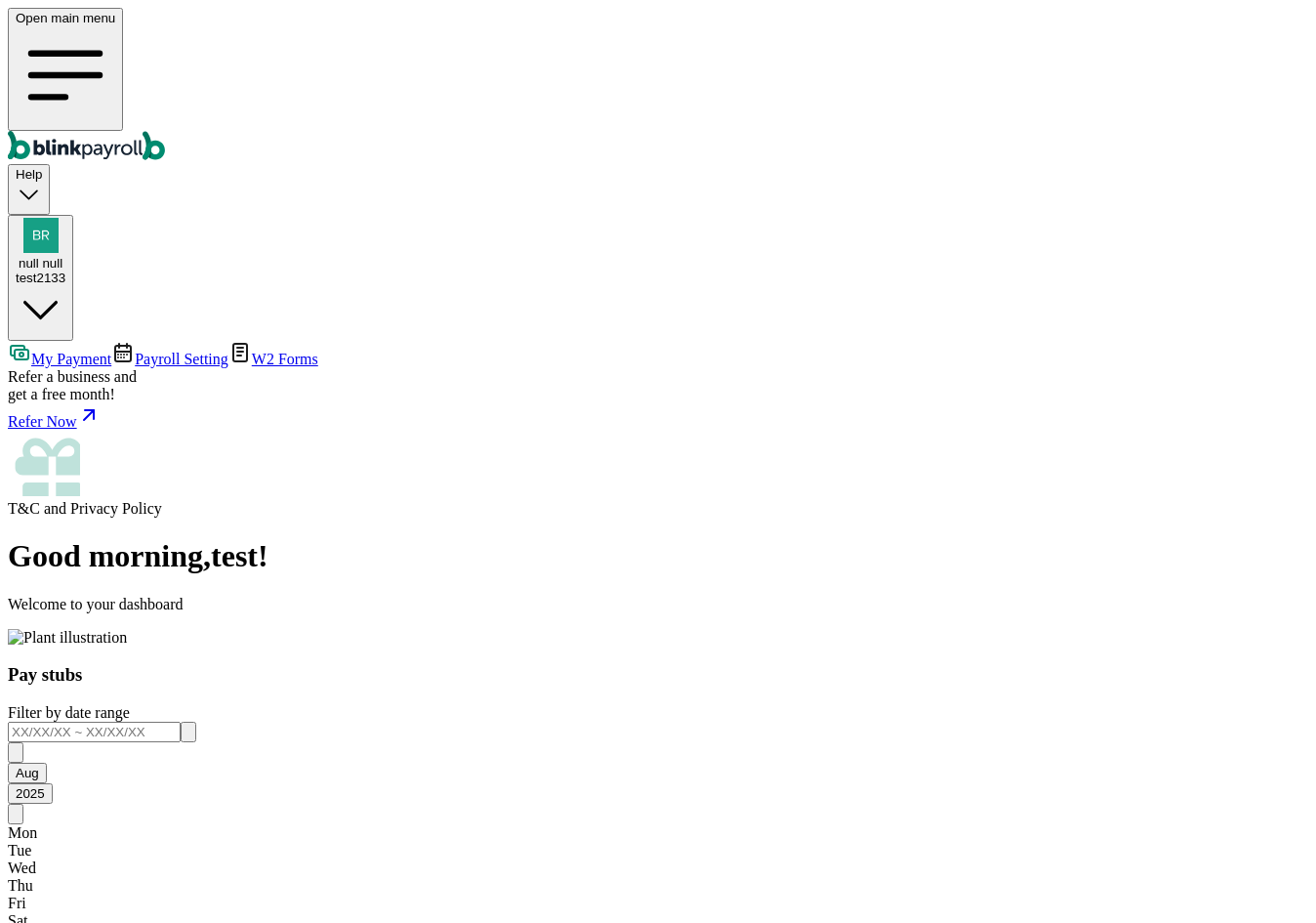
click at [156, 351] on span "Payroll Setting" at bounding box center [181, 359] width 94 height 17
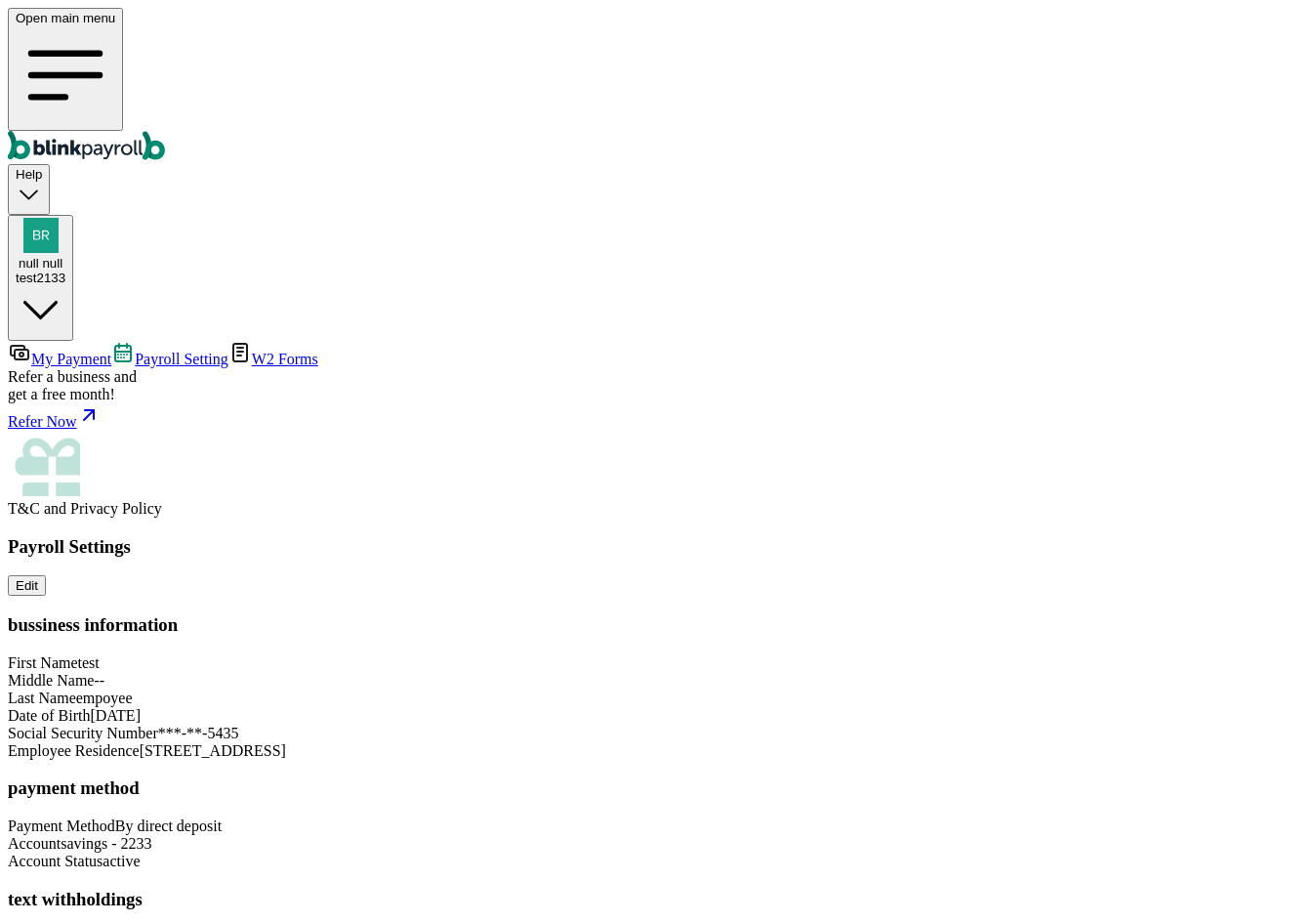
click at [111, 351] on span "My Payment" at bounding box center [71, 359] width 80 height 17
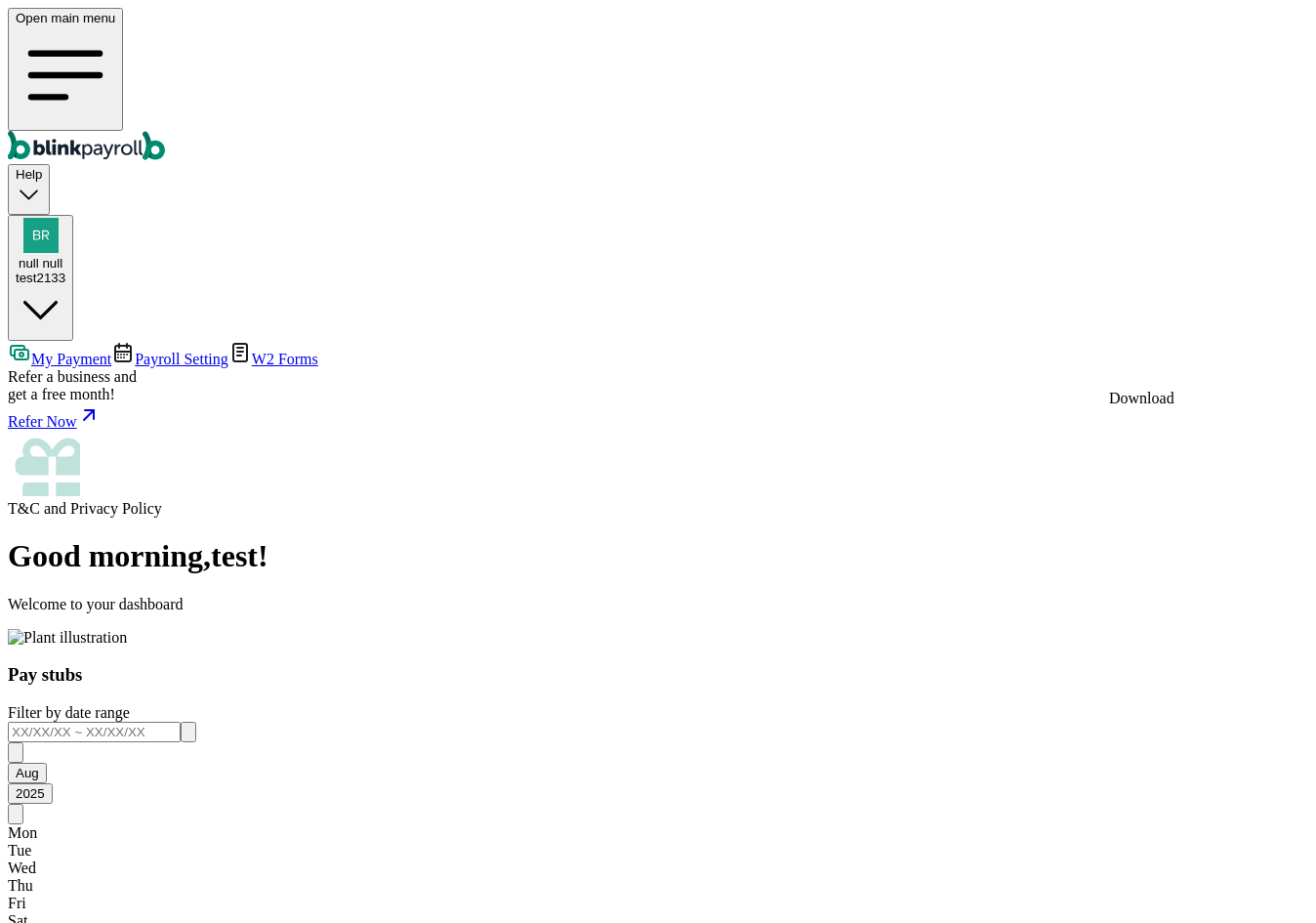
click at [1214, 355] on body "Open main menu Help null null test2133 My Payment Payroll Setting W2 Forms Refe…" at bounding box center [658, 642] width 1300 height 1269
click at [1215, 360] on body "Open main menu Help null null test2133 My Payment Payroll Setting W2 Forms Refe…" at bounding box center [658, 642] width 1300 height 1269
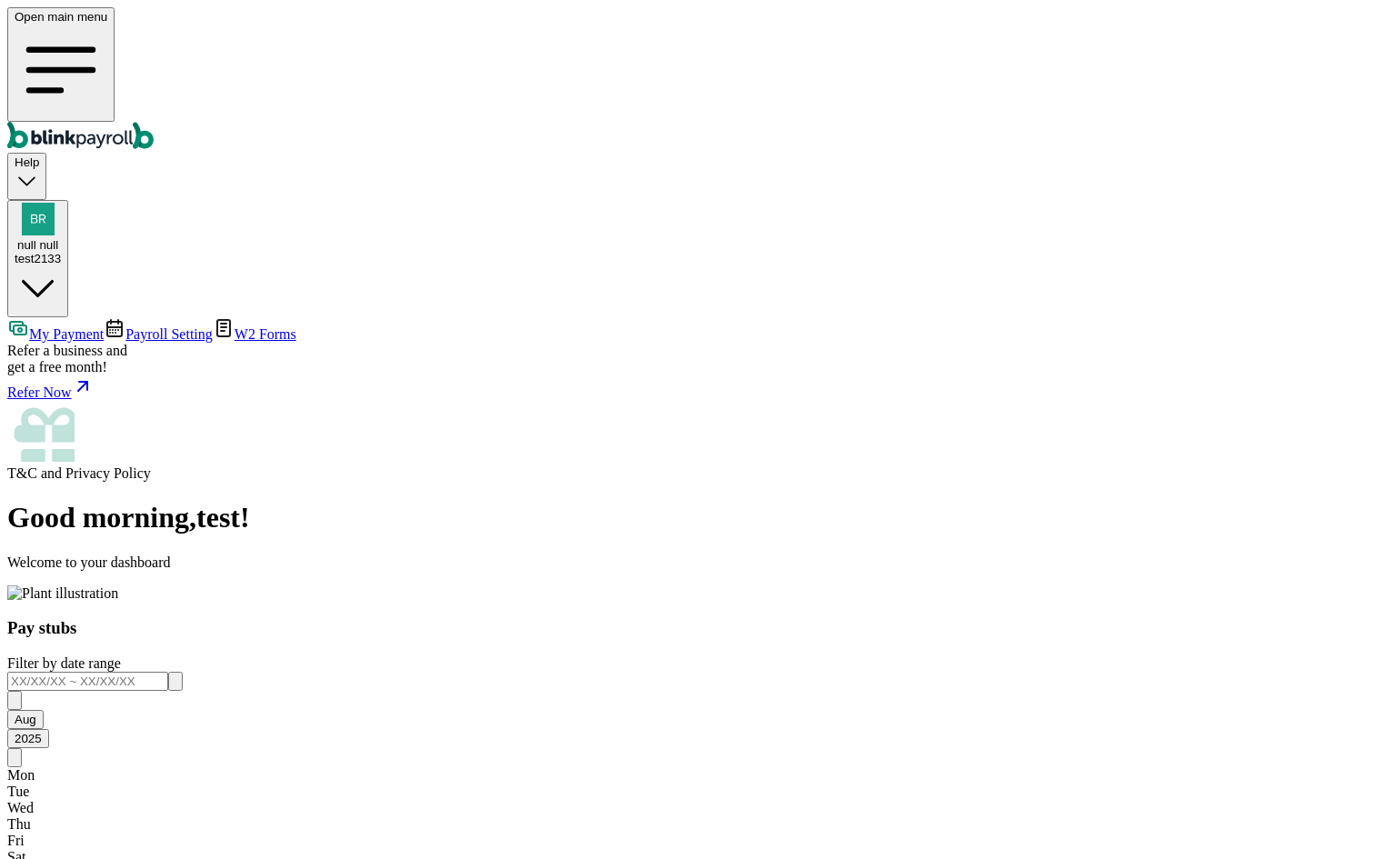
click at [830, 552] on main "Good morning , test ! Welcome to your dashboard Pay stubs Filter by date range …" at bounding box center [700, 845] width 1385 height 688
click at [168, 672] on input "text" at bounding box center [87, 681] width 161 height 19
click at [168, 672] on input "08/01/2025 ~ 08/14/2025" at bounding box center [87, 681] width 161 height 19
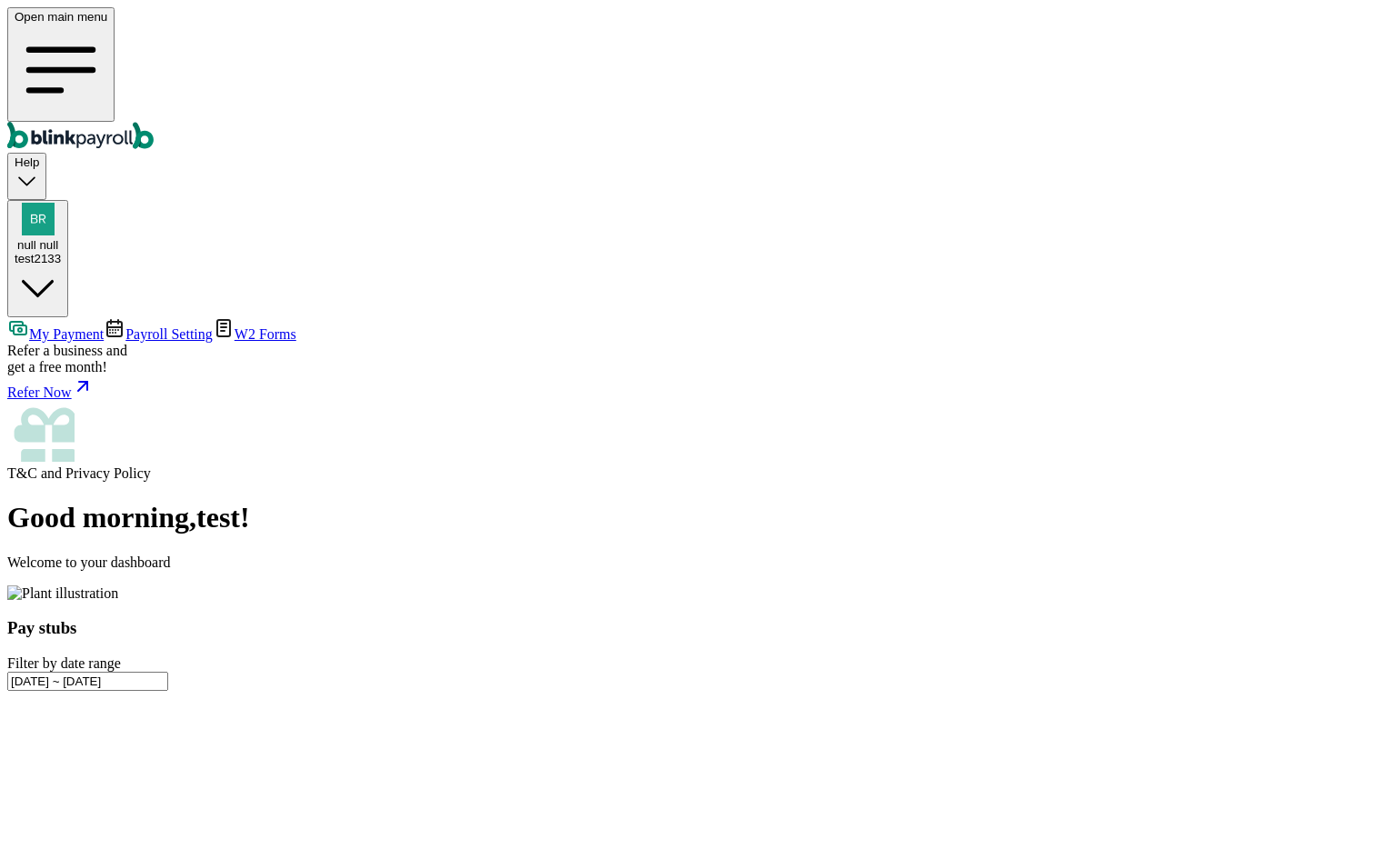
type input "08/08/2025 ~ 08/23/2025"
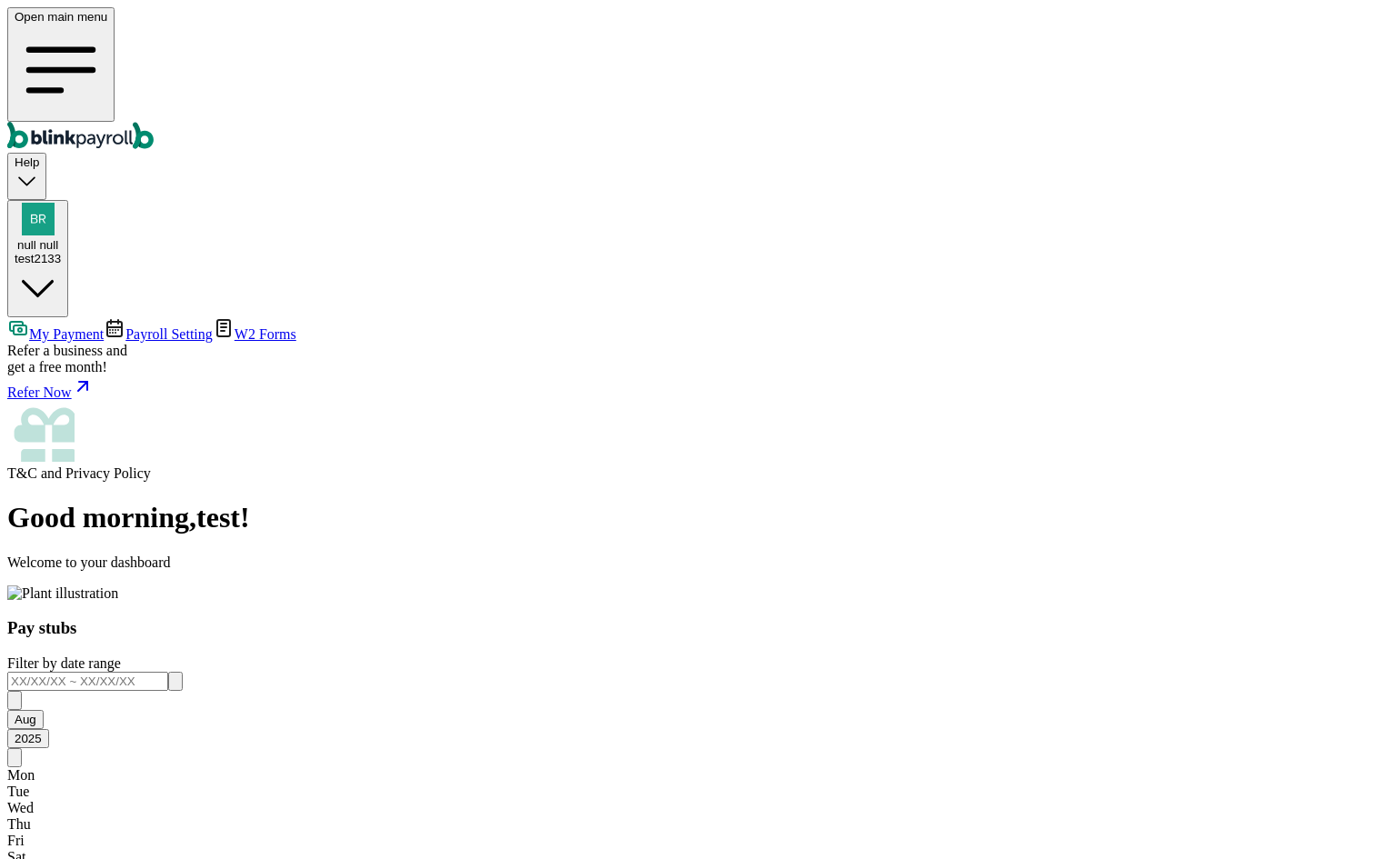
click at [168, 672] on input "text" at bounding box center [87, 681] width 161 height 19
type input "08/06/2025 ~ 08/09/2025"
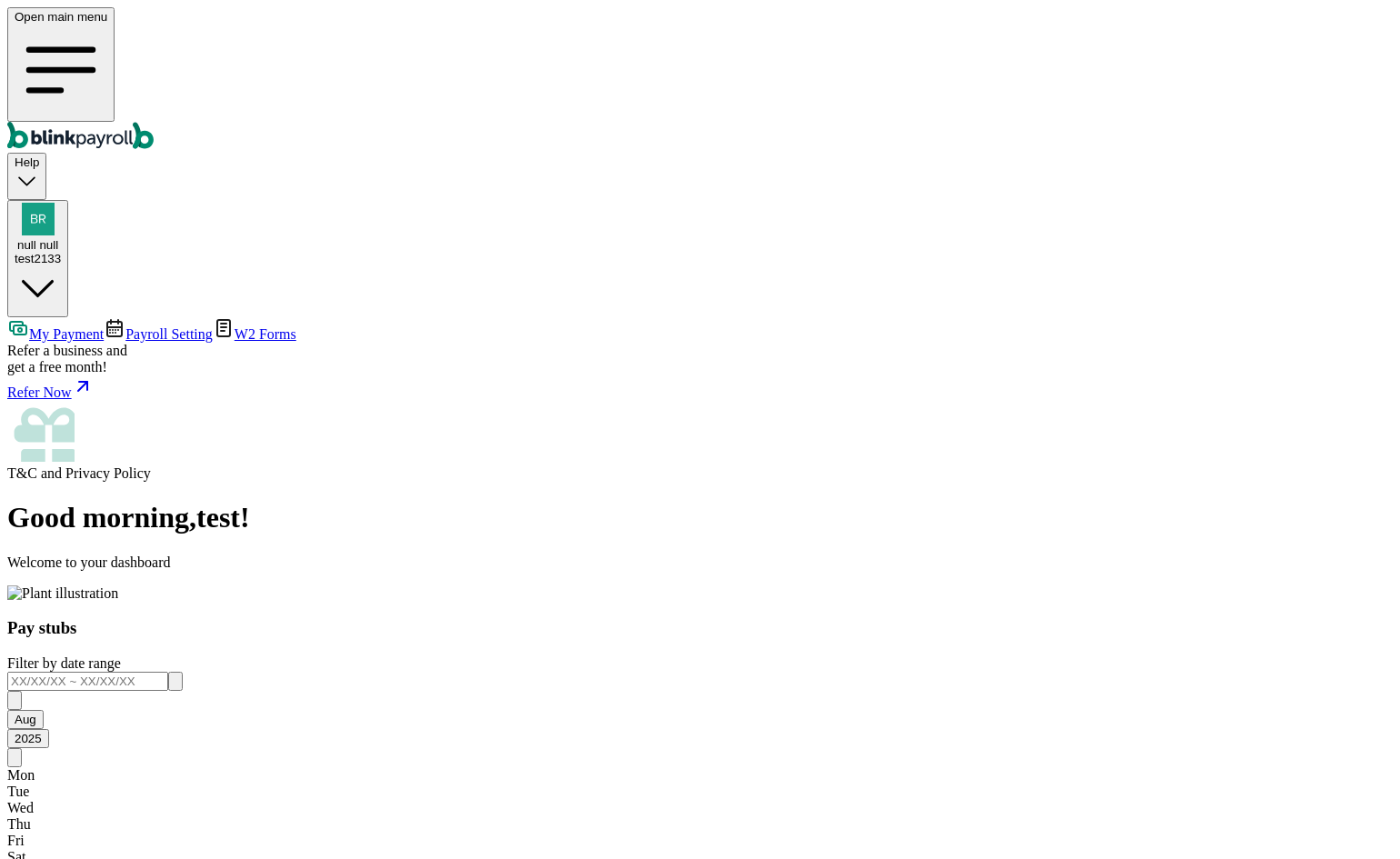
click at [175, 686] on icon "button" at bounding box center [175, 686] width 0 height 0
drag, startPoint x: 1235, startPoint y: 284, endPoint x: 1203, endPoint y: 265, distance: 37.2
click at [1225, 501] on div "Good morning , test ! Welcome to your dashboard Pay stubs Filter by date range …" at bounding box center [700, 845] width 1385 height 688
click at [168, 672] on input "text" at bounding box center [87, 681] width 161 height 19
click at [1225, 501] on div "Good morning , test ! Welcome to your dashboard Pay stubs Filter by date range …" at bounding box center [700, 845] width 1385 height 688
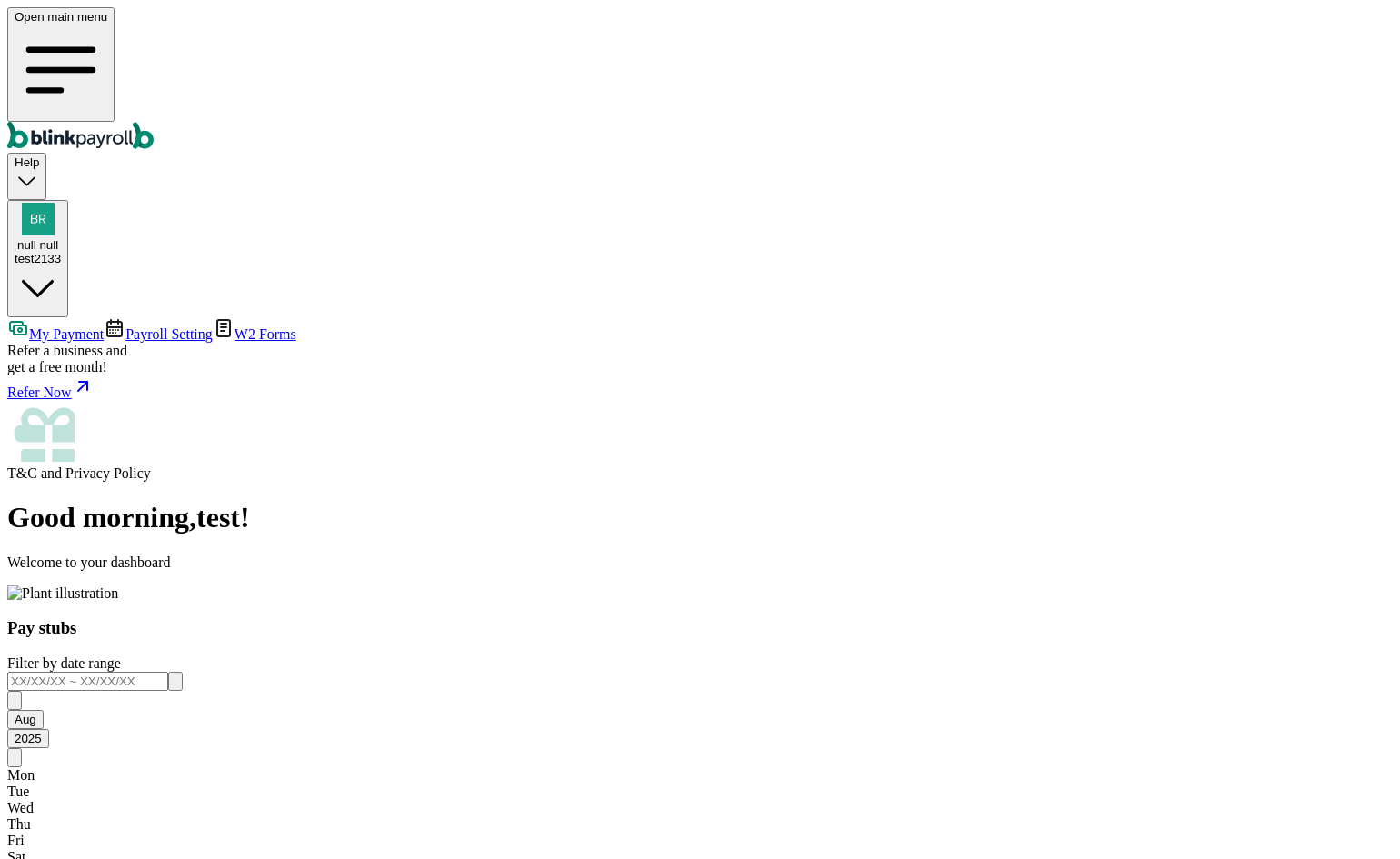
click at [151, 327] on span "Payroll Setting" at bounding box center [169, 334] width 87 height 16
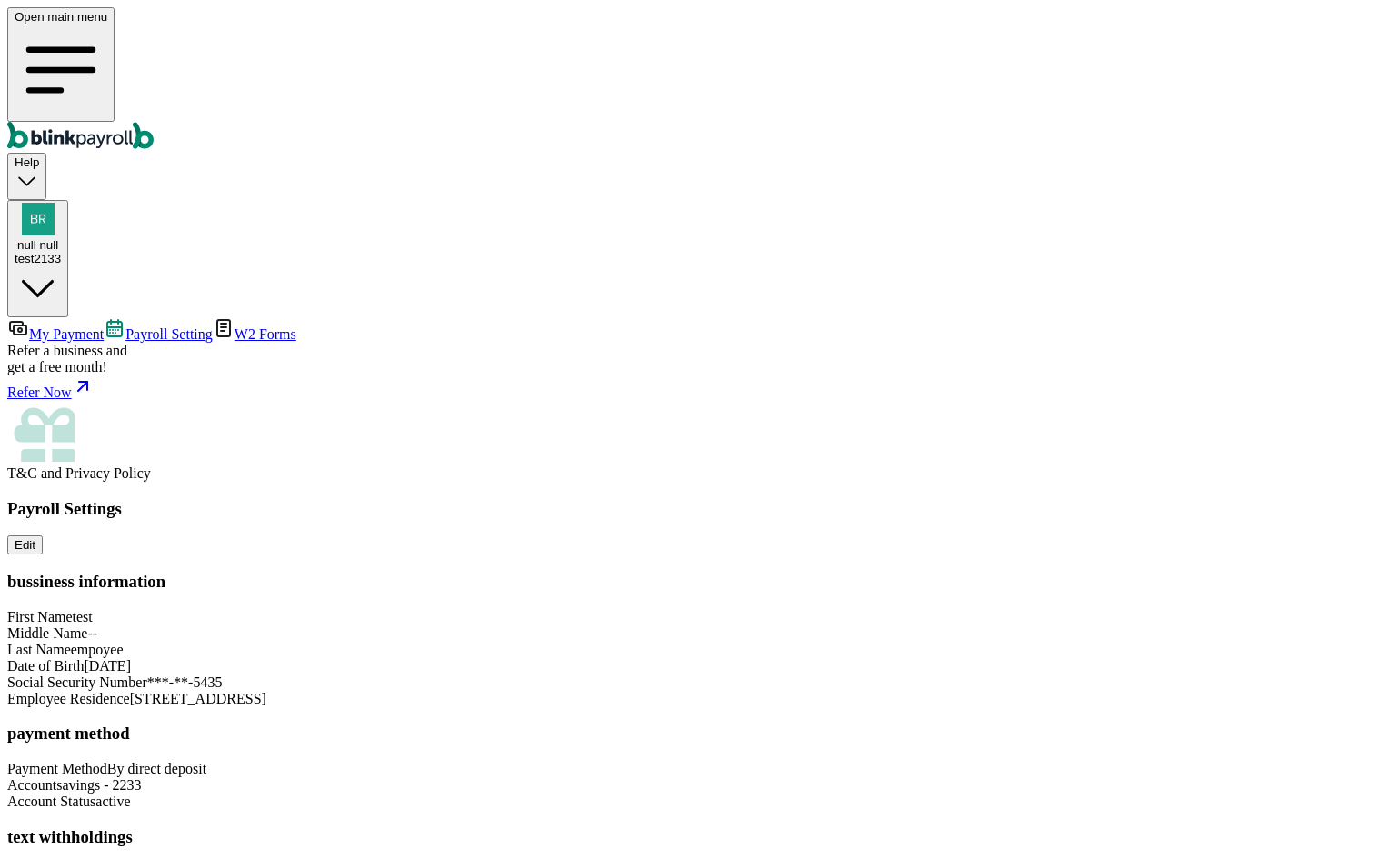
scroll to position [88, 0]
drag, startPoint x: 929, startPoint y: 753, endPoint x: 941, endPoint y: 754, distance: 12.0
click at [941, 754] on div "Payroll Settings Edit bussiness information First Name test Middle Name -- Last…" at bounding box center [700, 698] width 1385 height 398
click at [980, 740] on div "Payroll Settings Edit bussiness information First Name test Middle Name -- Last…" at bounding box center [700, 698] width 1385 height 398
click at [360, 827] on h3 "text withholdings" at bounding box center [700, 837] width 1385 height 20
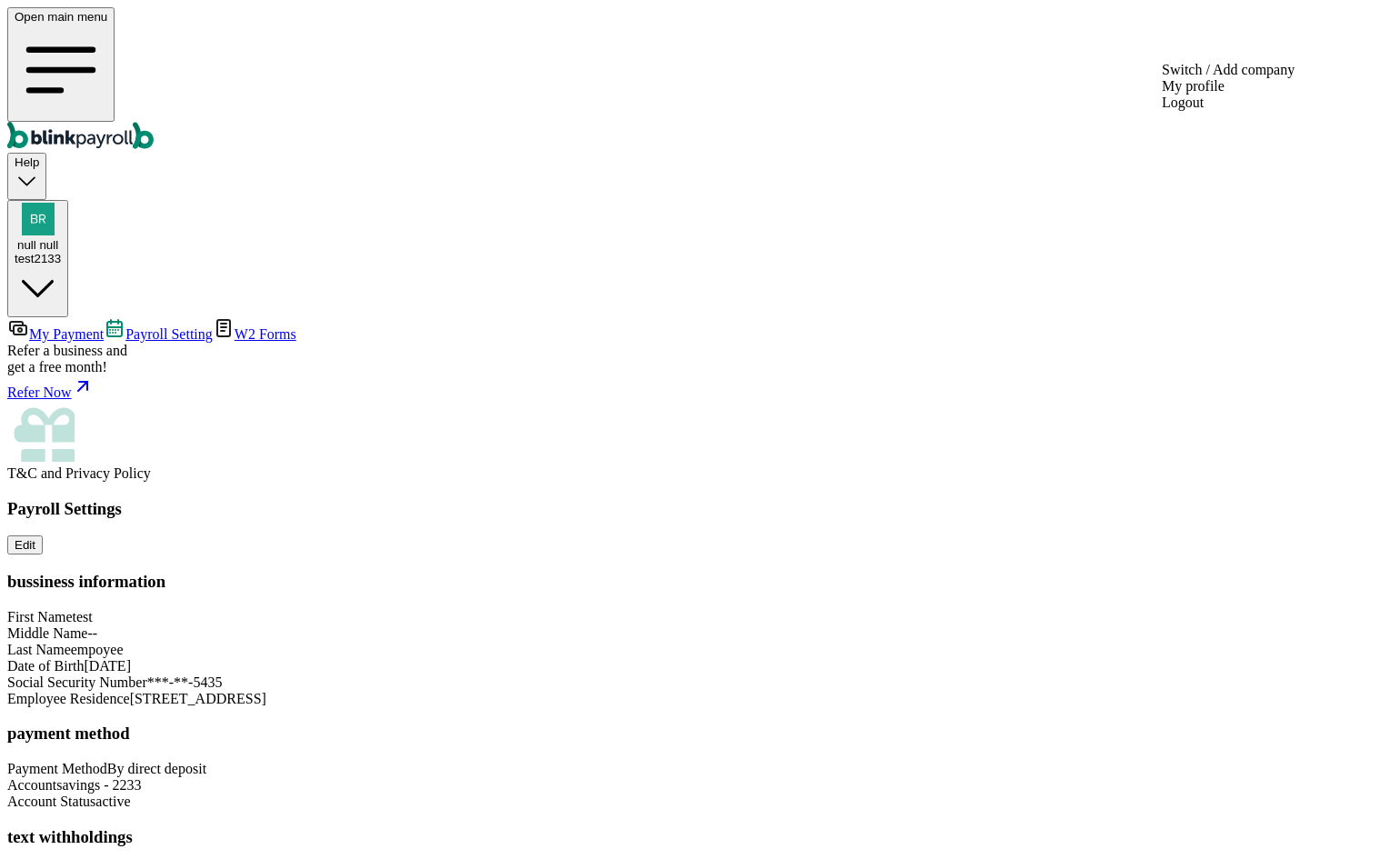
click at [58, 238] on span "null null" at bounding box center [38, 244] width 41 height 14
click at [1157, 499] on div "Payroll Settings Edit bussiness information First Name test Middle Name -- Last…" at bounding box center [700, 698] width 1385 height 398
click at [235, 327] on span "W2 Forms" at bounding box center [265, 334] width 62 height 16
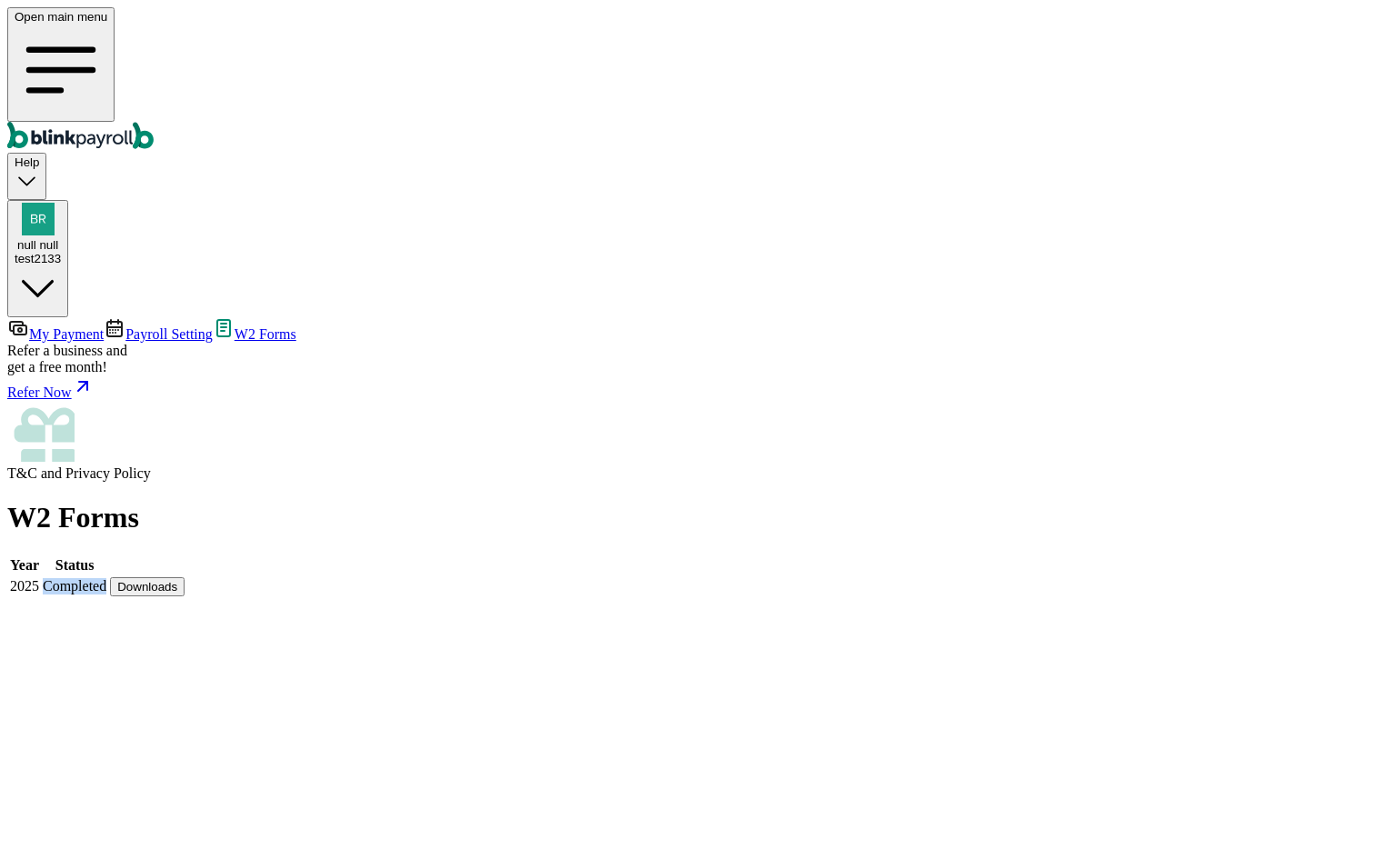
drag, startPoint x: 511, startPoint y: 240, endPoint x: 659, endPoint y: 257, distance: 149.0
click at [107, 576] on td "Completed" at bounding box center [74, 586] width 65 height 21
click at [614, 501] on div "W2 Forms Year Status 2025 Completed Downloads" at bounding box center [700, 550] width 1385 height 97
click at [140, 327] on span "Payroll Setting" at bounding box center [169, 334] width 87 height 16
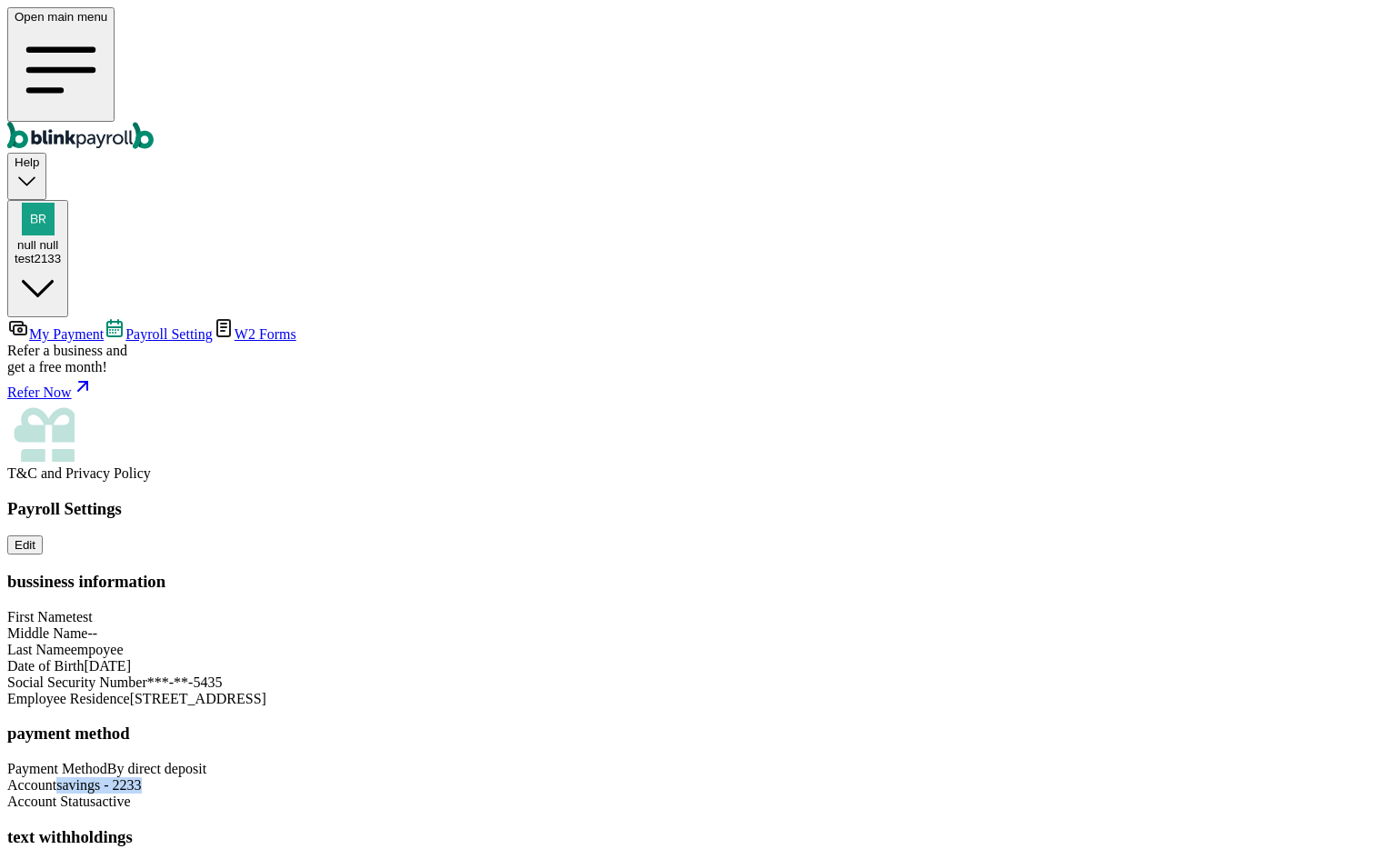
drag, startPoint x: 824, startPoint y: 654, endPoint x: 977, endPoint y: 654, distance: 153.0
click at [977, 654] on div "Payroll Settings Edit bussiness information First Name test Middle Name -- Last…" at bounding box center [700, 698] width 1385 height 398
click at [977, 658] on div "Payroll Settings Edit bussiness information First Name test Middle Name -- Last…" at bounding box center [700, 698] width 1385 height 398
click at [61, 251] on div "test2133" at bounding box center [38, 258] width 47 height 14
click at [235, 327] on span "W2 Forms" at bounding box center [265, 334] width 62 height 16
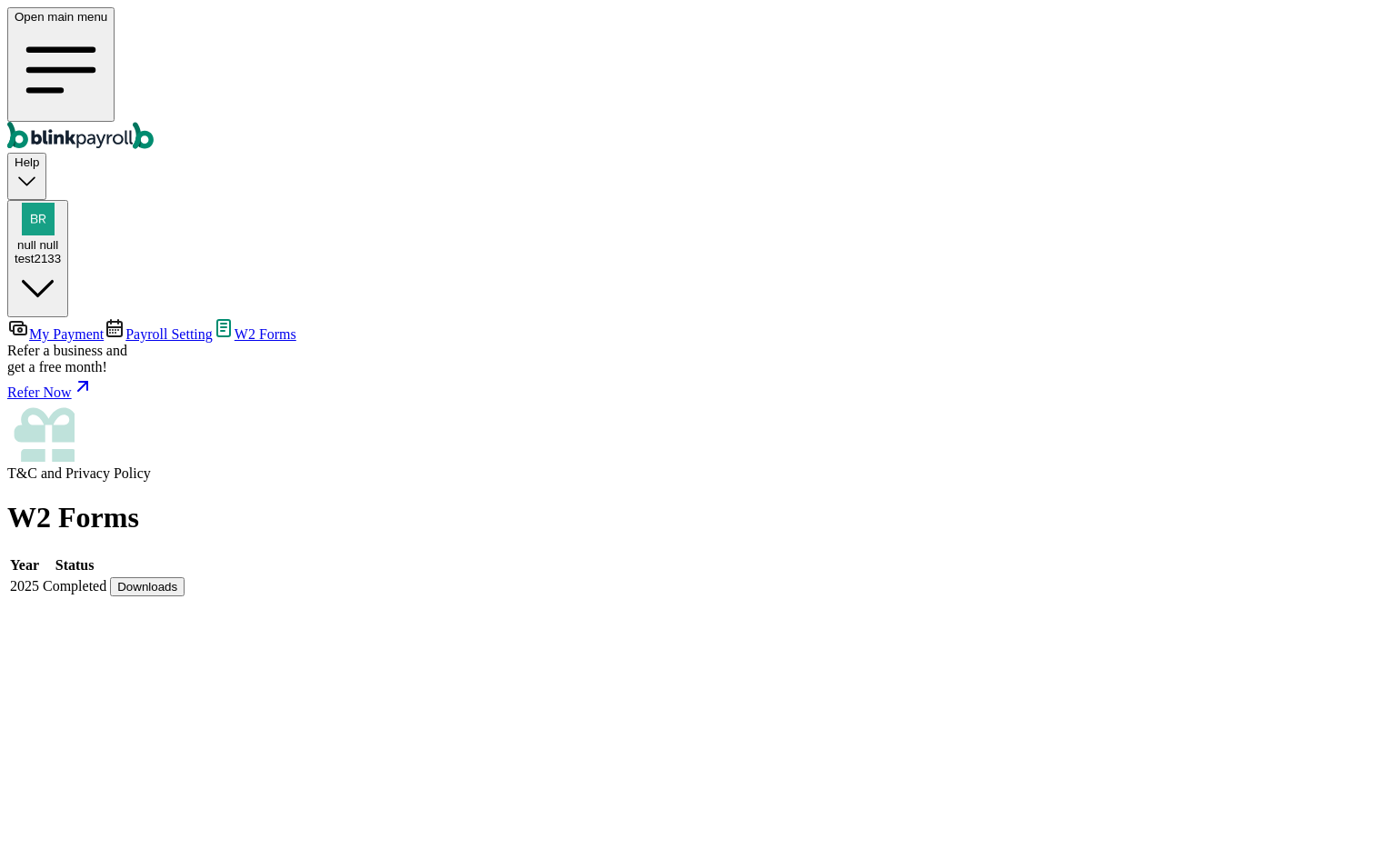
click at [104, 327] on span "My Payment" at bounding box center [66, 334] width 74 height 16
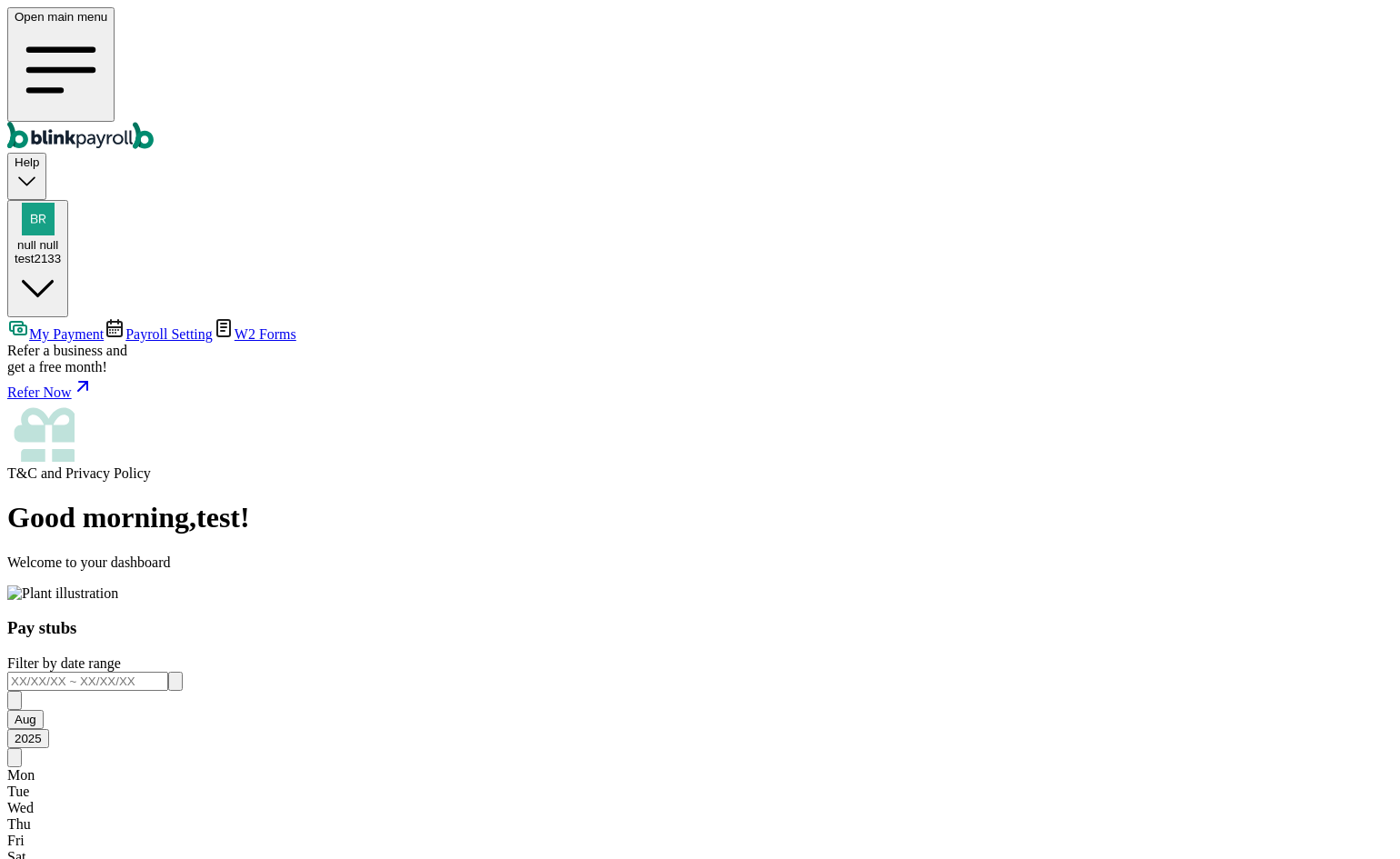
click at [1148, 342] on body "Open main menu Help null null test2133 My Payment Payroll Setting W2 Forms Refe…" at bounding box center [700, 597] width 1385 height 1181
click at [933, 501] on div "Good morning , test ! Welcome to your dashboard Pay stubs Filter by date range …" at bounding box center [700, 845] width 1385 height 688
click at [782, 552] on main "Good morning , test ! Welcome to your dashboard Pay stubs Filter by date range …" at bounding box center [700, 845] width 1385 height 688
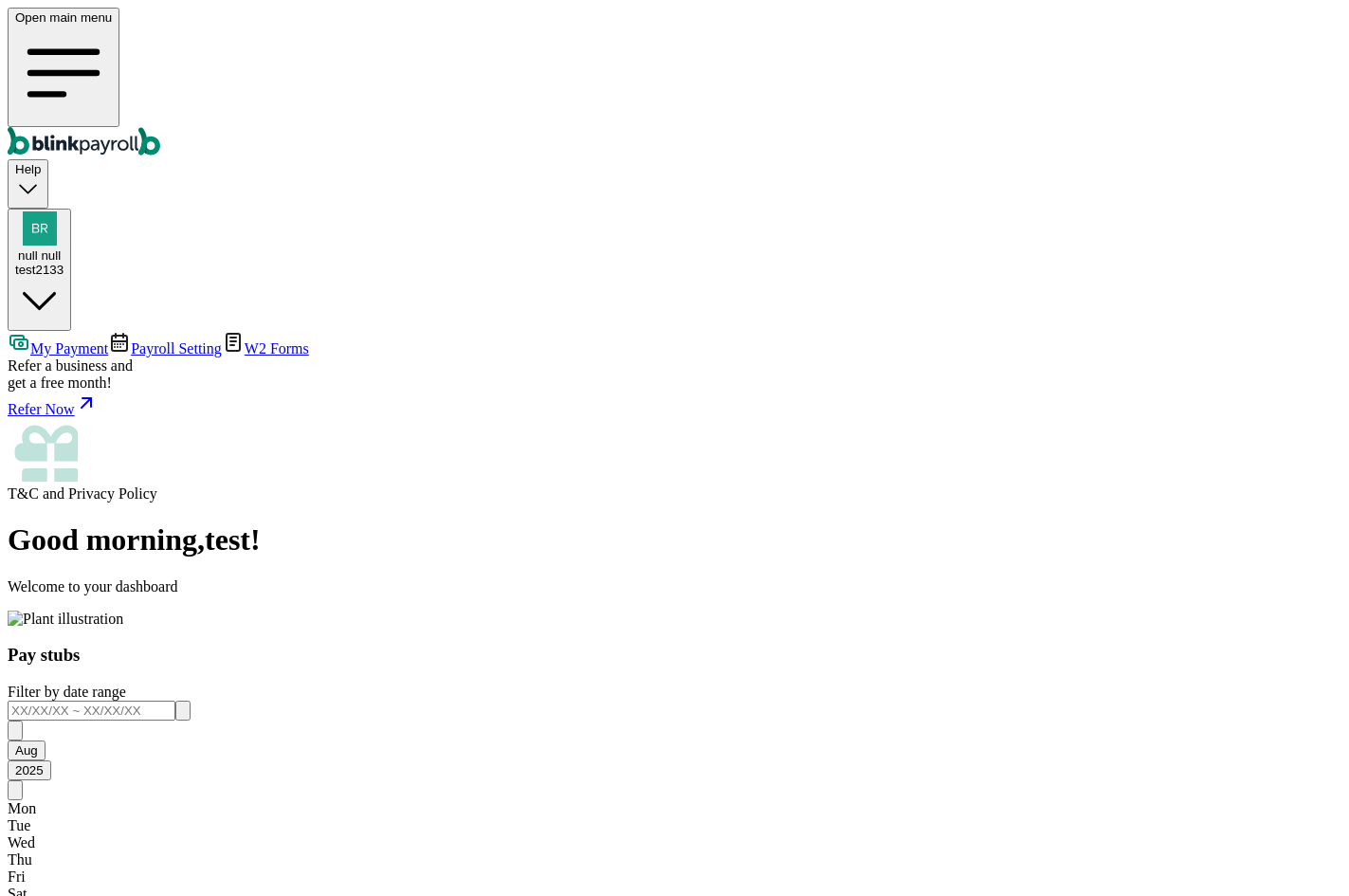
click at [1068, 523] on main "Good morning , test ! Welcome to your dashboard Pay stubs Filter by date range …" at bounding box center [674, 882] width 1334 height 718
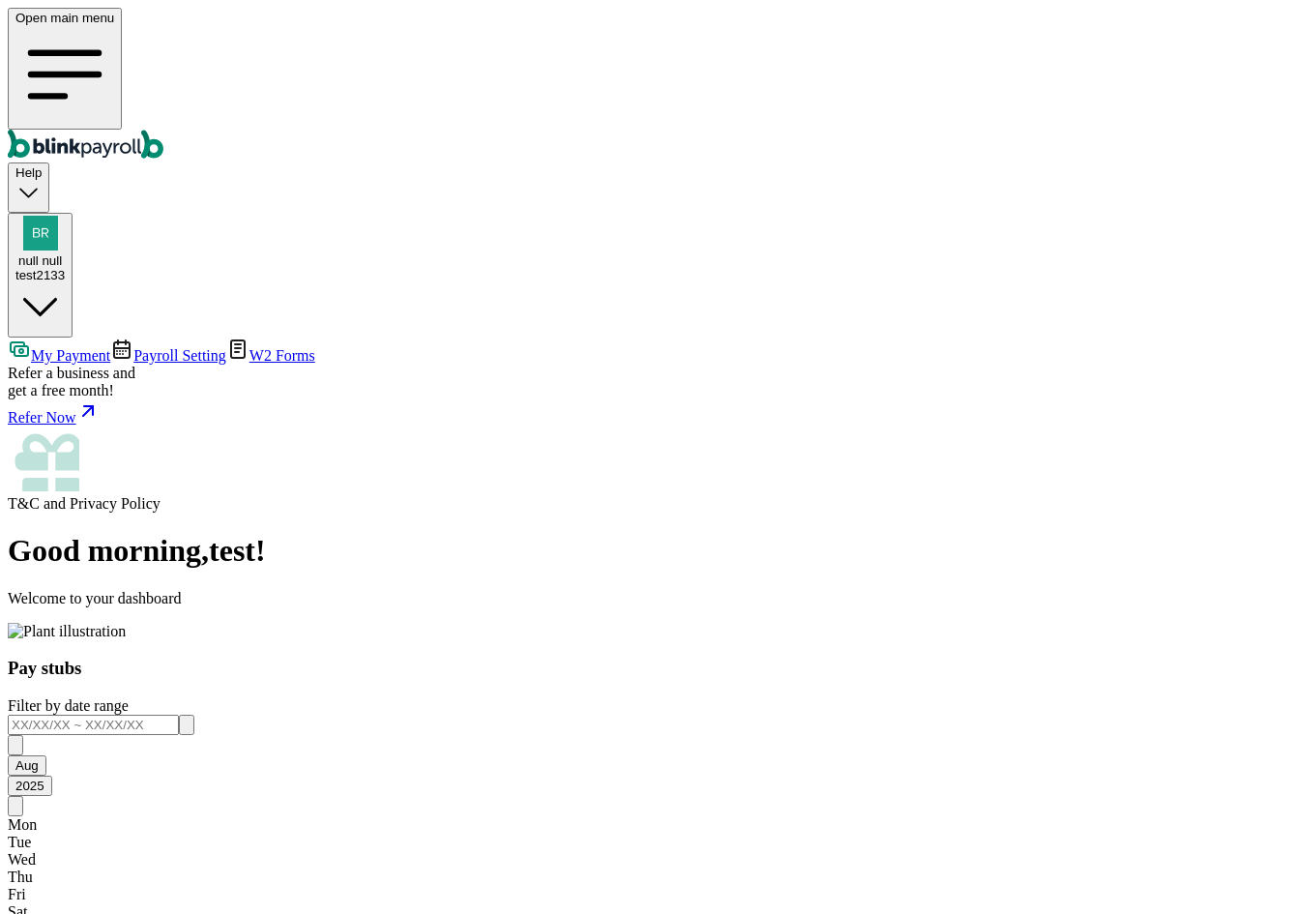
click at [134, 348] on span "Payroll Setting" at bounding box center [180, 355] width 93 height 17
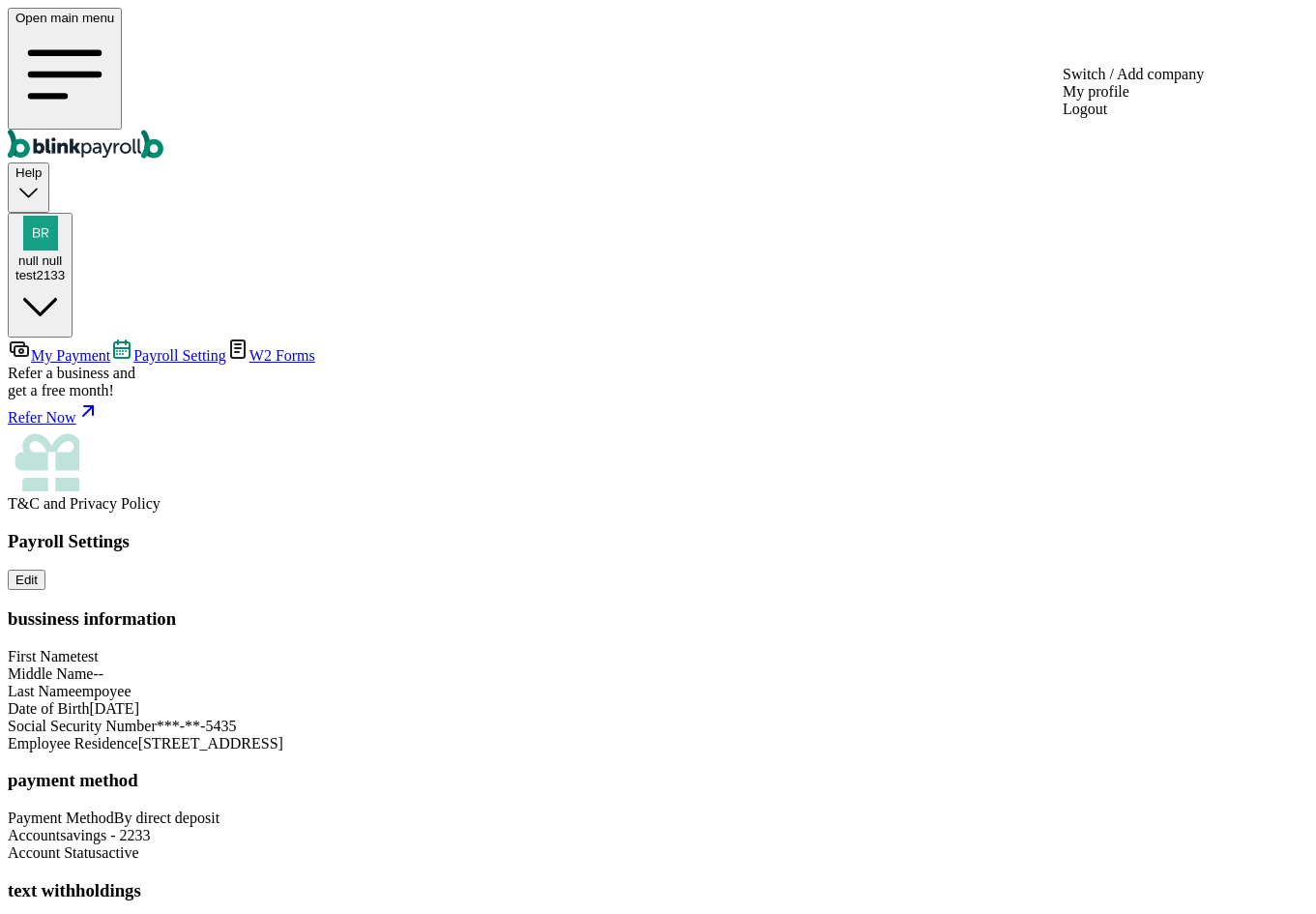
click at [62, 253] on span "null null" at bounding box center [40, 260] width 44 height 15
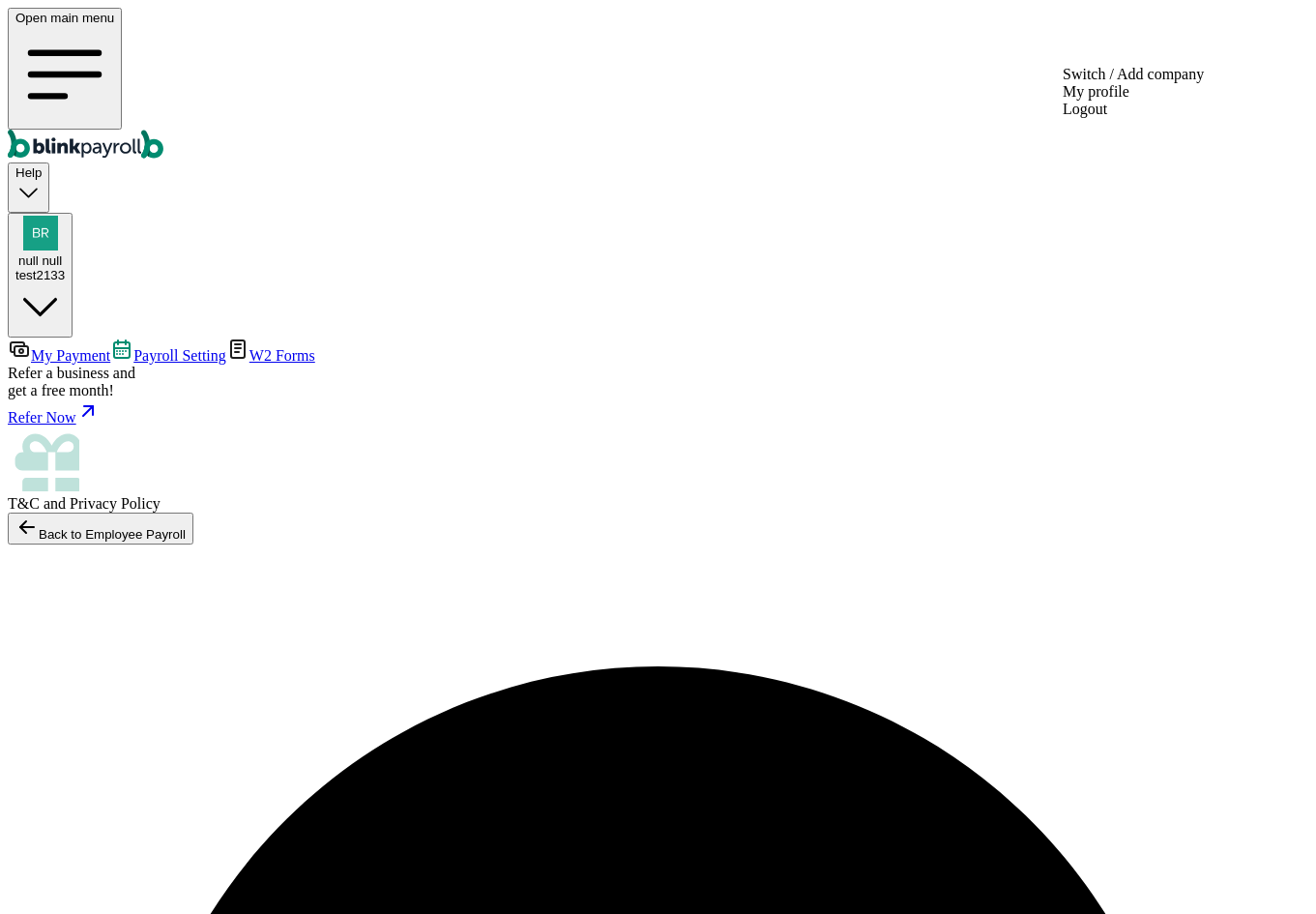
click at [64, 268] on div "test2133" at bounding box center [40, 274] width 50 height 15
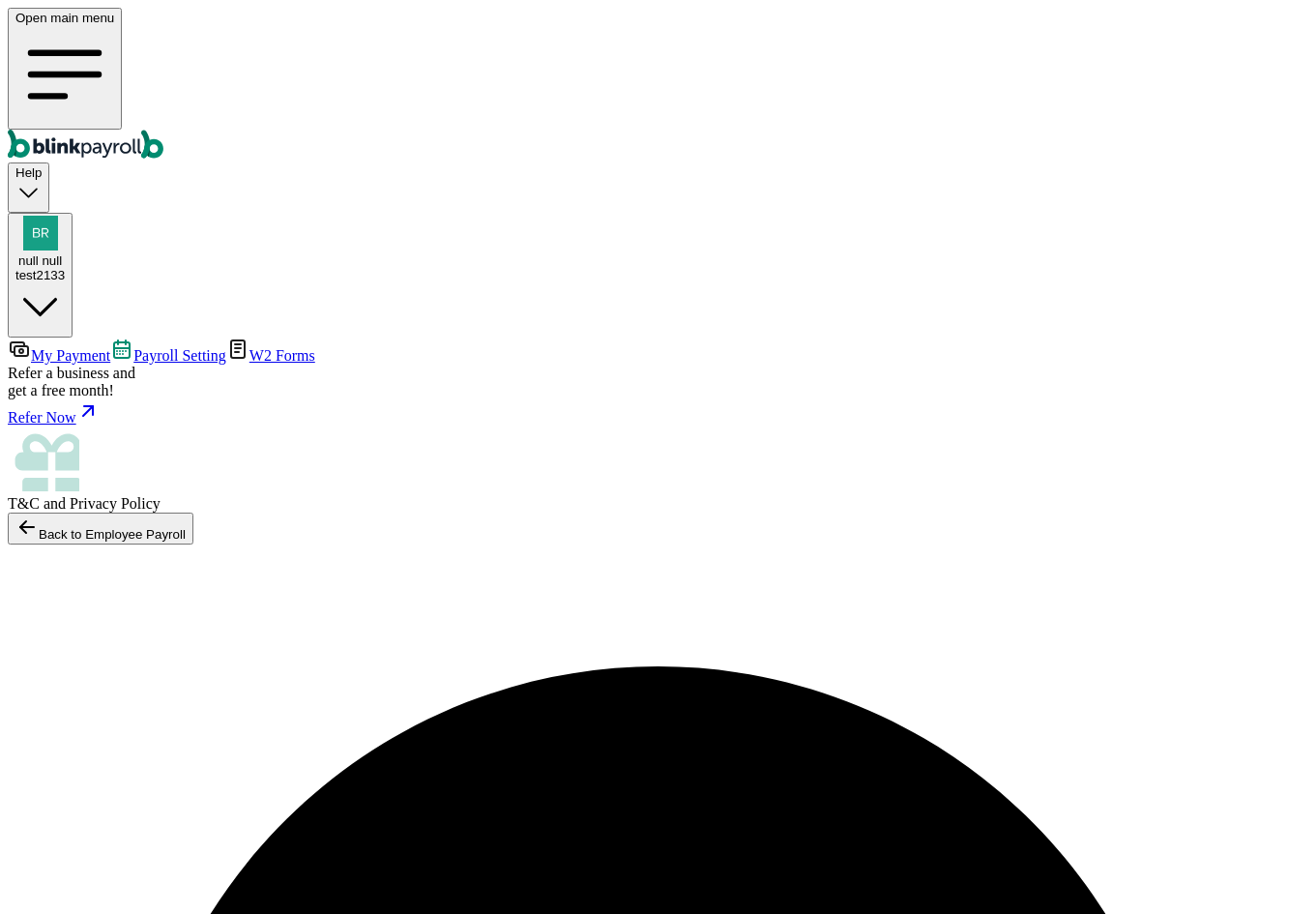
click at [110, 348] on span "My Payment" at bounding box center [70, 355] width 79 height 17
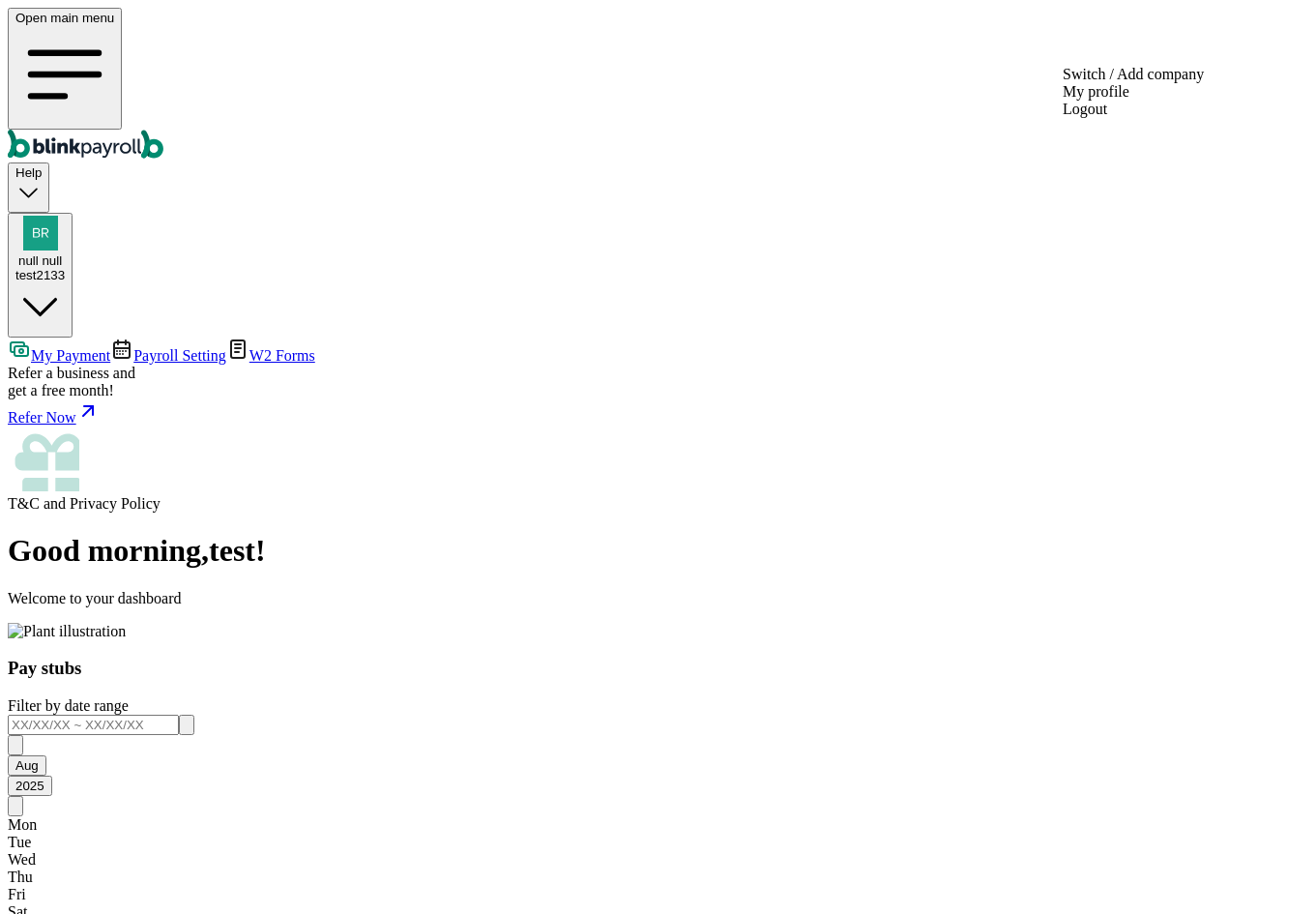
click at [64, 268] on div "test2133" at bounding box center [40, 274] width 50 height 15
click at [62, 253] on span "null null" at bounding box center [40, 260] width 44 height 15
click at [134, 348] on span "Payroll Setting" at bounding box center [180, 355] width 93 height 17
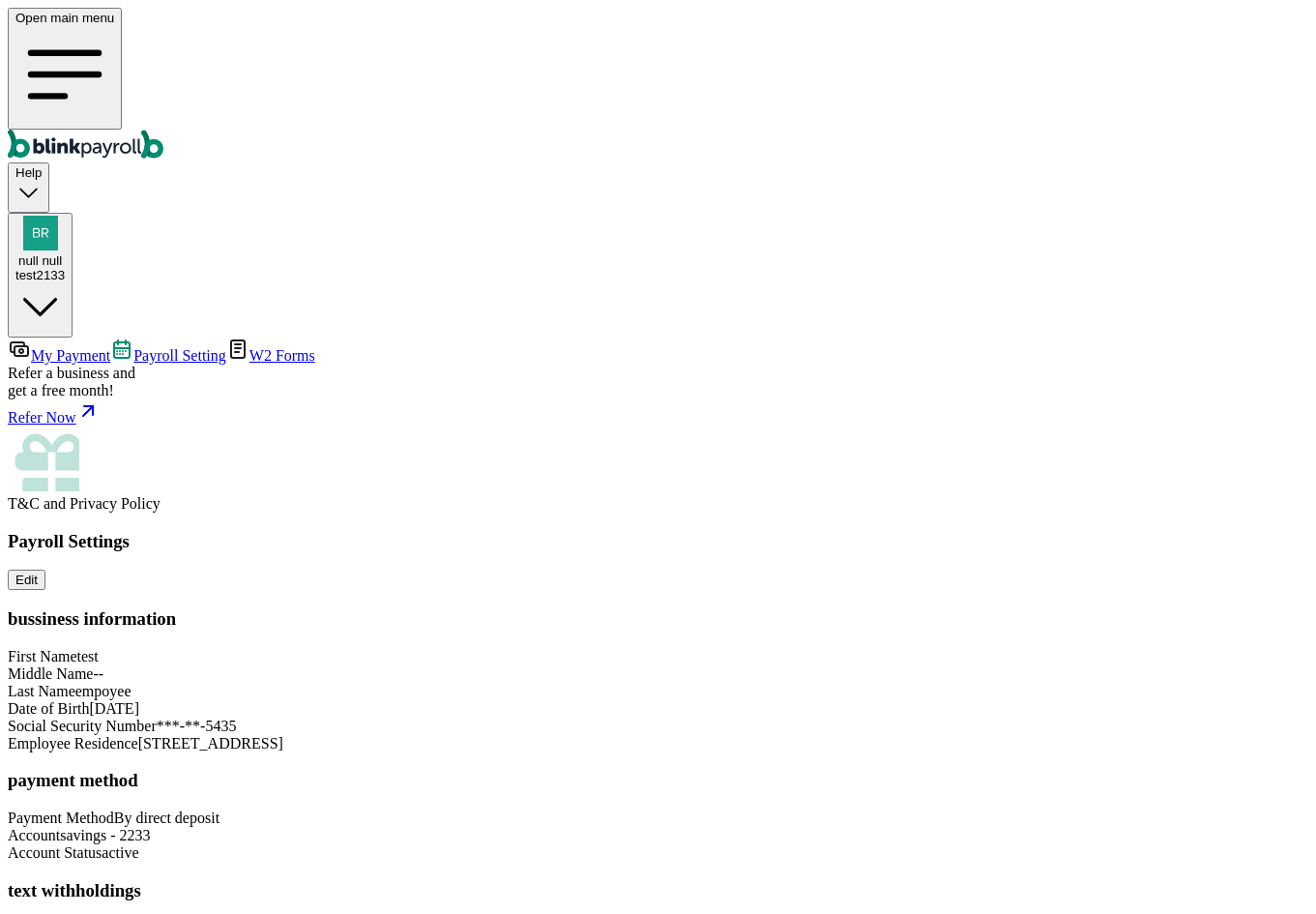
click at [109, 348] on span "My Payment" at bounding box center [70, 355] width 79 height 17
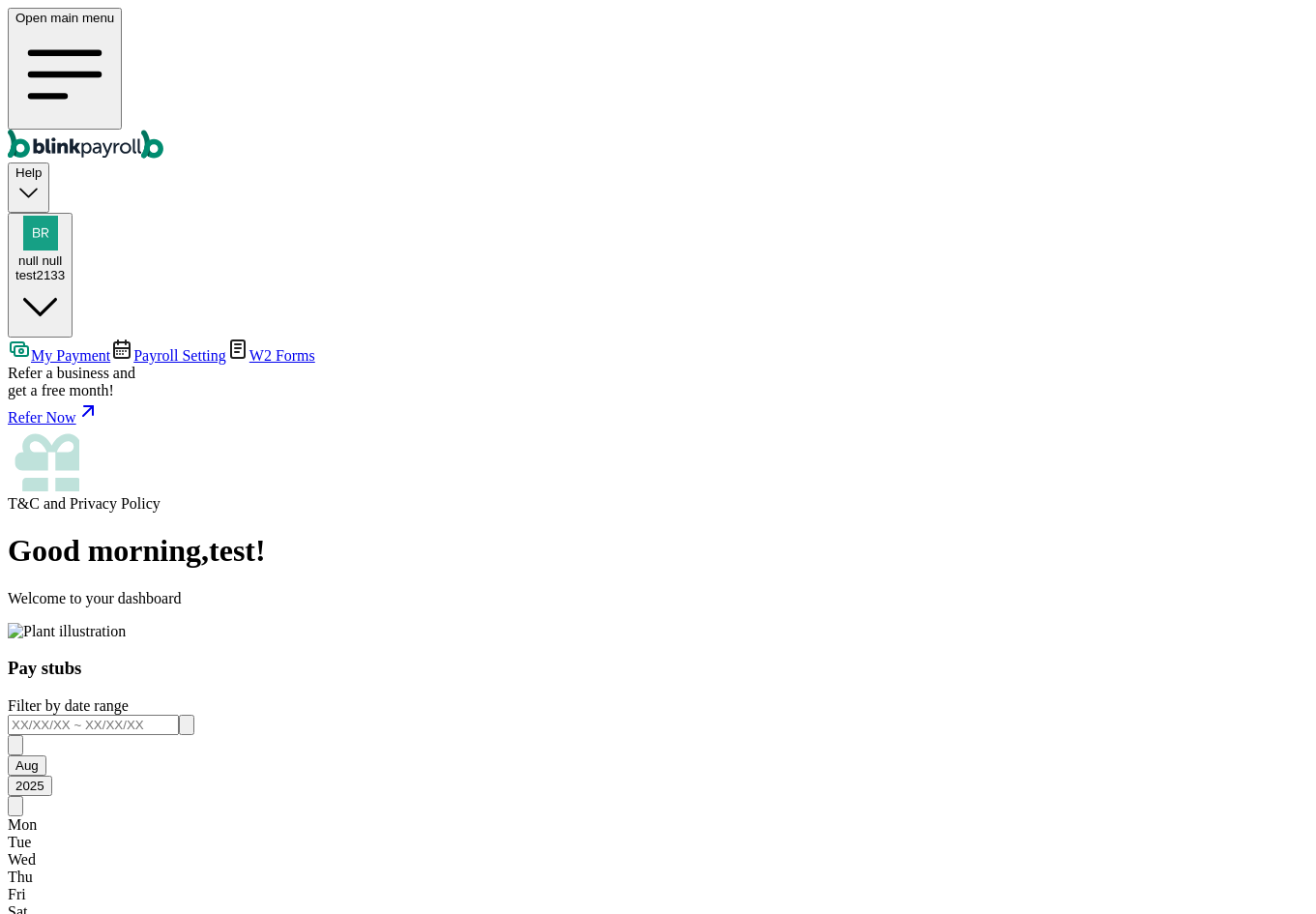
click at [154, 348] on span "Payroll Setting" at bounding box center [180, 355] width 93 height 17
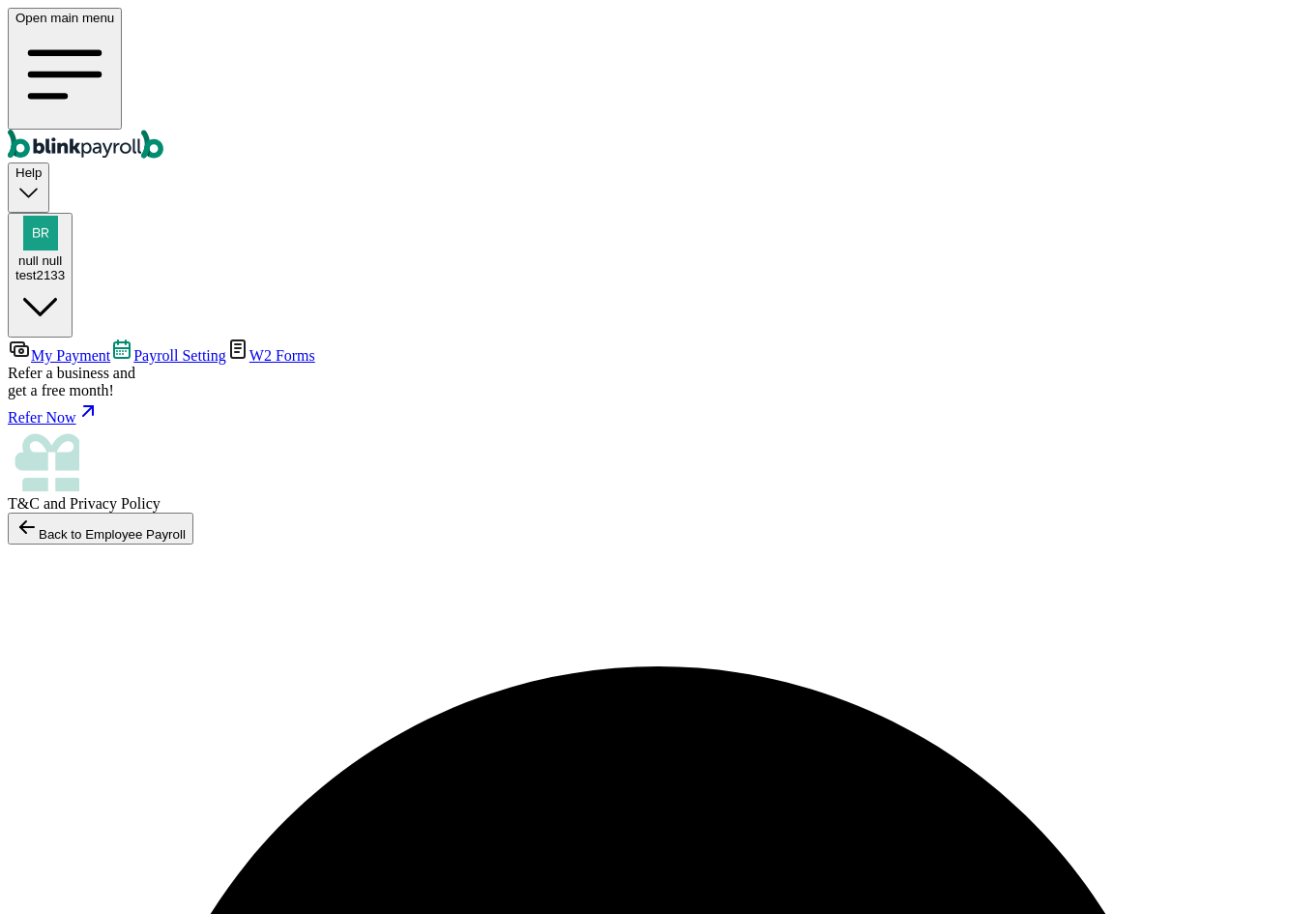
click at [110, 348] on span "My Payment" at bounding box center [70, 355] width 79 height 17
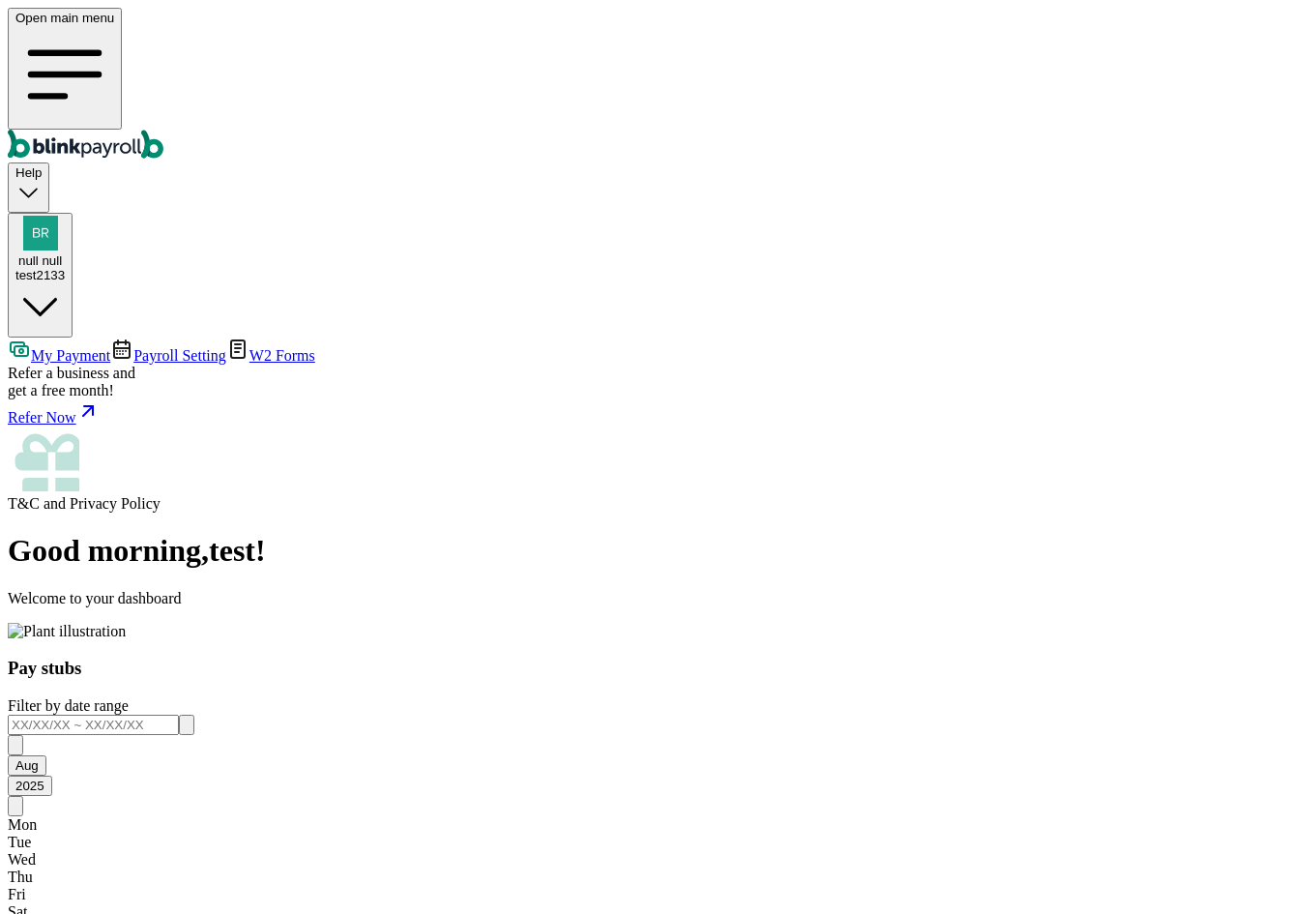
click at [62, 253] on span "null null" at bounding box center [40, 260] width 44 height 15
click at [160, 348] on span "Payroll Setting" at bounding box center [180, 355] width 93 height 17
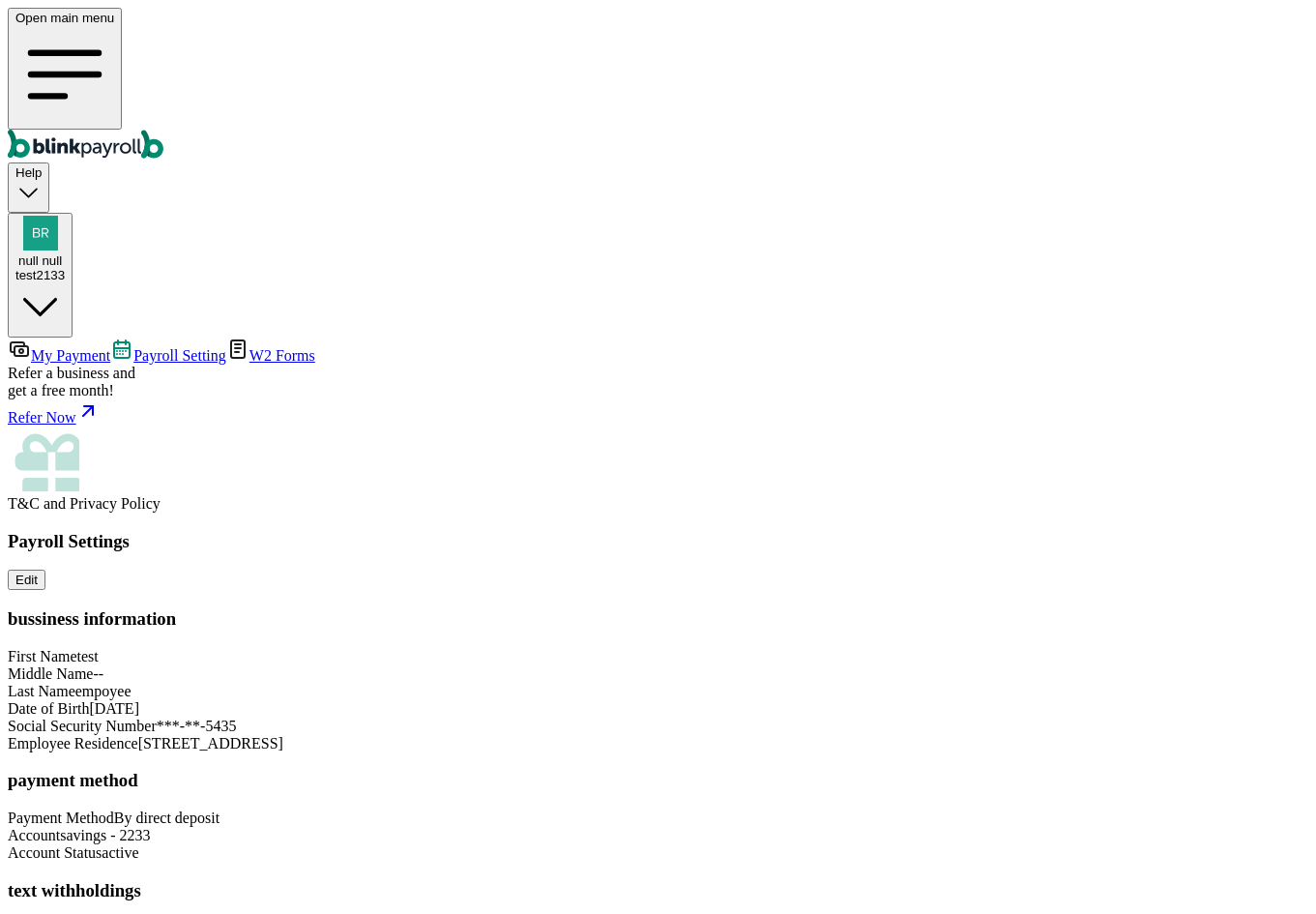
click at [110, 348] on span "My Payment" at bounding box center [70, 355] width 79 height 17
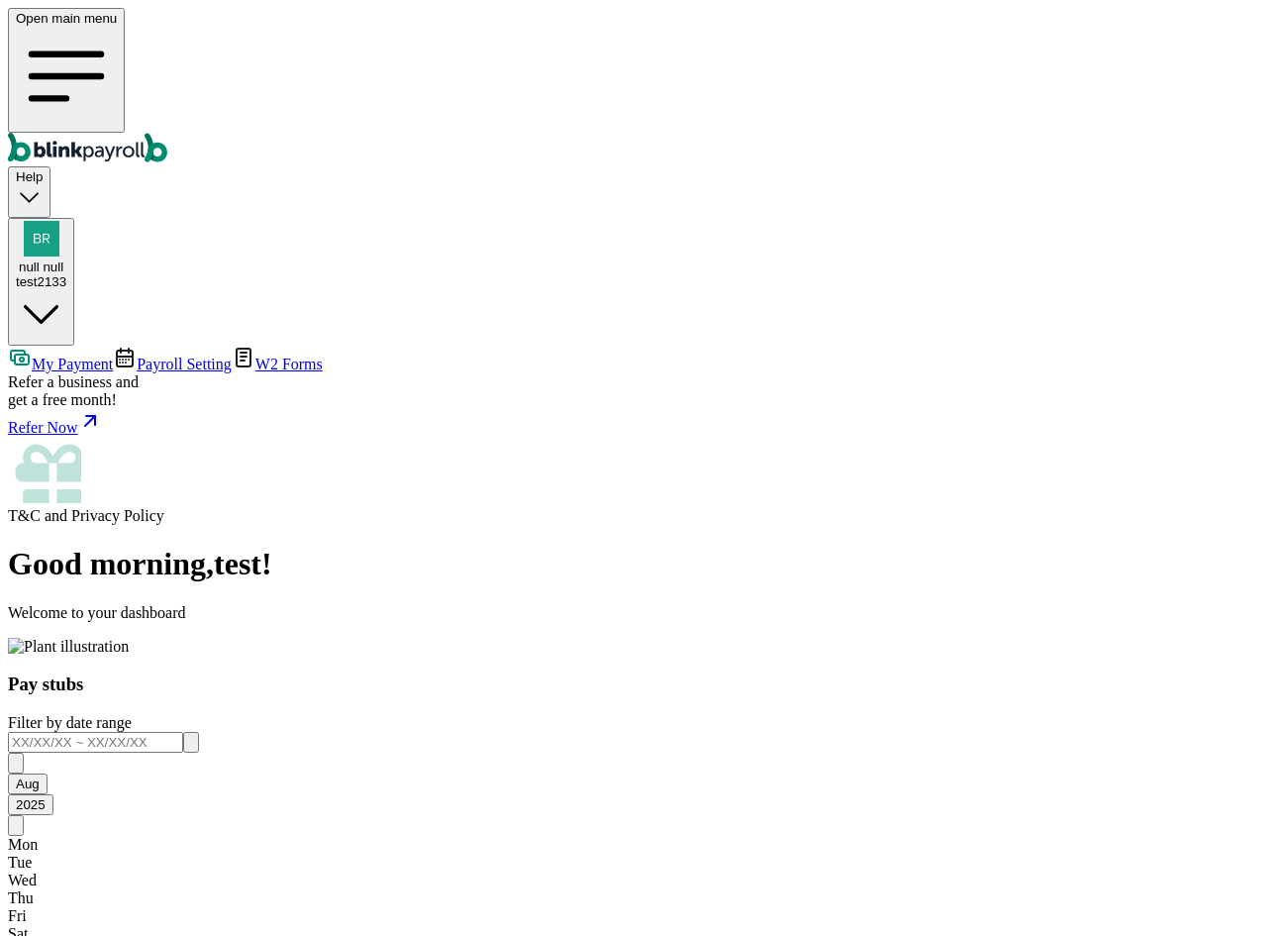
click at [458, 574] on main "Good morning , test ! Welcome to your dashboard Pay stubs Filter by date range …" at bounding box center [643, 921] width 1270 height 750
click at [137, 356] on span "Payroll Setting" at bounding box center [184, 364] width 95 height 17
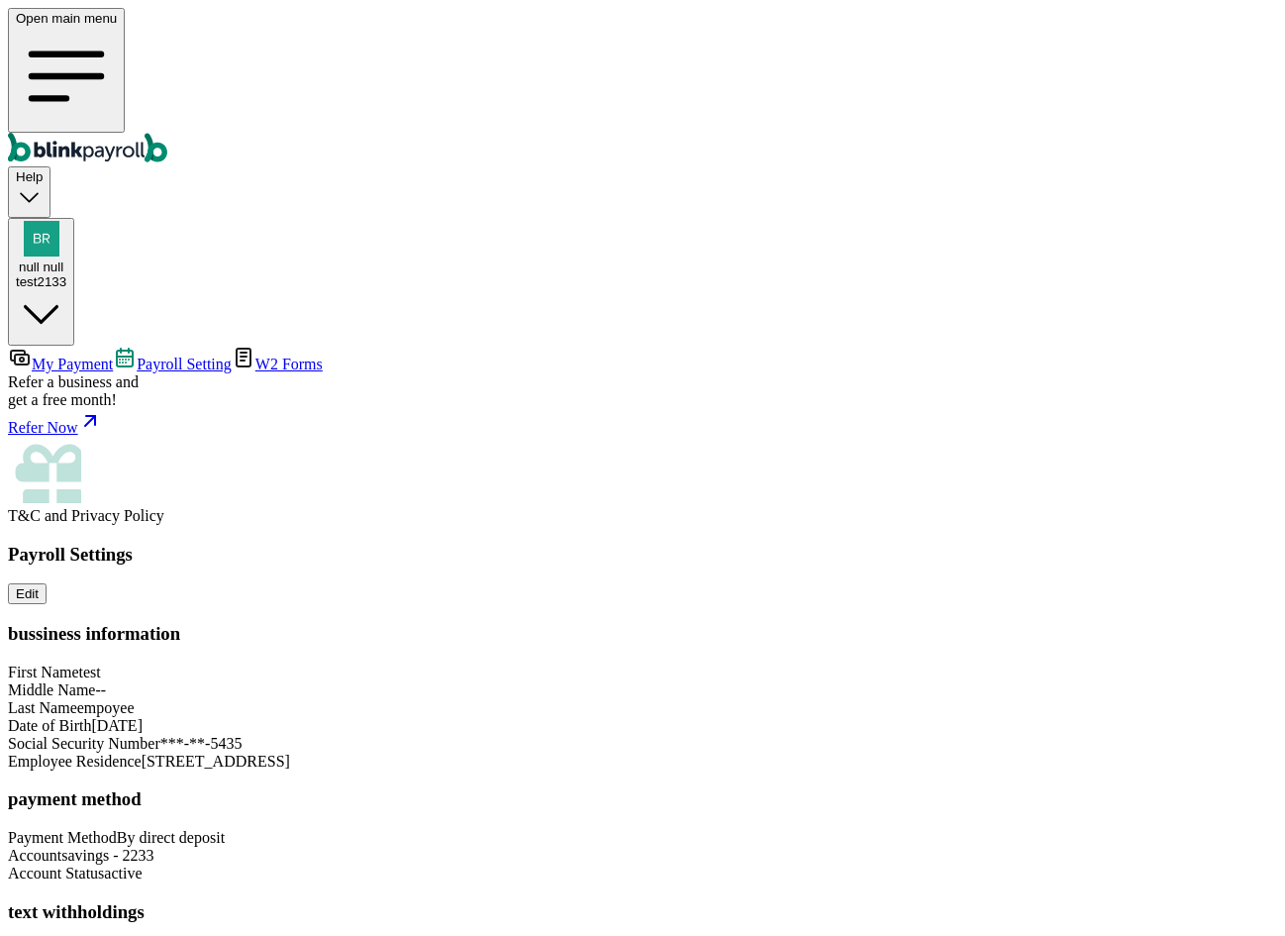
click at [66, 274] on div "test2133" at bounding box center [41, 281] width 51 height 15
drag, startPoint x: 1061, startPoint y: 340, endPoint x: 1259, endPoint y: 348, distance: 198.2
